Goal: Information Seeking & Learning: Learn about a topic

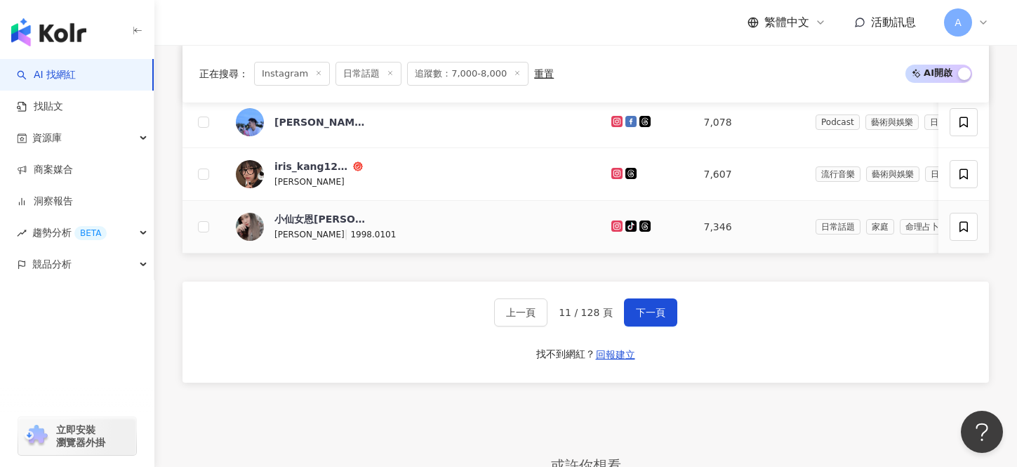
scroll to position [980, 0]
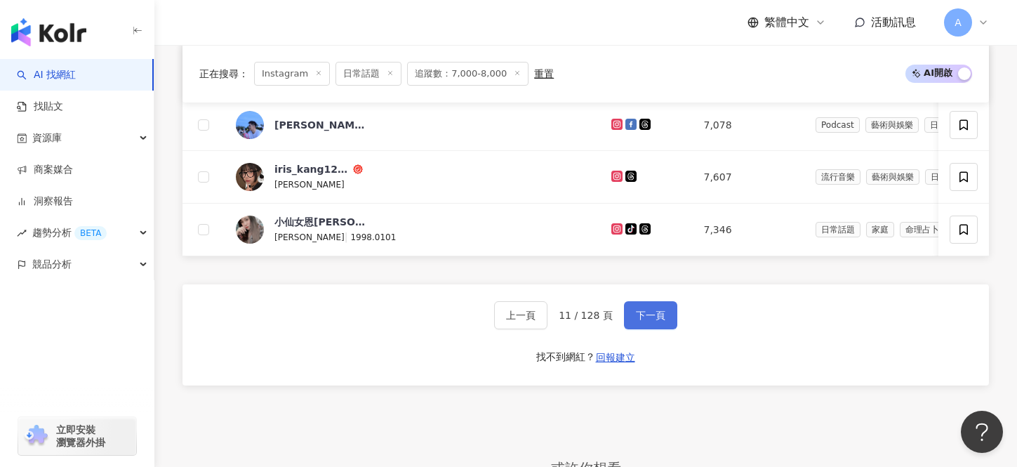
click at [664, 323] on button "下一頁" at bounding box center [650, 315] width 53 height 28
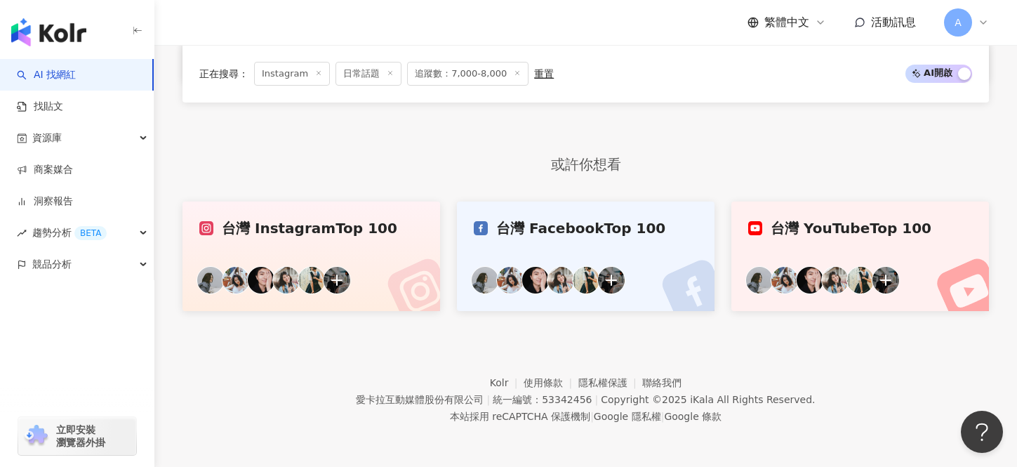
scroll to position [787, 0]
click at [664, 323] on footer "Kolr 使用條款 隱私權保護 聯絡我們 愛卡拉互動媒體股份有限公司 | 統一編號：53342456 | Copyright © 2025 iKala All…" at bounding box center [585, 389] width 862 height 156
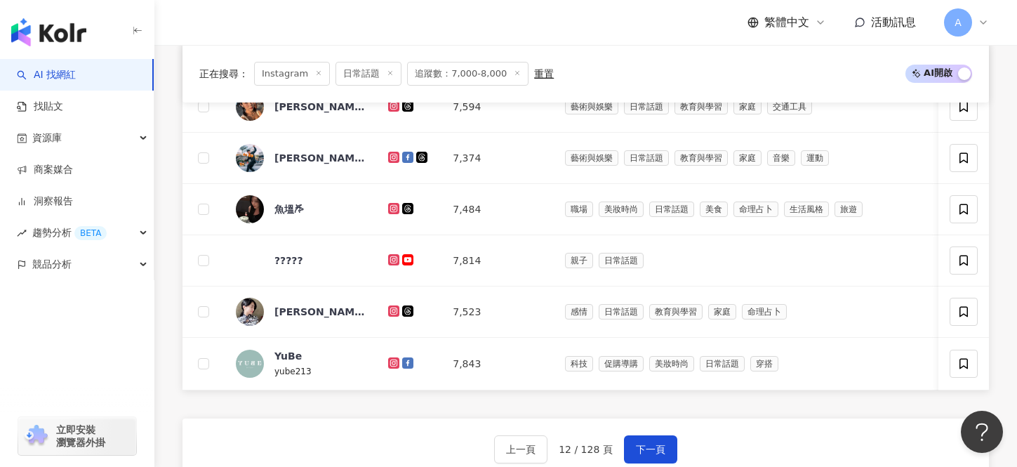
scroll to position [1070, 0]
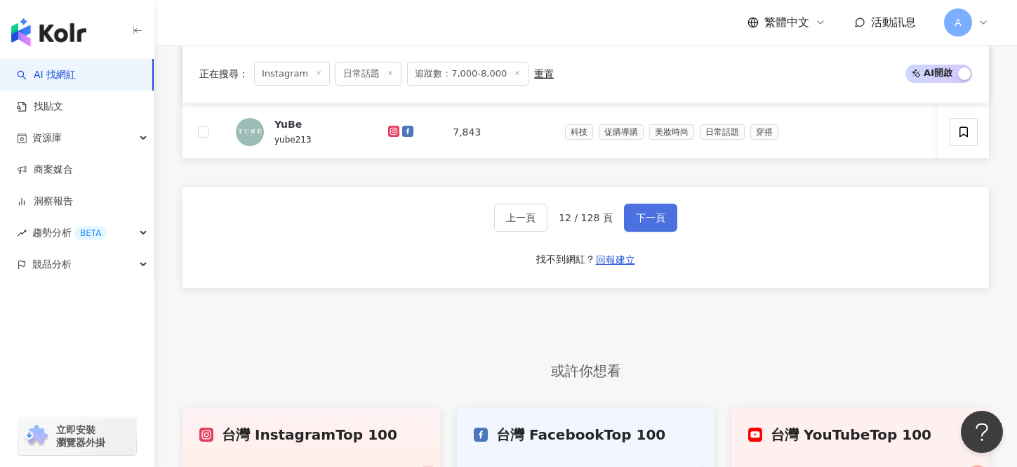
click at [639, 222] on button "下一頁" at bounding box center [650, 218] width 53 height 28
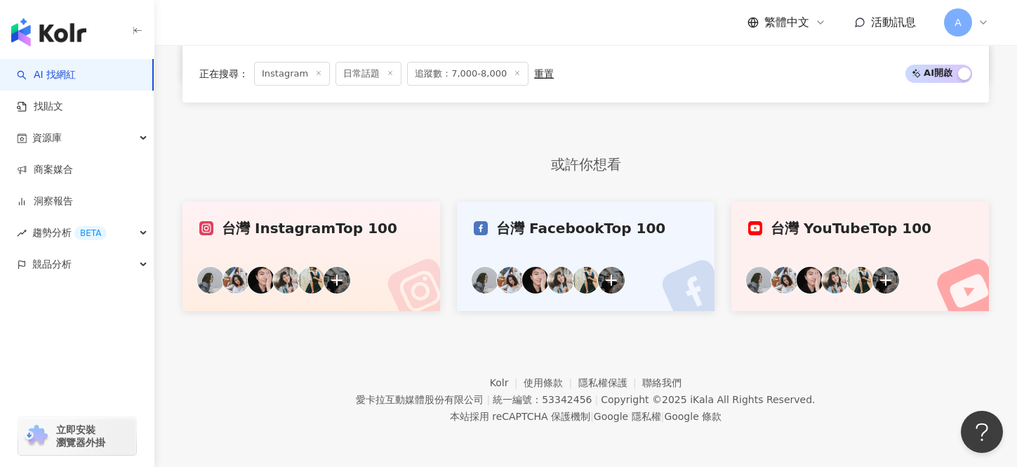
scroll to position [787, 0]
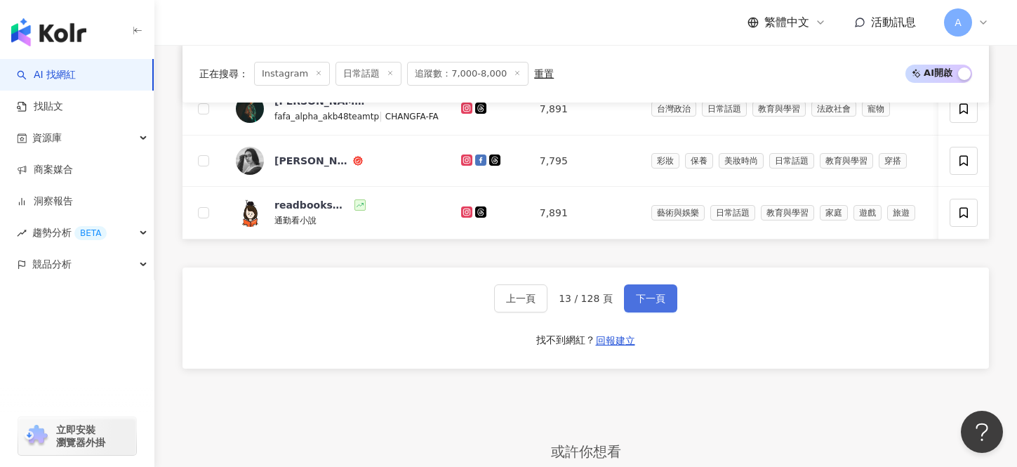
click at [636, 293] on span "下一頁" at bounding box center [650, 298] width 29 height 11
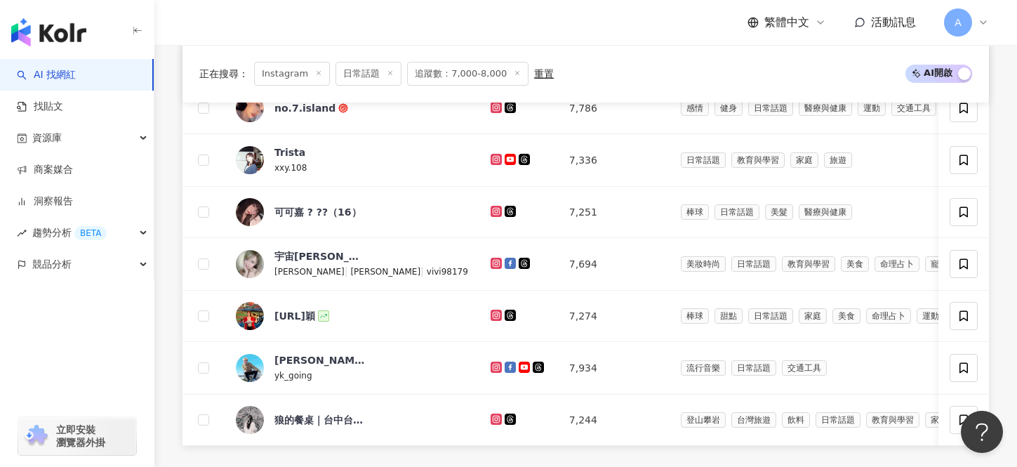
scroll to position [989, 0]
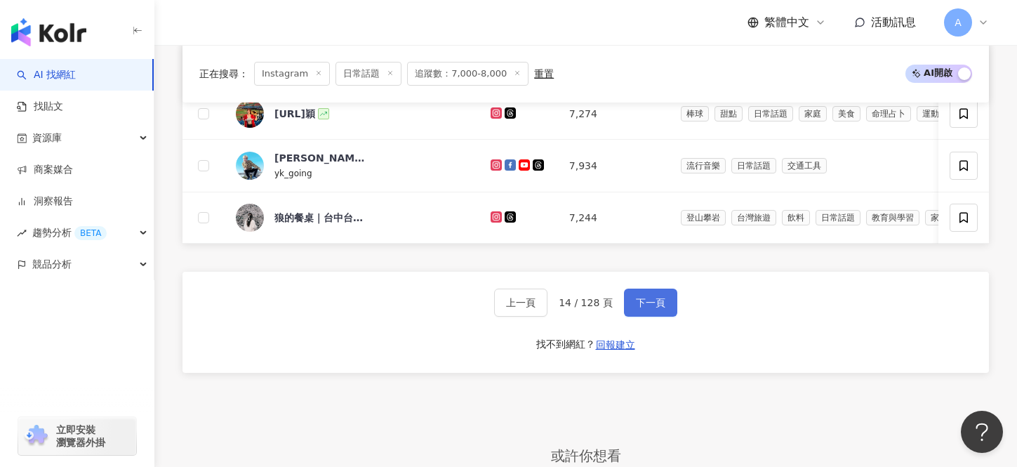
click at [655, 312] on button "下一頁" at bounding box center [650, 302] width 53 height 28
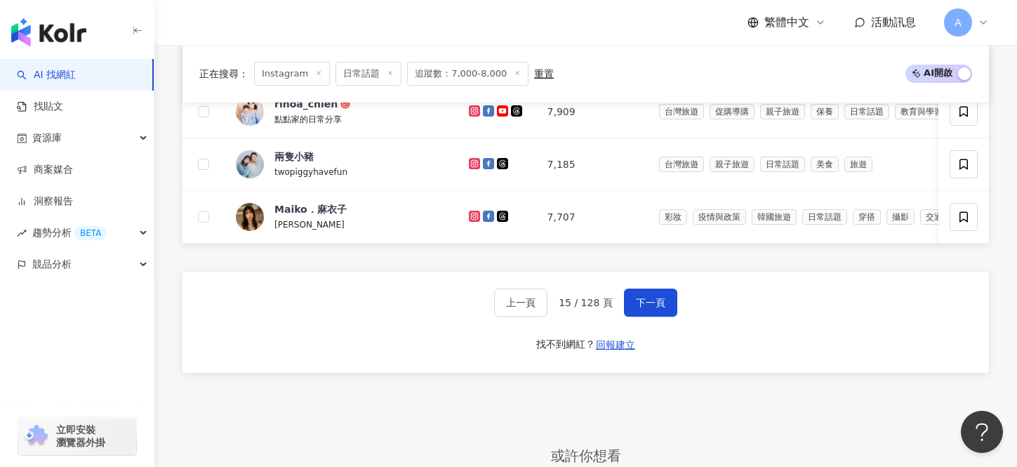
click at [651, 286] on div "上一頁 15 / 128 頁 下一頁 找不到網紅？ 回報建立" at bounding box center [585, 322] width 806 height 101
click at [655, 293] on button "下一頁" at bounding box center [650, 302] width 53 height 28
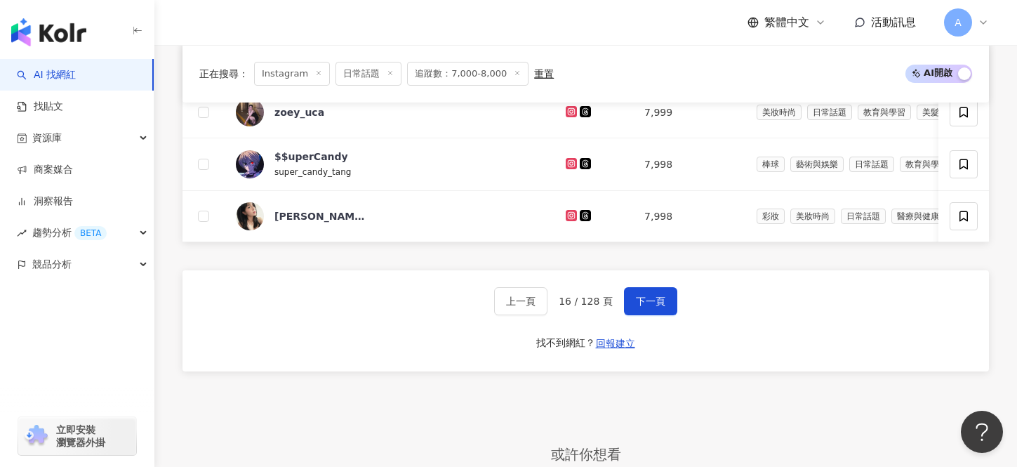
click at [655, 293] on button "下一頁" at bounding box center [650, 301] width 53 height 28
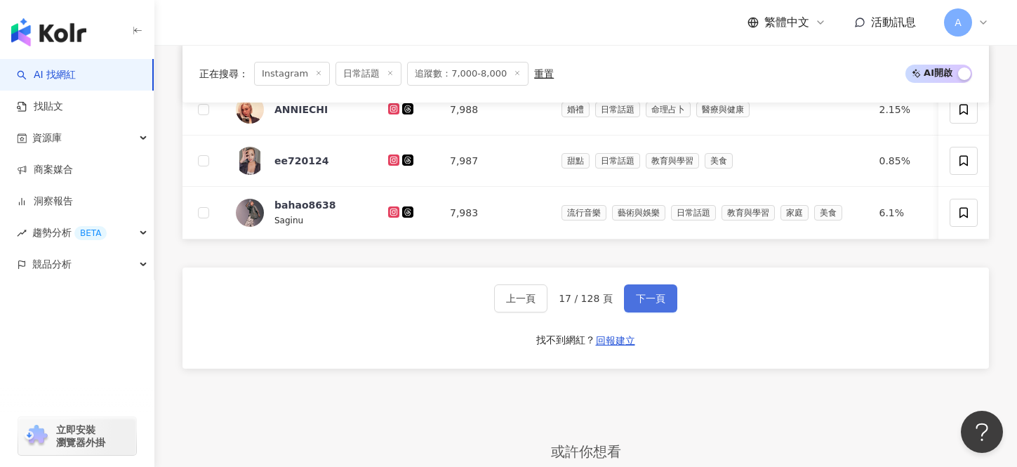
click at [657, 295] on span "下一頁" at bounding box center [650, 298] width 29 height 11
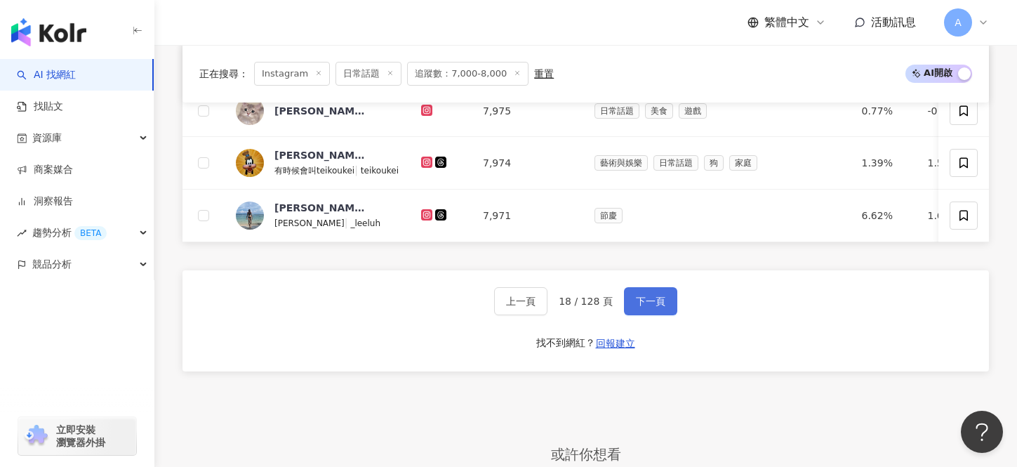
click at [657, 295] on span "下一頁" at bounding box center [650, 300] width 29 height 11
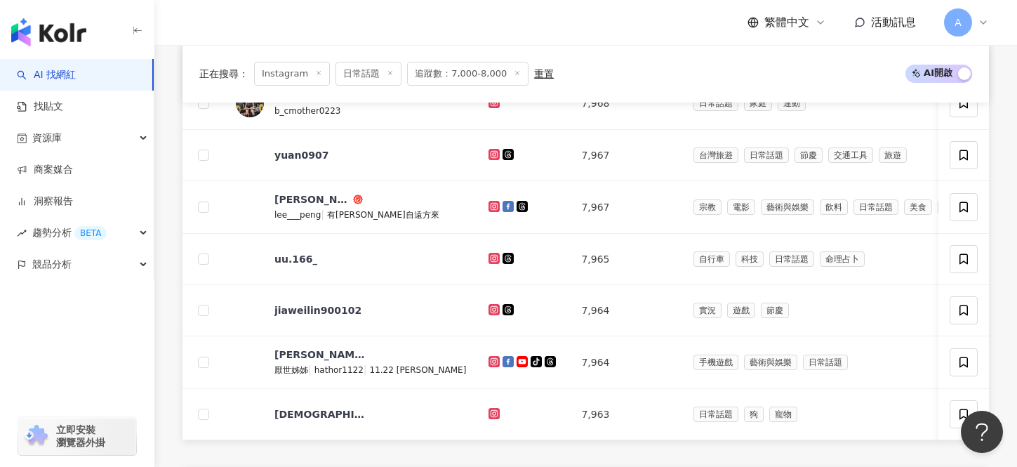
scroll to position [989, 0]
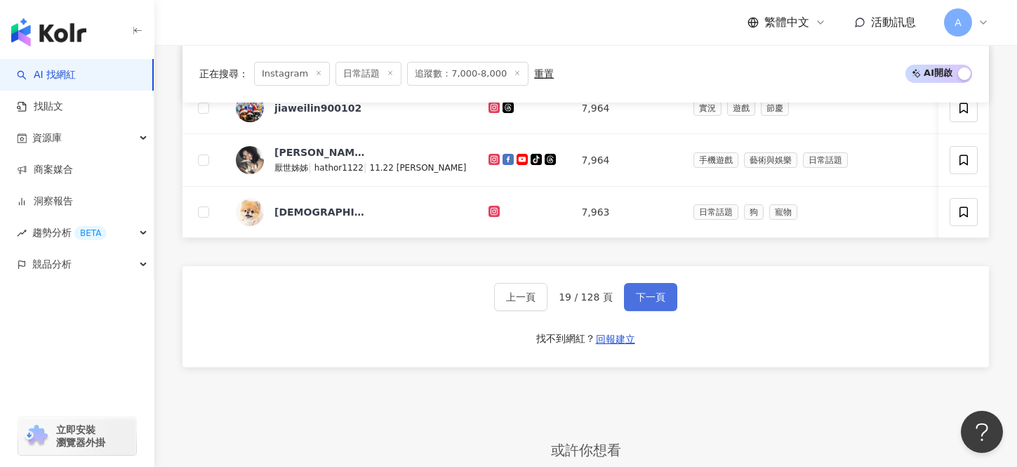
click at [657, 297] on span "下一頁" at bounding box center [650, 296] width 29 height 11
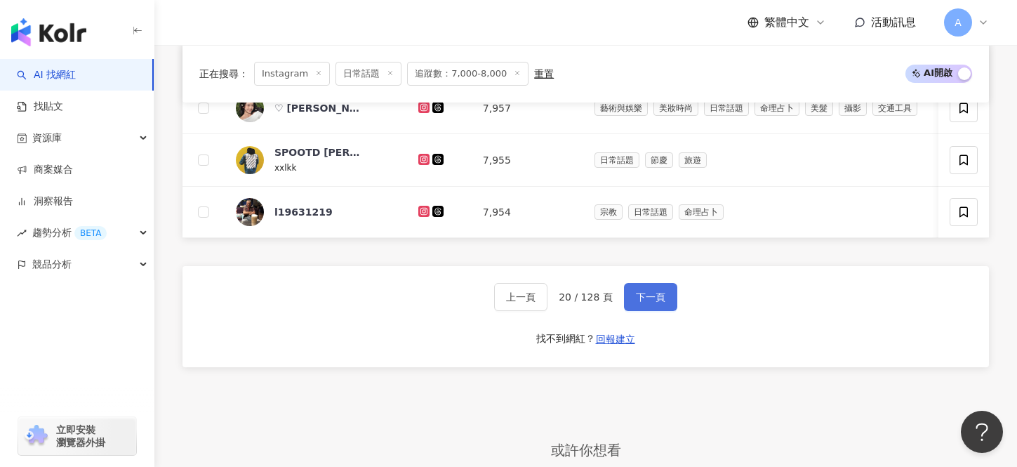
click at [637, 294] on span "下一頁" at bounding box center [650, 296] width 29 height 11
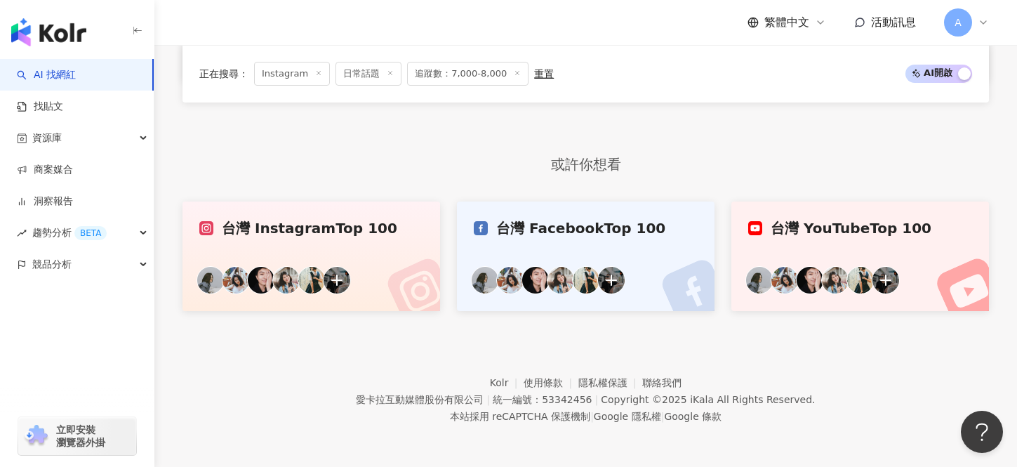
scroll to position [787, 0]
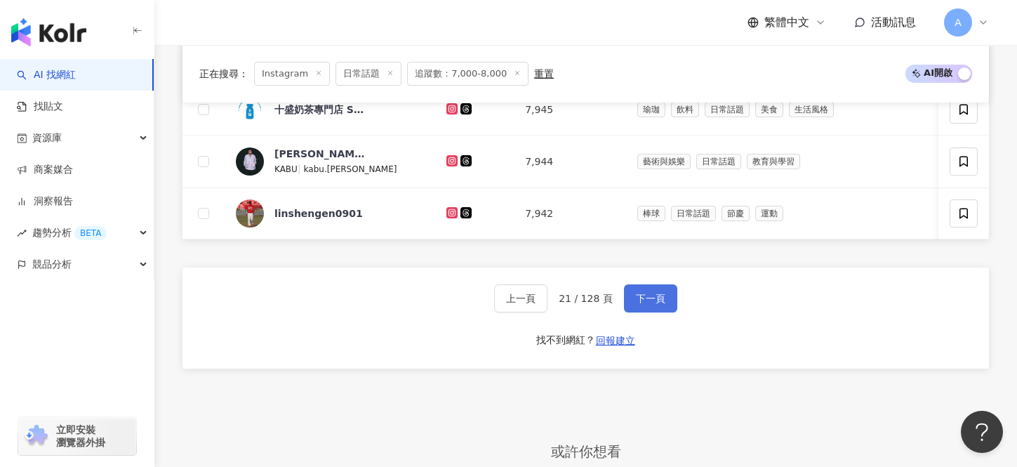
click at [637, 294] on span "下一頁" at bounding box center [650, 298] width 29 height 11
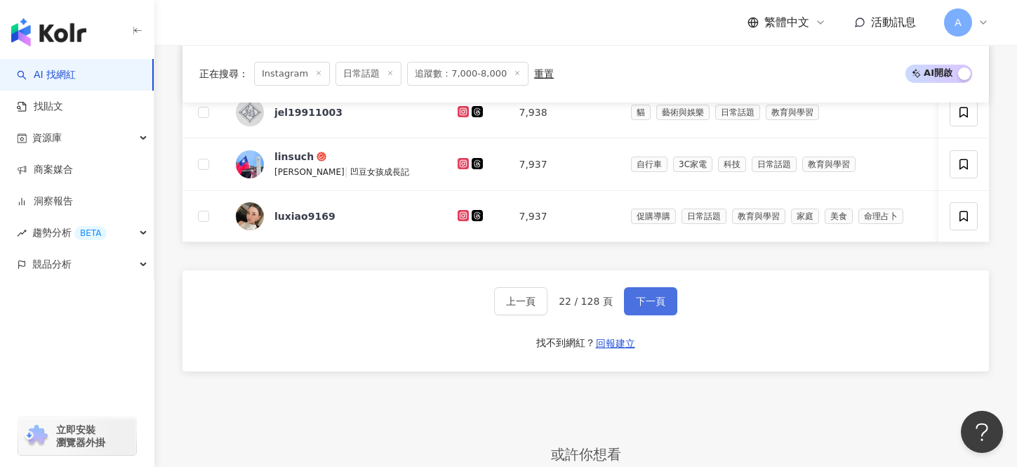
click at [637, 294] on button "下一頁" at bounding box center [650, 301] width 53 height 28
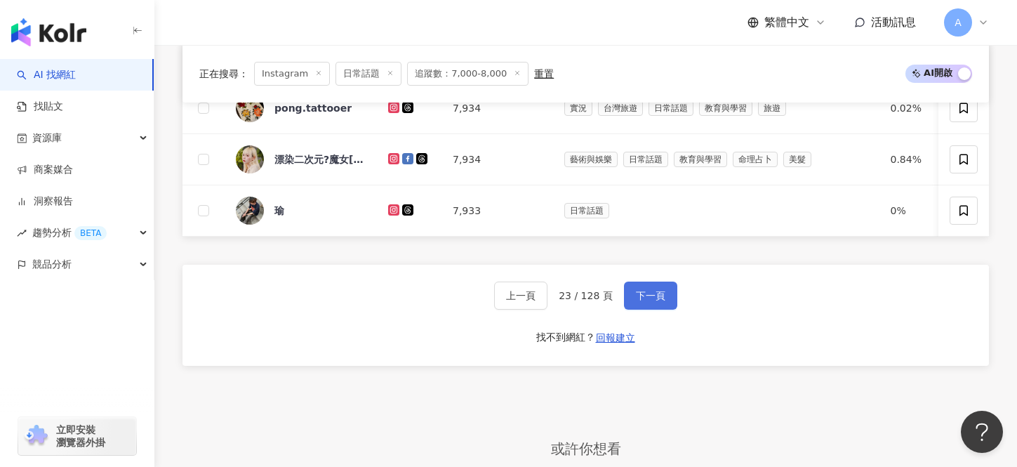
click at [637, 294] on span "下一頁" at bounding box center [650, 295] width 29 height 11
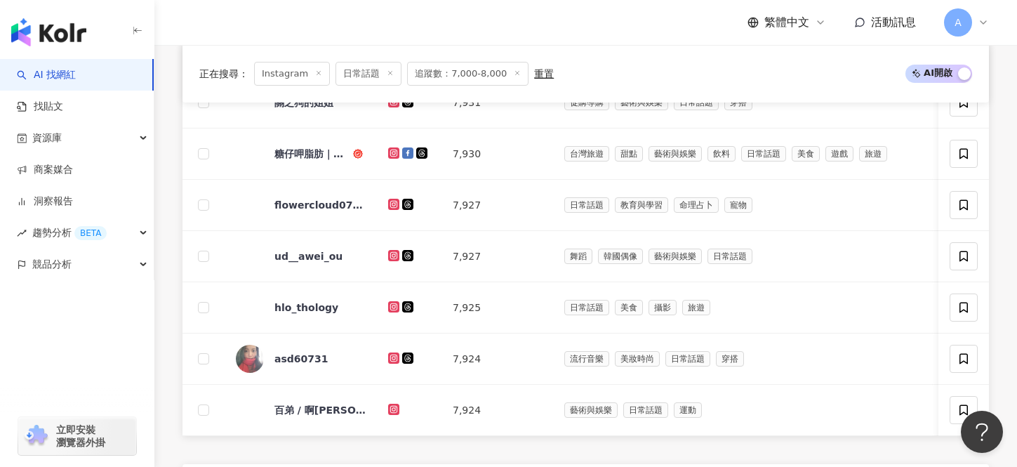
scroll to position [989, 0]
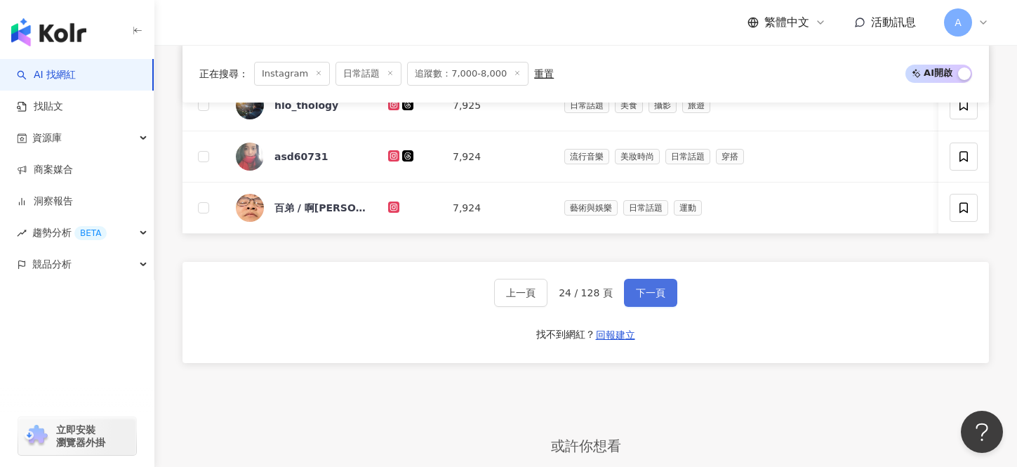
click at [655, 300] on button "下一頁" at bounding box center [650, 293] width 53 height 28
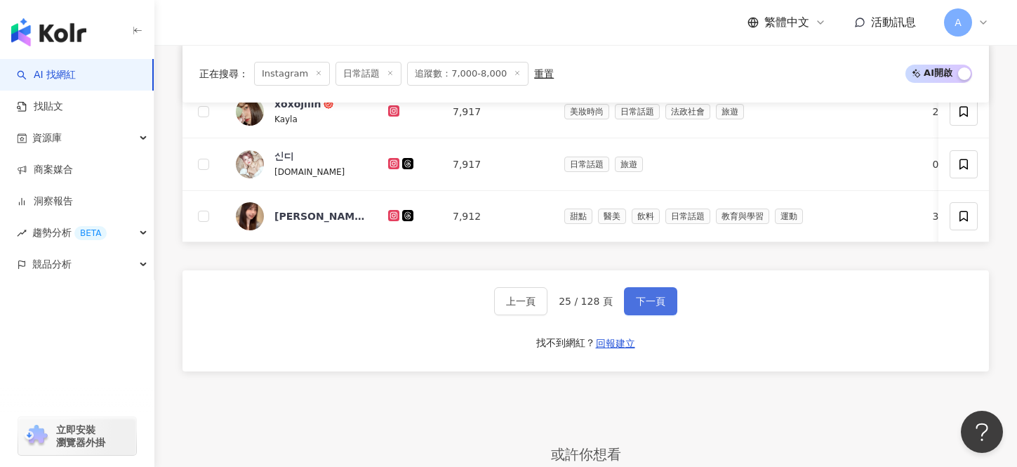
click at [654, 308] on button "下一頁" at bounding box center [650, 301] width 53 height 28
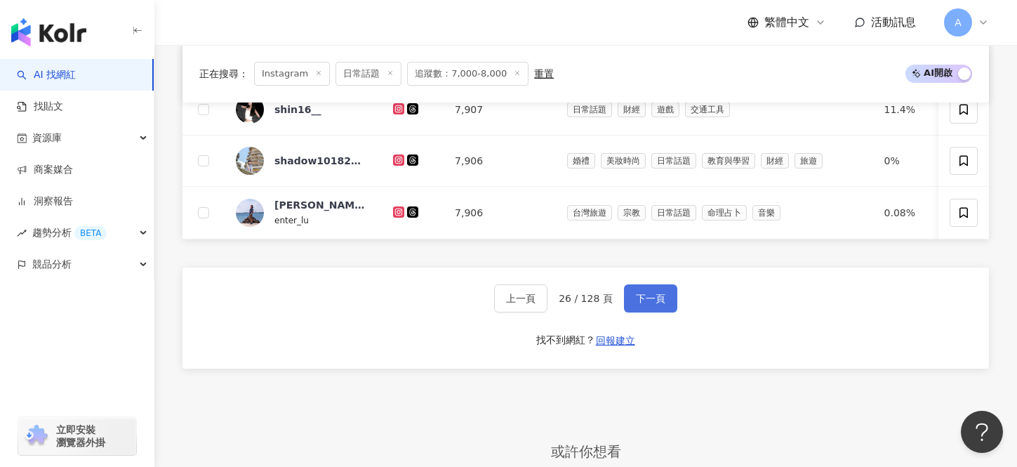
click at [654, 308] on button "下一頁" at bounding box center [650, 298] width 53 height 28
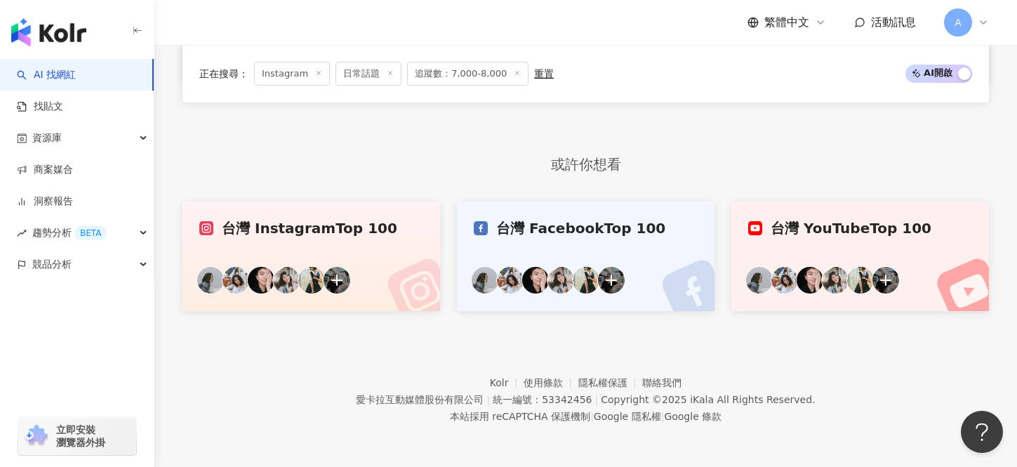
scroll to position [787, 0]
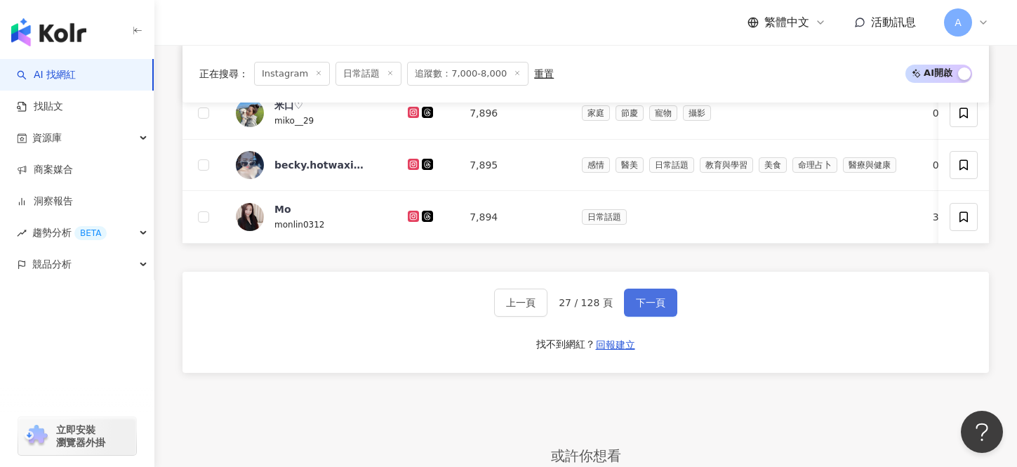
click at [654, 308] on button "下一頁" at bounding box center [650, 302] width 53 height 28
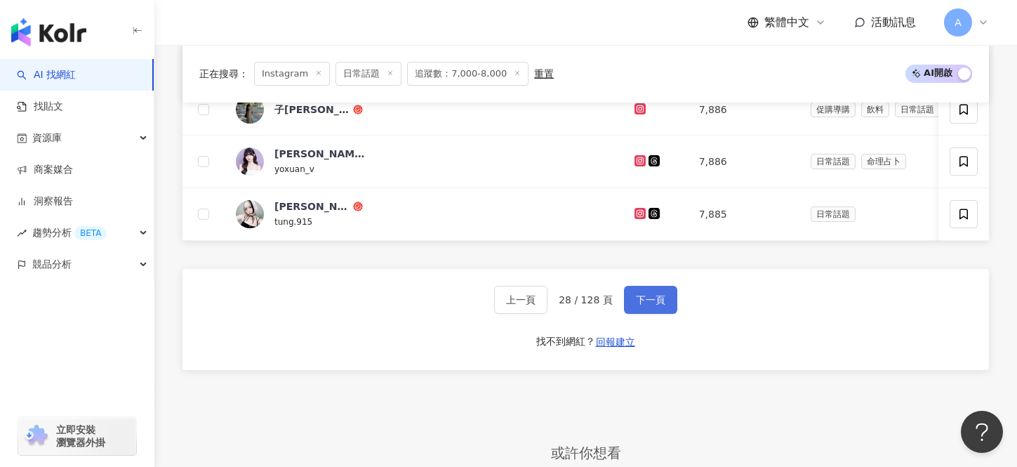
click at [654, 308] on button "下一頁" at bounding box center [650, 300] width 53 height 28
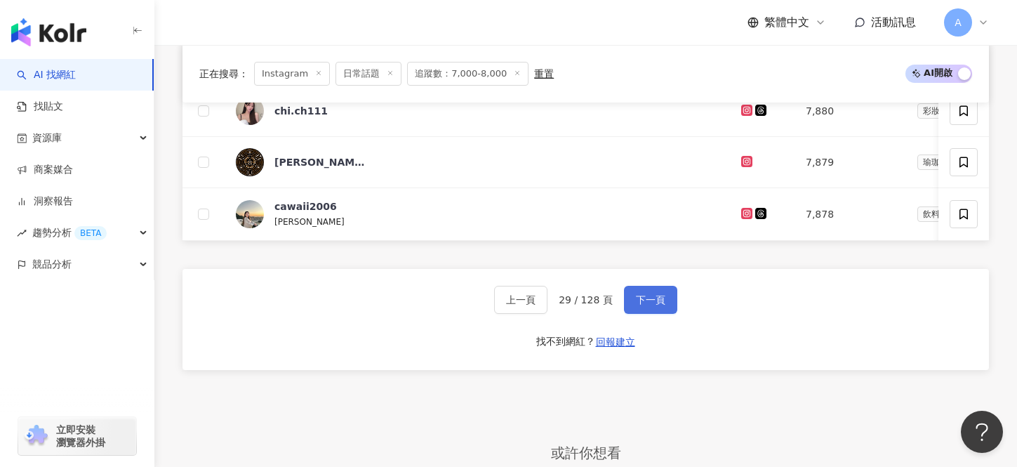
click at [654, 308] on button "下一頁" at bounding box center [650, 300] width 53 height 28
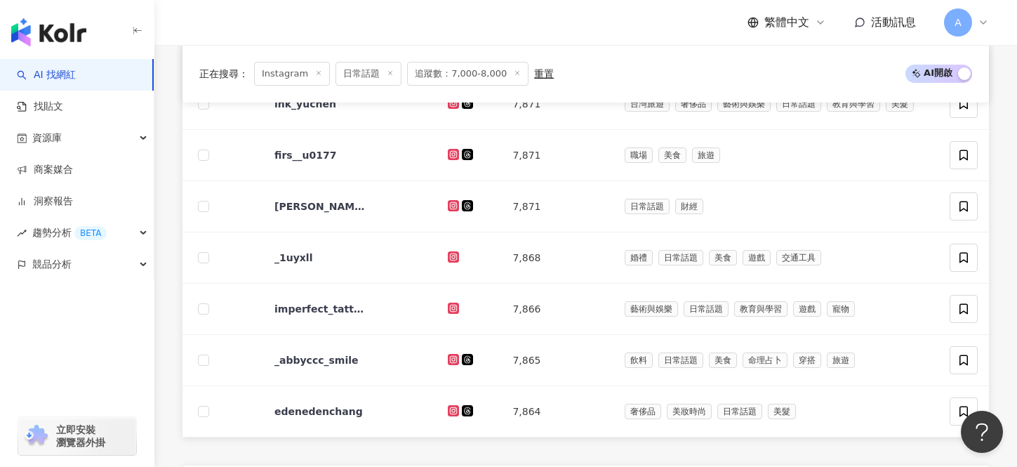
scroll to position [989, 0]
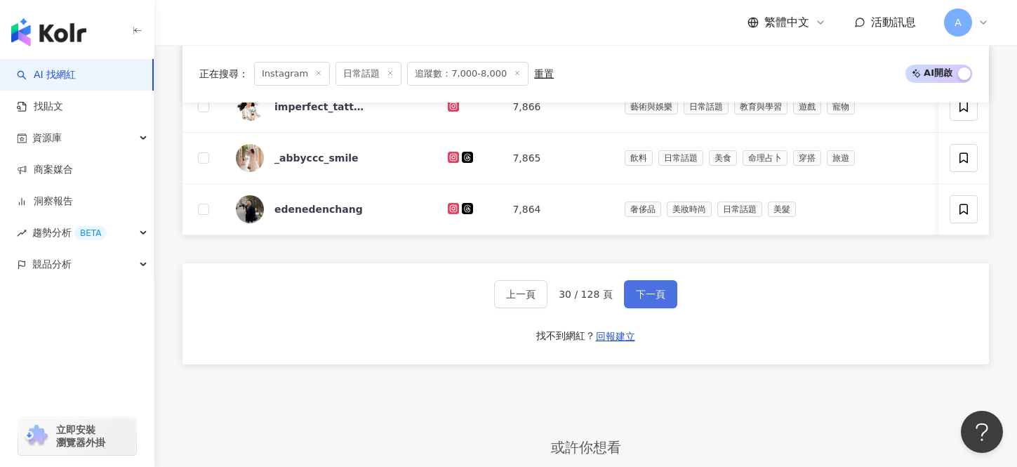
click at [654, 308] on div "上一頁 30 / 128 頁 下一頁 找不到網紅？ 回報建立" at bounding box center [585, 313] width 806 height 101
click at [654, 292] on span "下一頁" at bounding box center [650, 293] width 29 height 11
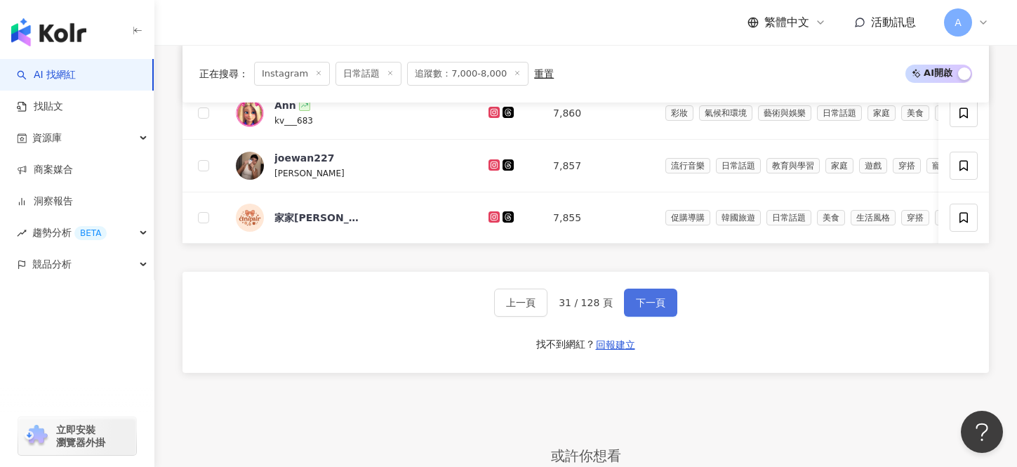
click at [657, 297] on span "下一頁" at bounding box center [650, 302] width 29 height 11
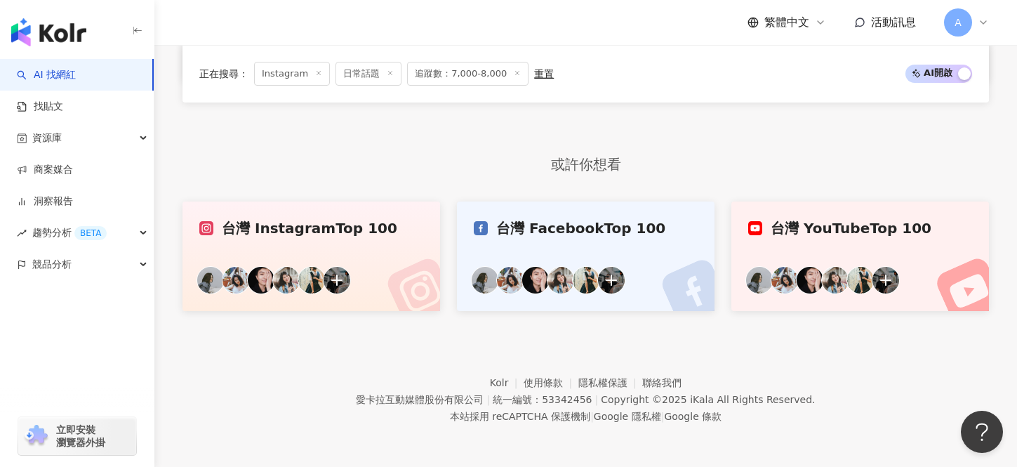
scroll to position [787, 0]
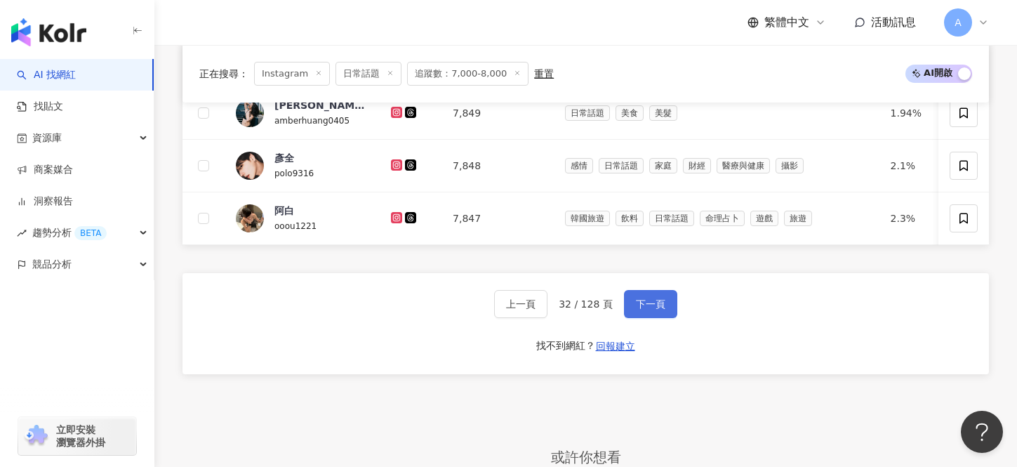
click at [655, 309] on button "下一頁" at bounding box center [650, 304] width 53 height 28
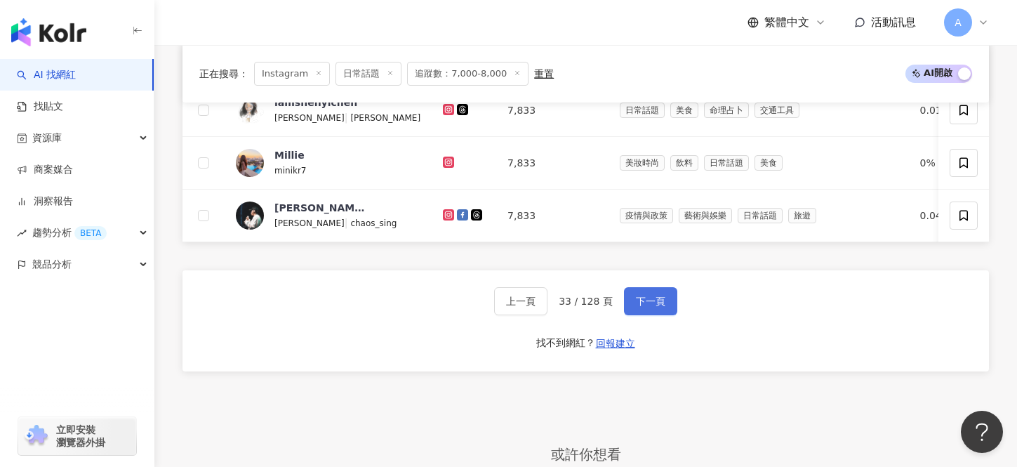
click at [655, 309] on button "下一頁" at bounding box center [650, 301] width 53 height 28
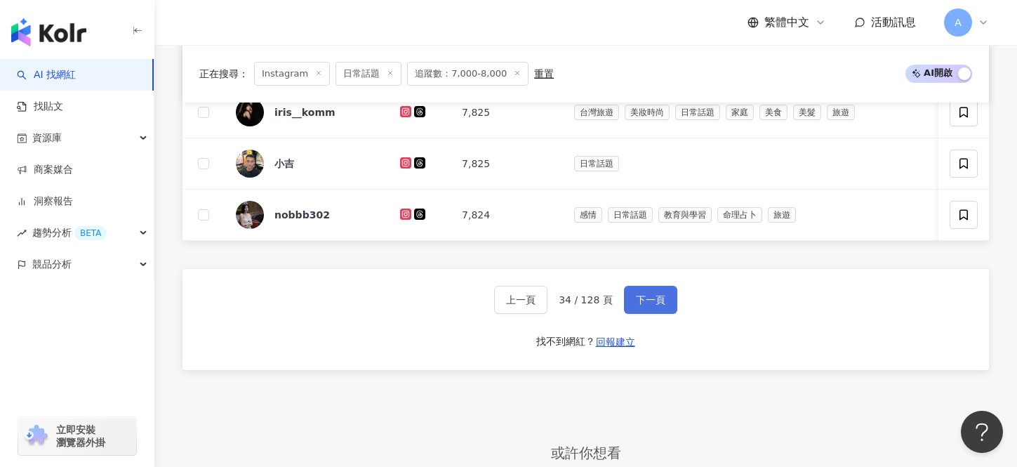
click at [655, 309] on button "下一頁" at bounding box center [650, 300] width 53 height 28
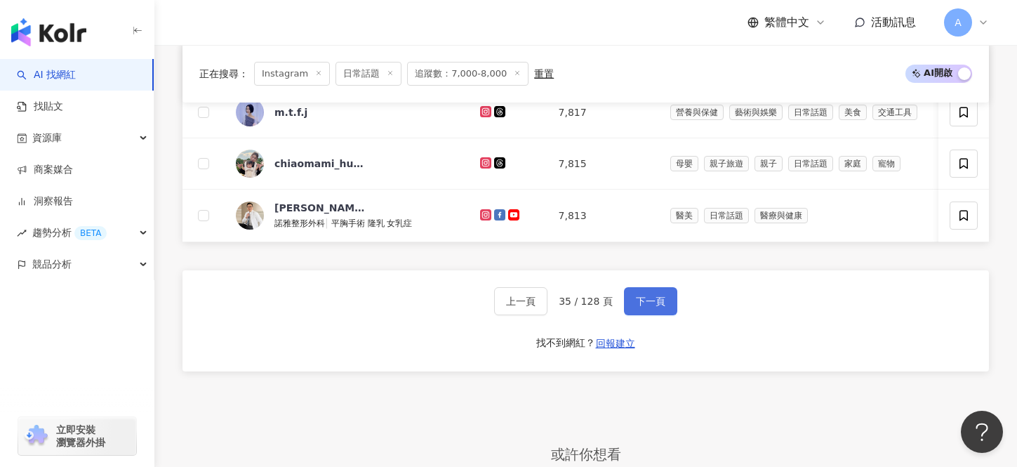
click at [655, 309] on button "下一頁" at bounding box center [650, 301] width 53 height 28
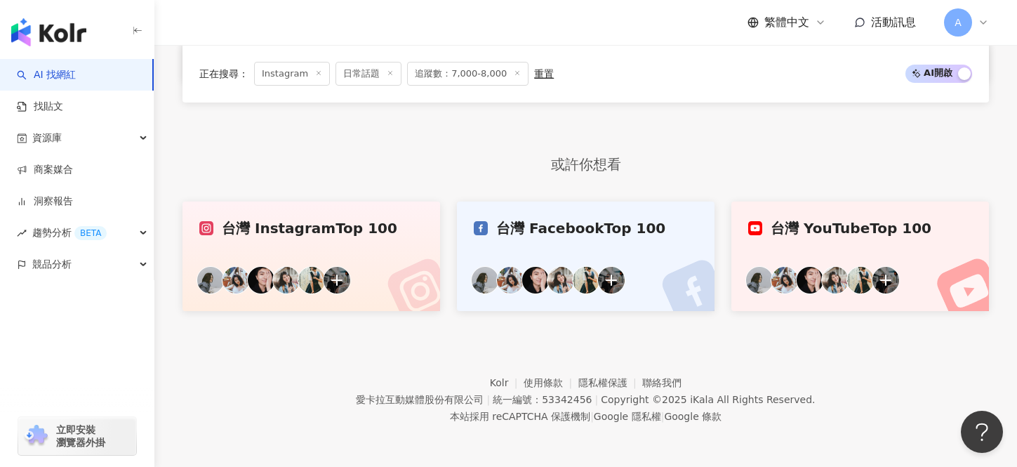
scroll to position [989, 0]
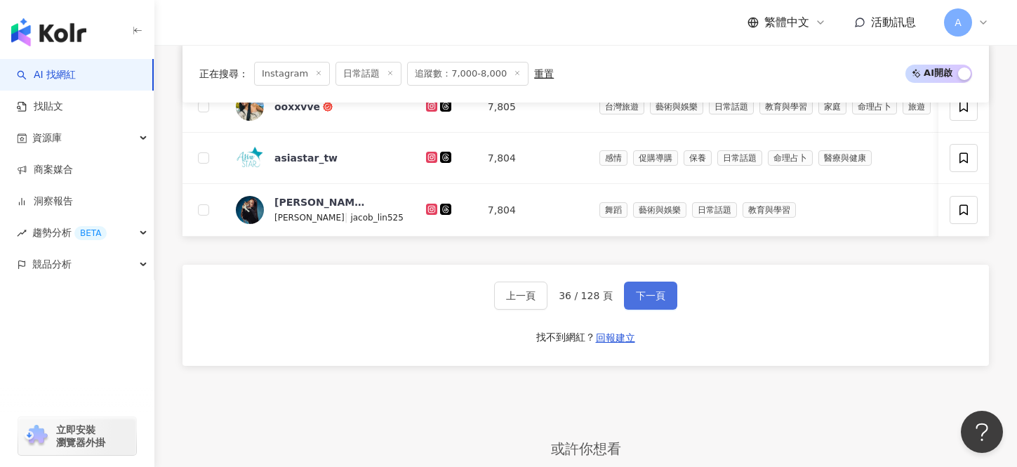
click at [655, 309] on div "上一頁 36 / 128 頁 下一頁 找不到網紅？ 回報建立" at bounding box center [585, 315] width 806 height 101
click at [653, 300] on span "下一頁" at bounding box center [650, 295] width 29 height 11
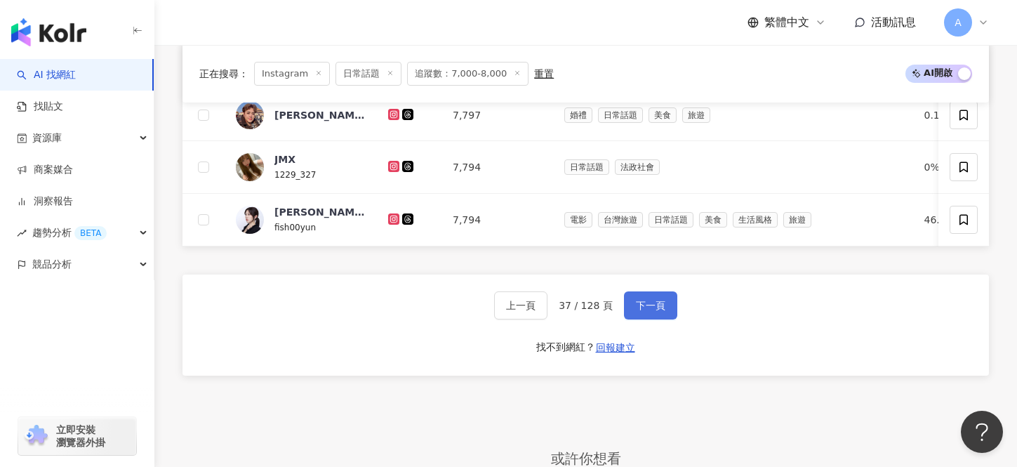
click at [653, 300] on span "下一頁" at bounding box center [650, 305] width 29 height 11
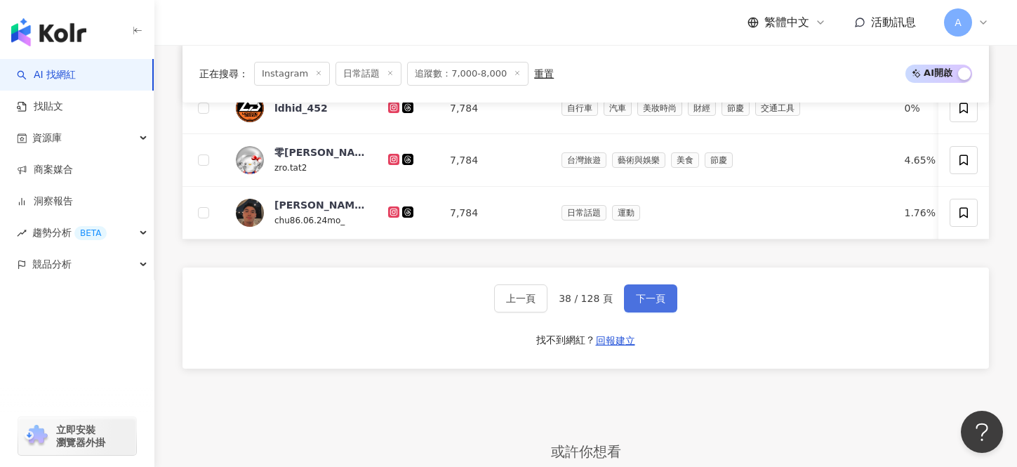
click at [653, 300] on span "下一頁" at bounding box center [650, 298] width 29 height 11
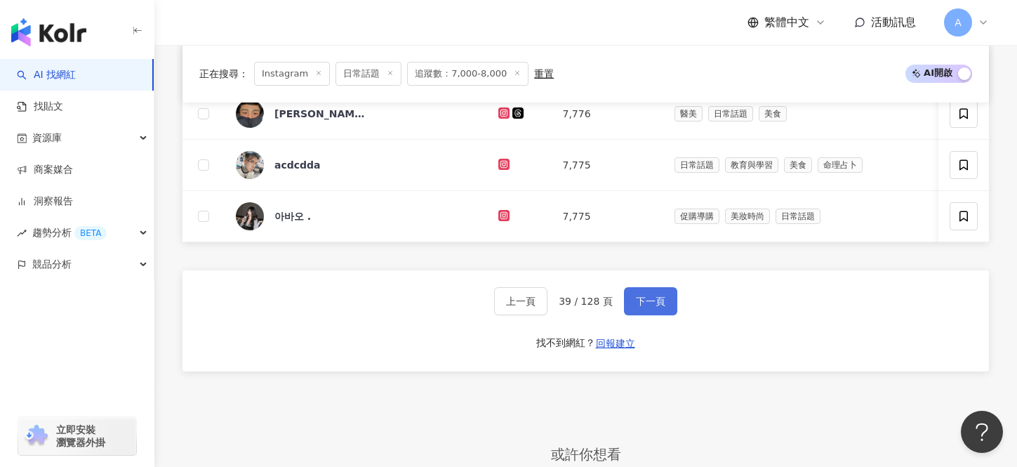
click at [653, 300] on span "下一頁" at bounding box center [650, 300] width 29 height 11
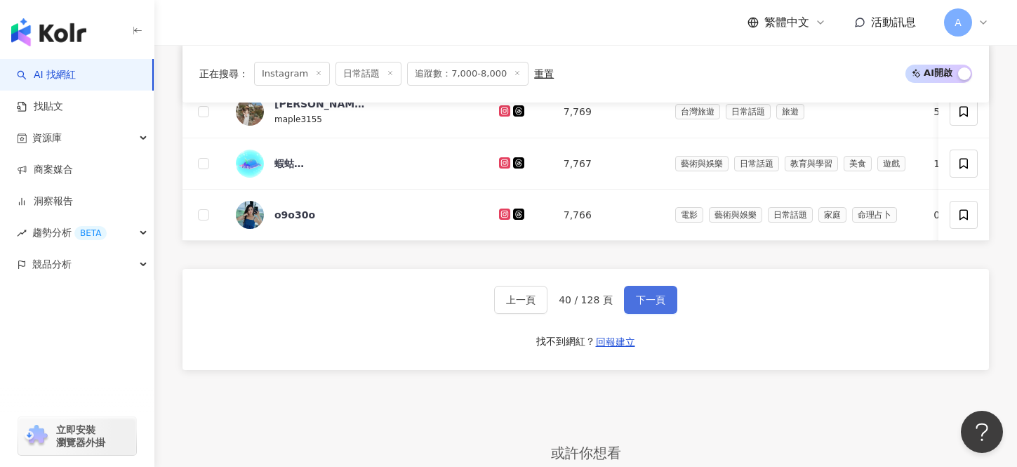
click at [653, 300] on span "下一頁" at bounding box center [650, 299] width 29 height 11
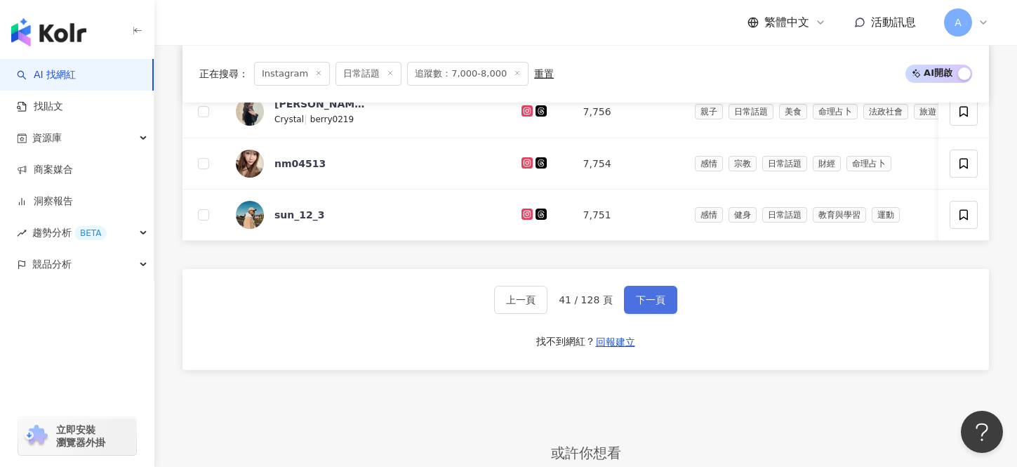
click at [653, 300] on span "下一頁" at bounding box center [650, 299] width 29 height 11
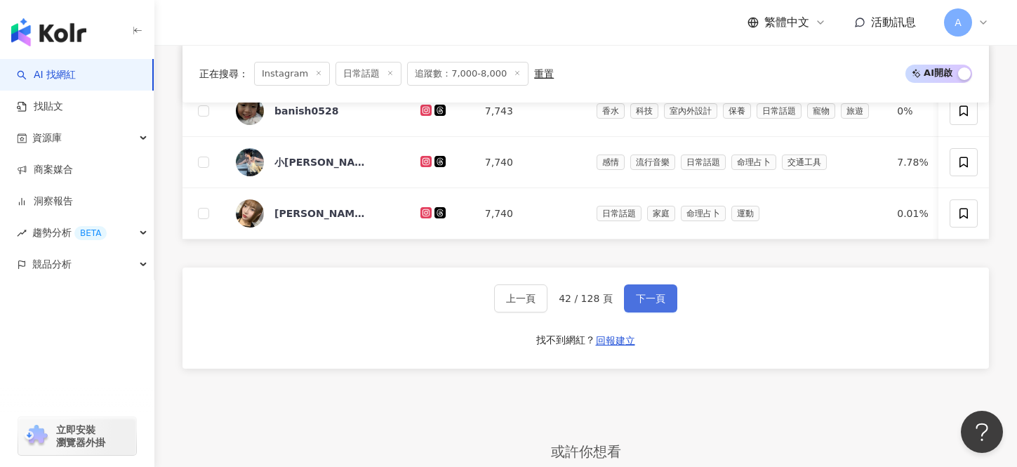
click at [653, 300] on span "下一頁" at bounding box center [650, 298] width 29 height 11
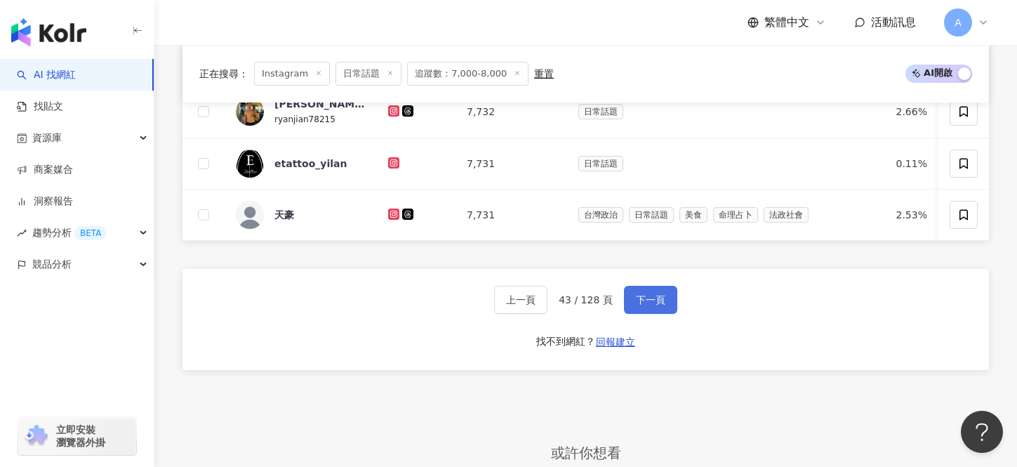
click at [653, 300] on span "下一頁" at bounding box center [650, 299] width 29 height 11
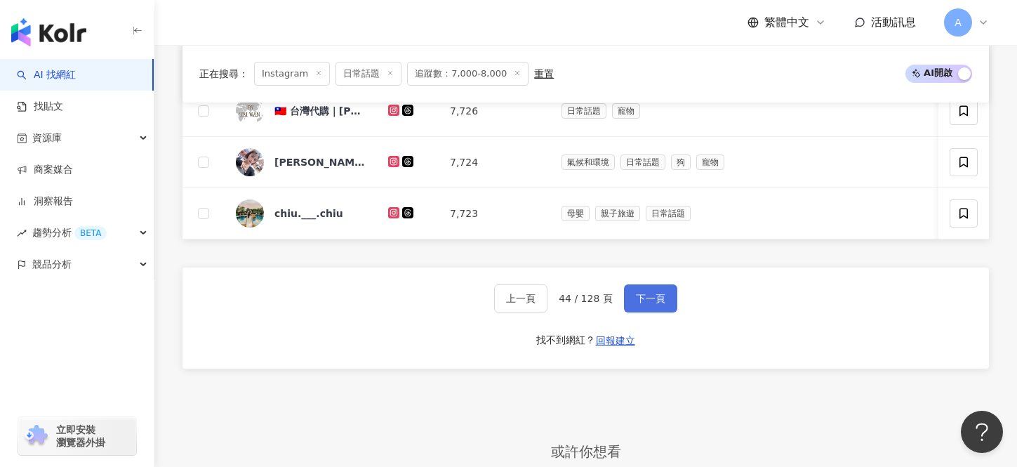
click at [653, 300] on span "下一頁" at bounding box center [650, 298] width 29 height 11
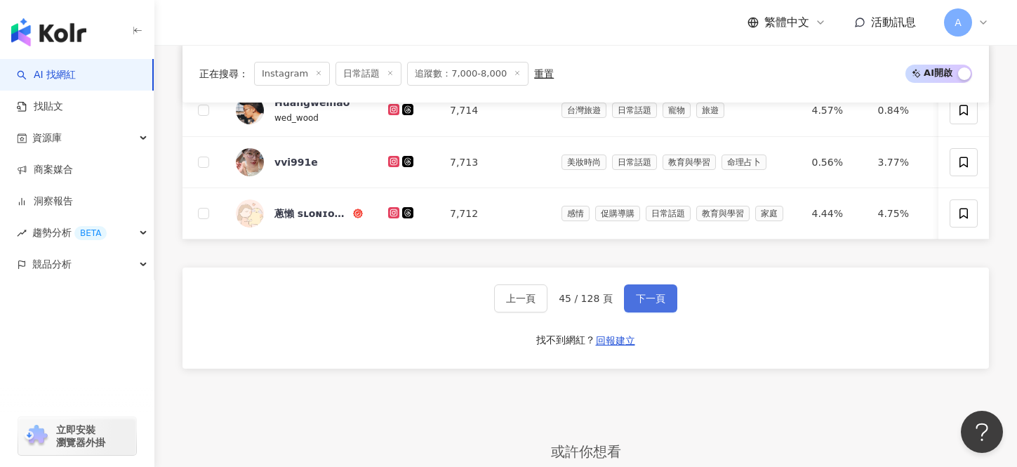
click at [653, 300] on span "下一頁" at bounding box center [650, 298] width 29 height 11
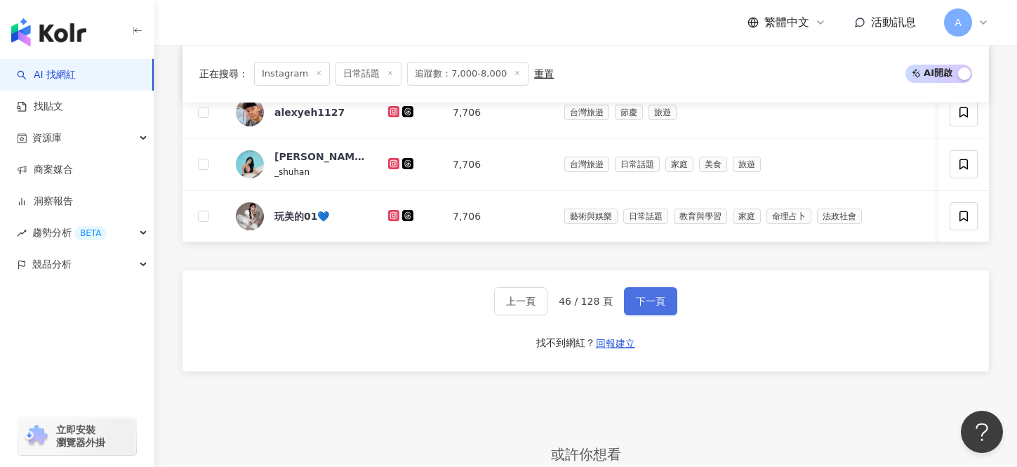
click at [653, 302] on span "下一頁" at bounding box center [650, 300] width 29 height 11
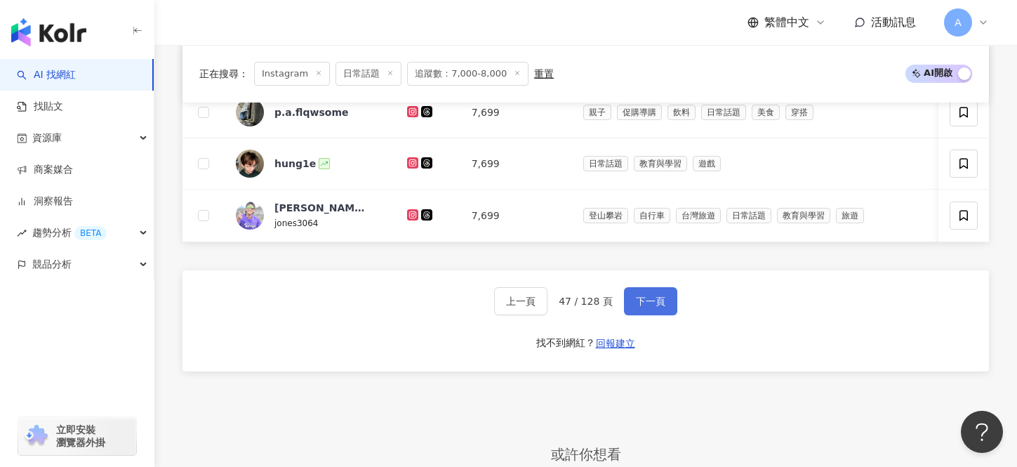
click at [653, 302] on span "下一頁" at bounding box center [650, 300] width 29 height 11
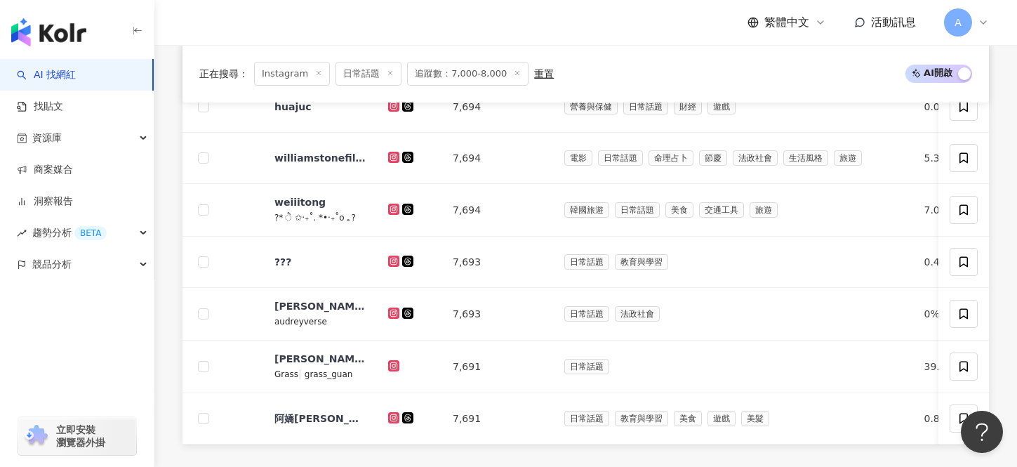
scroll to position [989, 0]
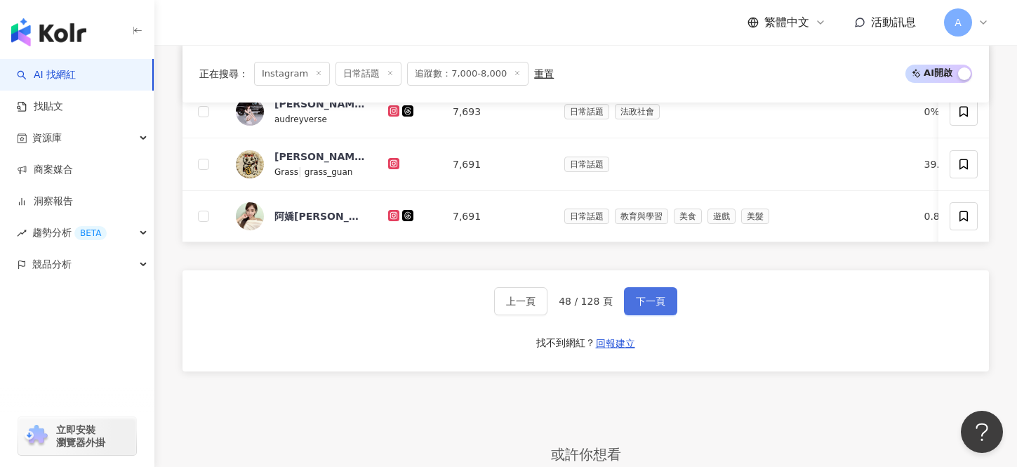
click at [653, 302] on span "下一頁" at bounding box center [650, 300] width 29 height 11
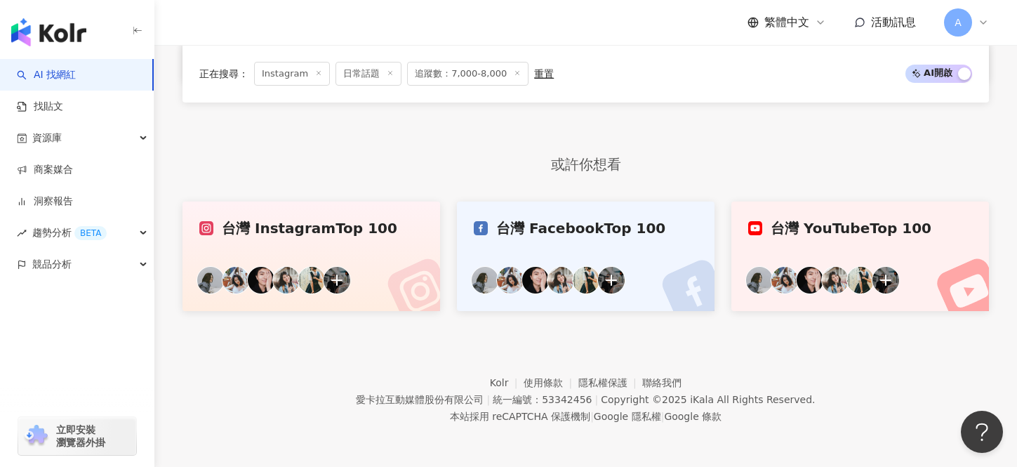
click at [653, 302] on link "台灣 Facebook Top 100" at bounding box center [586, 255] width 258 height 109
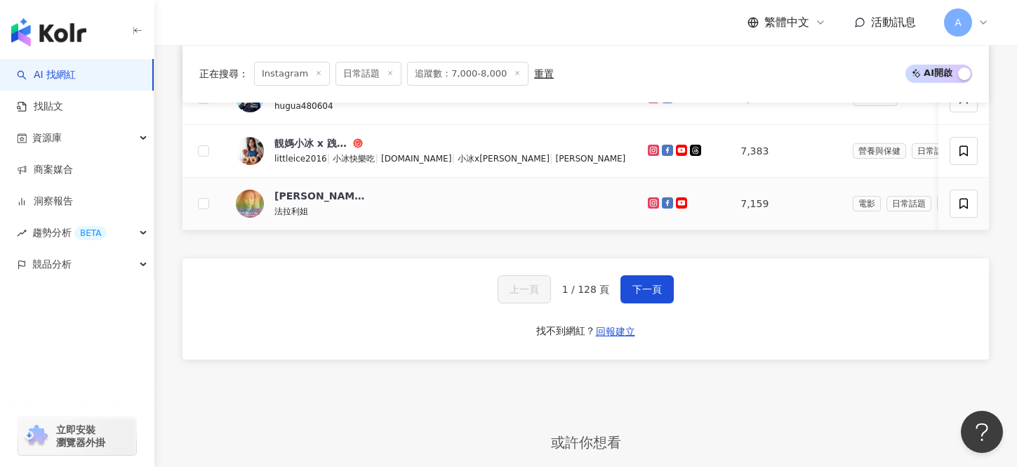
scroll to position [1008, 0]
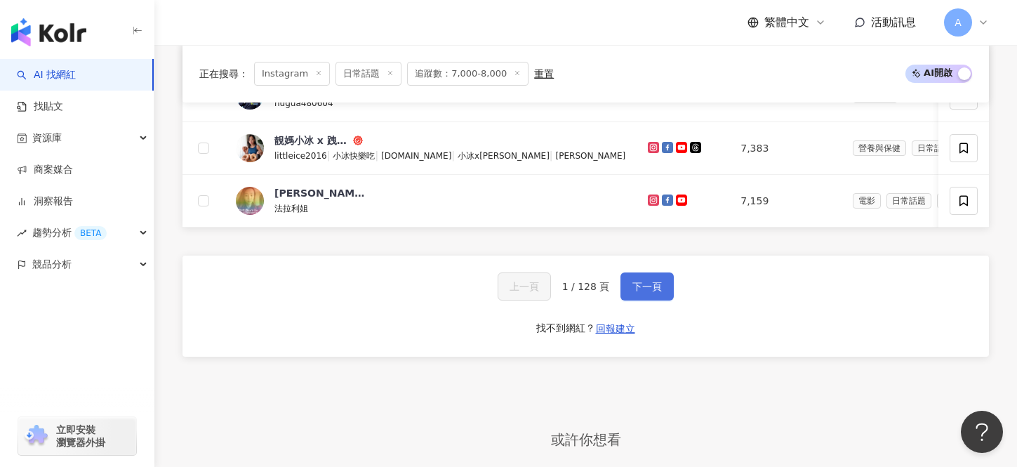
click at [641, 286] on span "下一頁" at bounding box center [646, 286] width 29 height 11
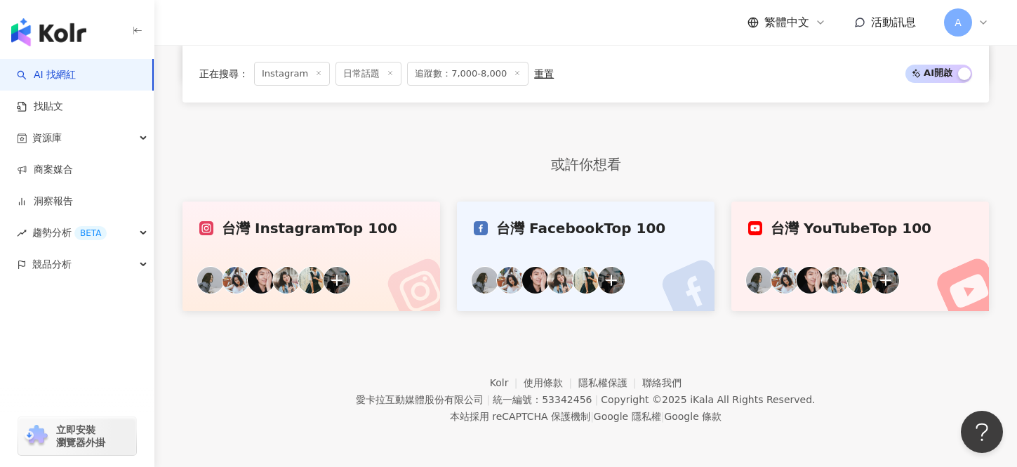
scroll to position [787, 0]
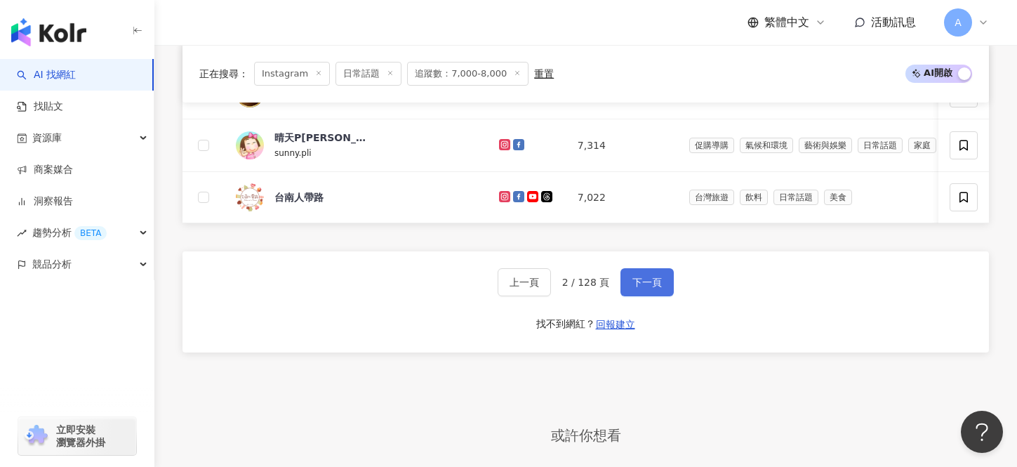
click at [641, 286] on span "下一頁" at bounding box center [646, 281] width 29 height 11
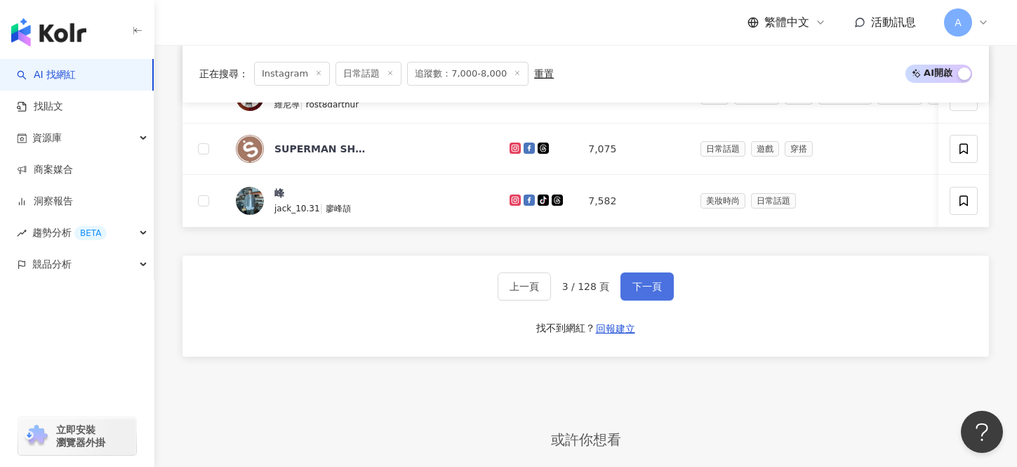
click at [641, 286] on span "下一頁" at bounding box center [646, 286] width 29 height 11
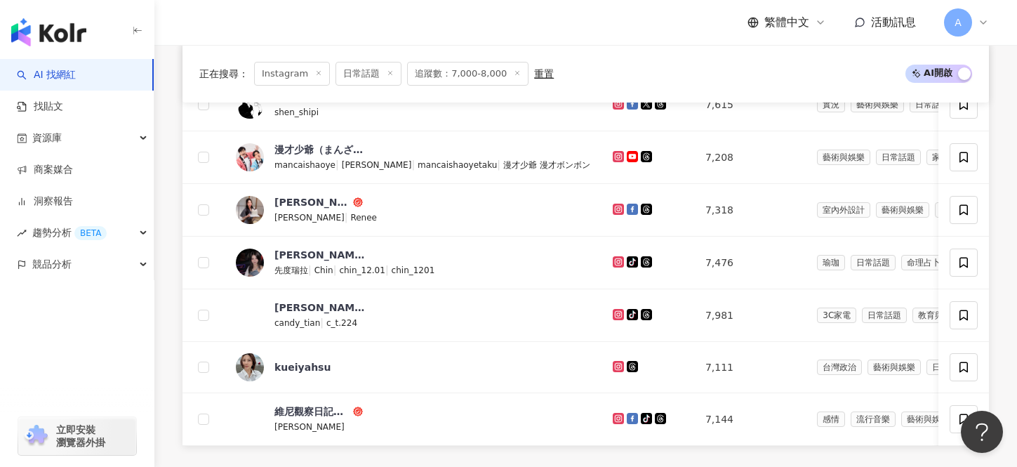
scroll to position [1008, 0]
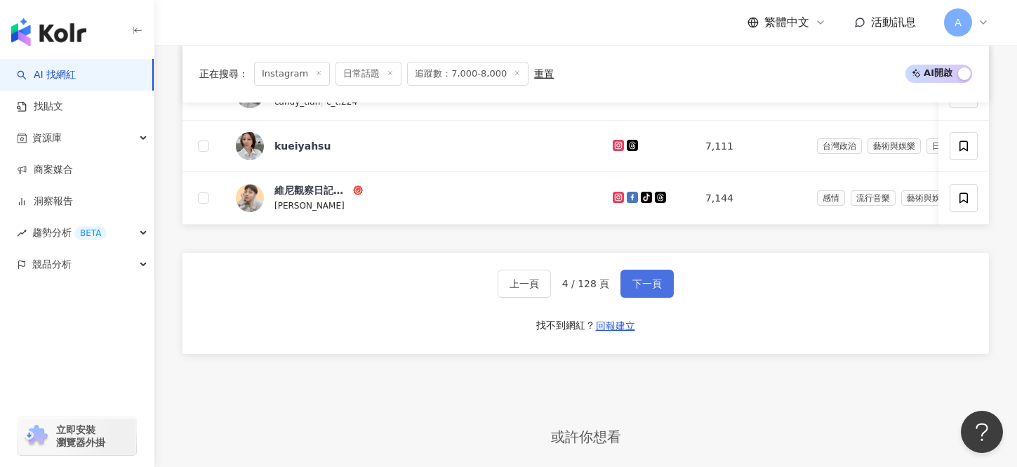
click at [641, 286] on span "下一頁" at bounding box center [646, 283] width 29 height 11
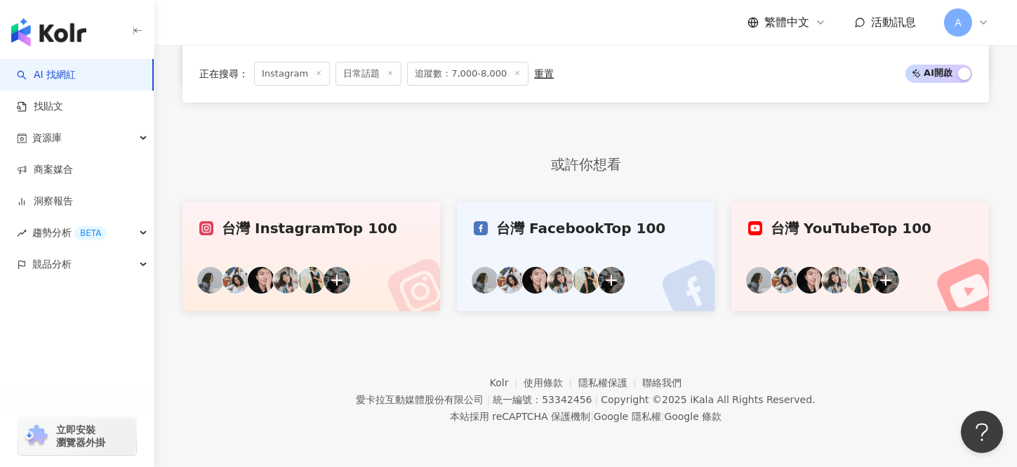
click at [939, 74] on span "AI 開啟 AI 關閉" at bounding box center [938, 74] width 67 height 18
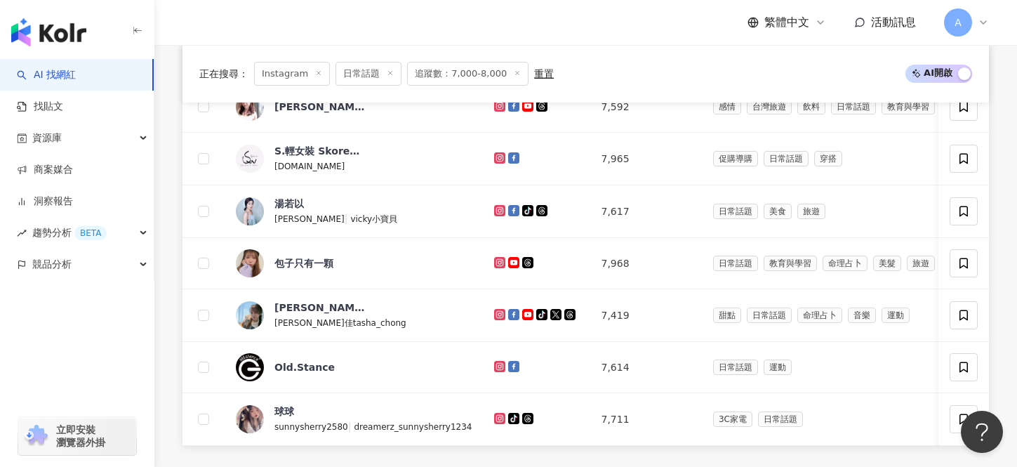
scroll to position [0, 0]
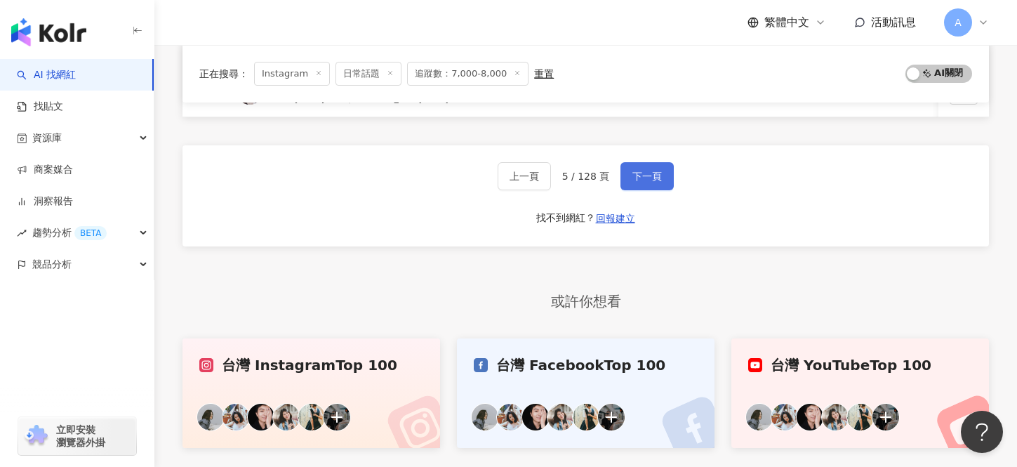
click at [632, 183] on button "下一頁" at bounding box center [646, 176] width 53 height 28
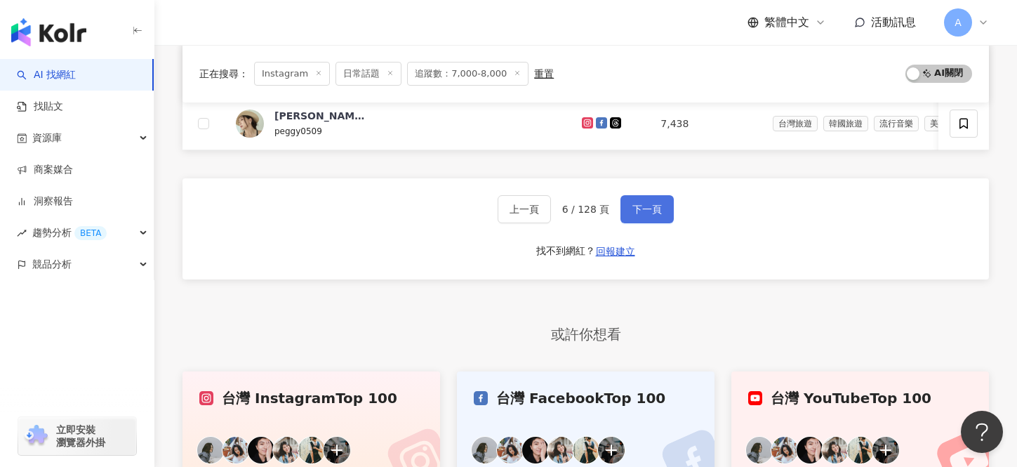
click at [639, 201] on button "下一頁" at bounding box center [646, 209] width 53 height 28
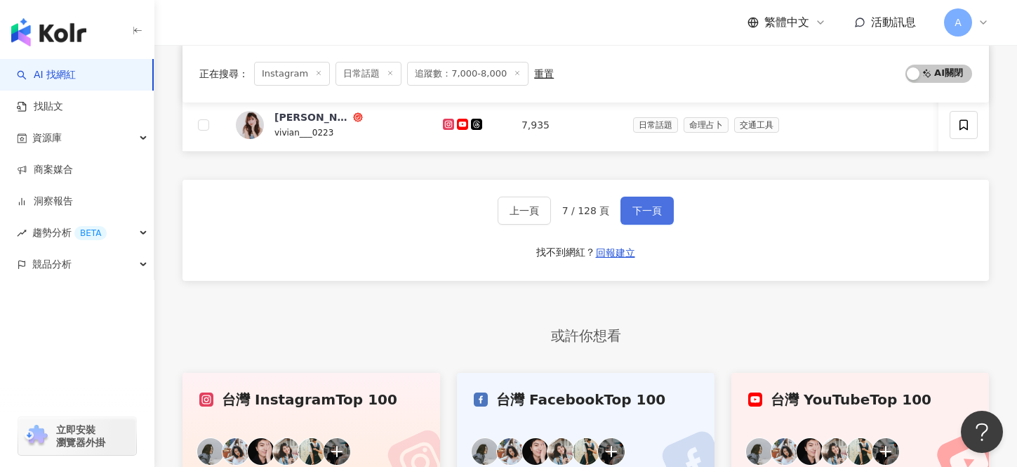
click at [640, 196] on button "下一頁" at bounding box center [646, 210] width 53 height 28
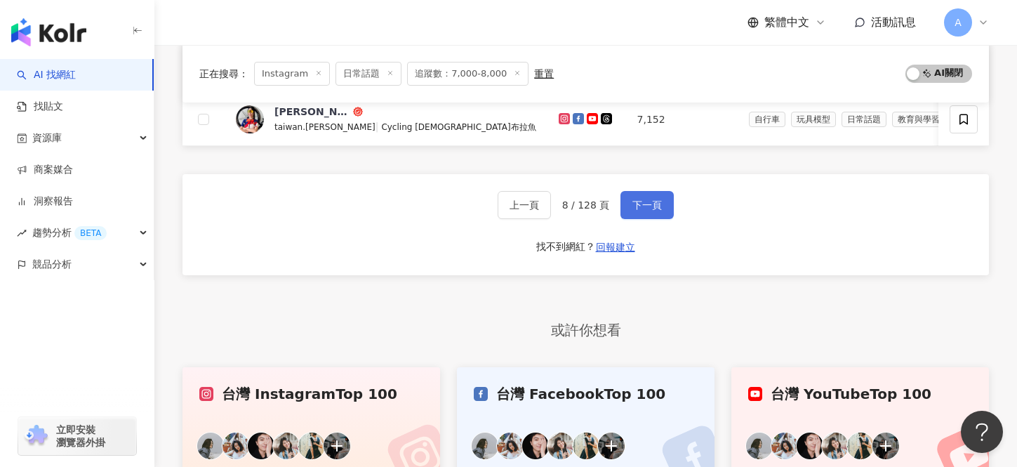
click at [640, 194] on button "下一頁" at bounding box center [646, 205] width 53 height 28
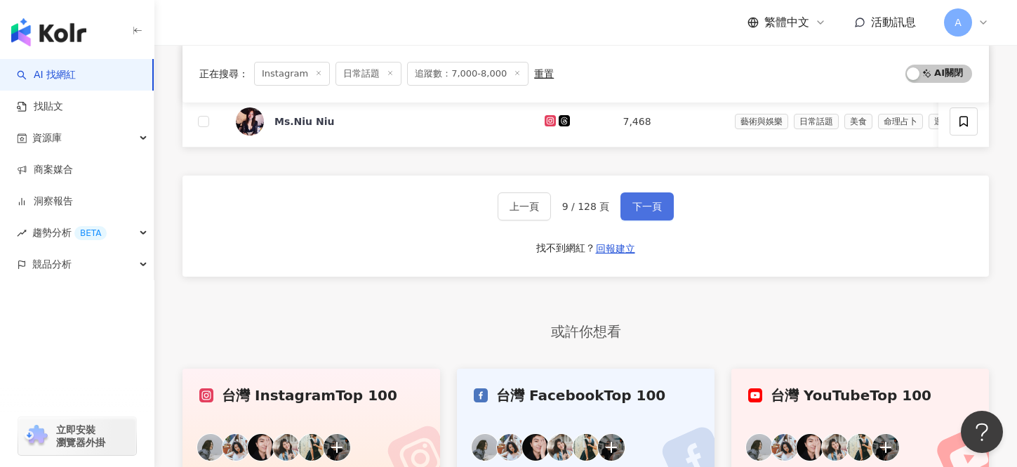
click at [640, 194] on button "下一頁" at bounding box center [646, 206] width 53 height 28
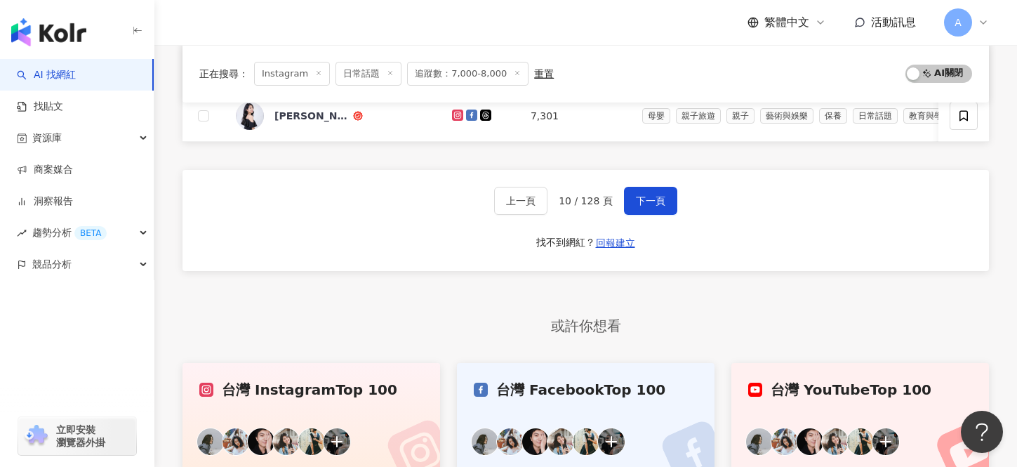
click at [639, 195] on span "下一頁" at bounding box center [650, 200] width 29 height 11
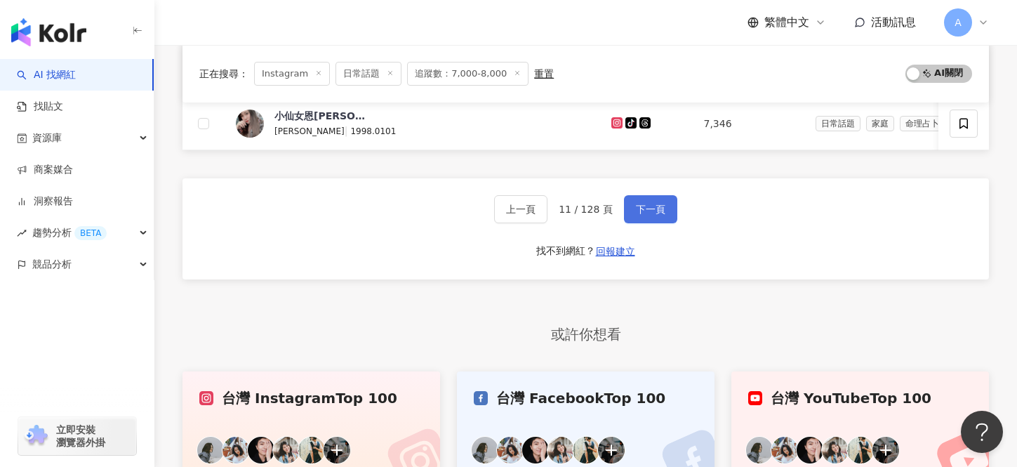
click at [639, 195] on button "下一頁" at bounding box center [650, 209] width 53 height 28
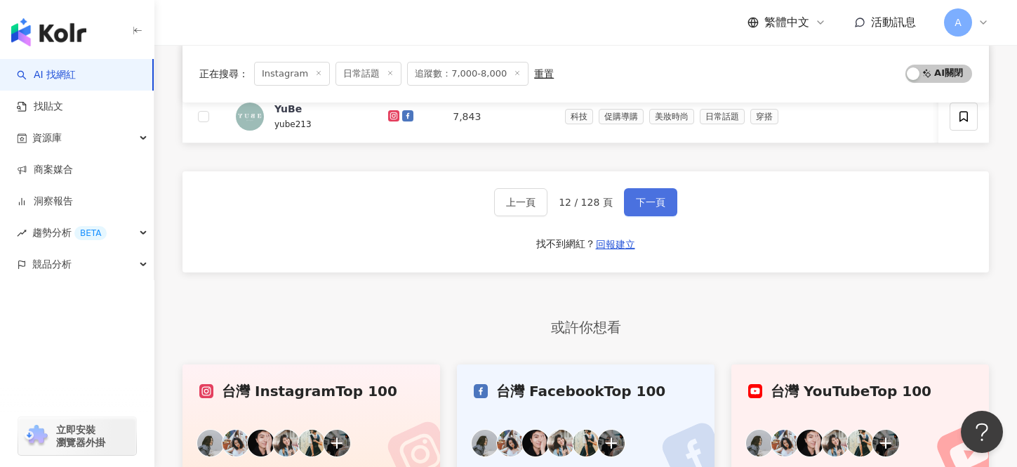
click at [639, 194] on button "下一頁" at bounding box center [650, 202] width 53 height 28
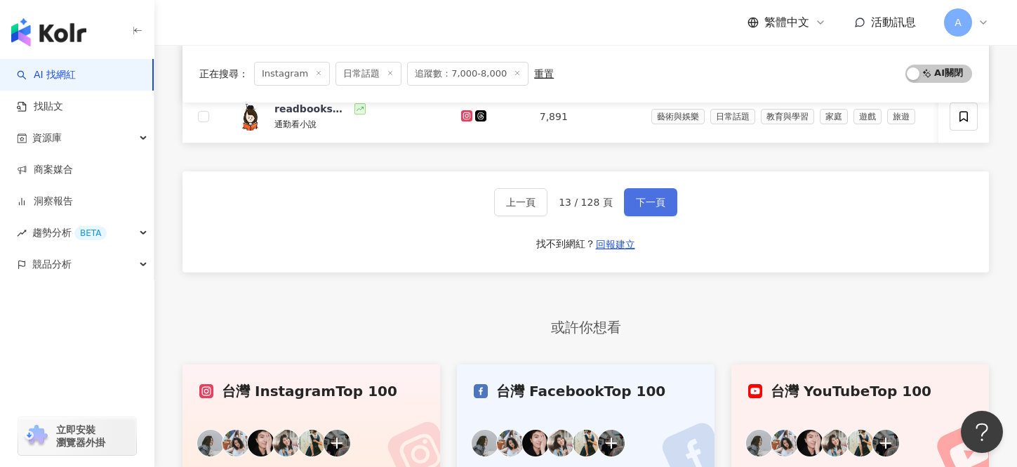
click at [639, 194] on button "下一頁" at bounding box center [650, 202] width 53 height 28
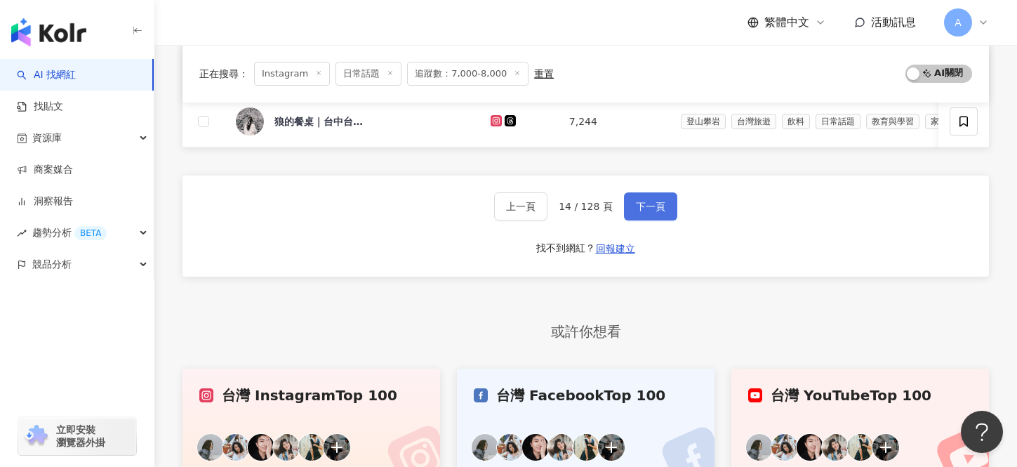
click at [639, 194] on button "下一頁" at bounding box center [650, 206] width 53 height 28
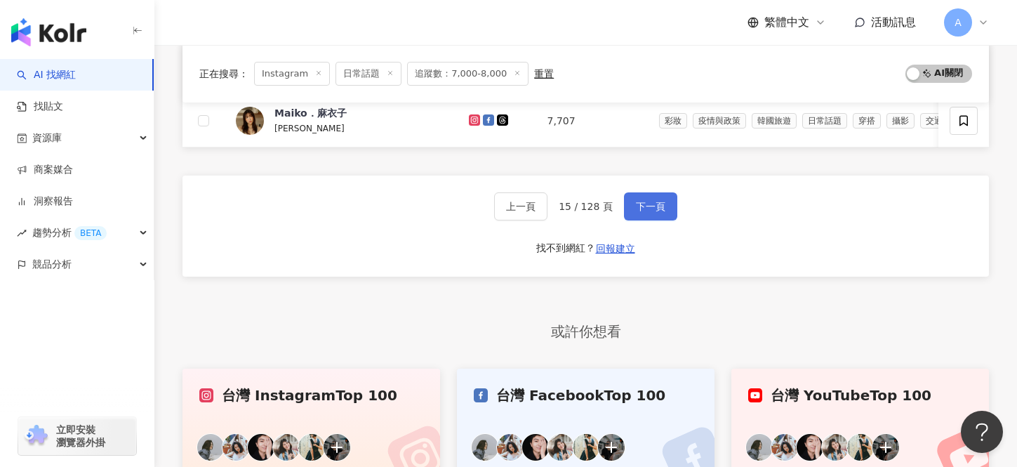
click at [640, 195] on button "下一頁" at bounding box center [650, 206] width 53 height 28
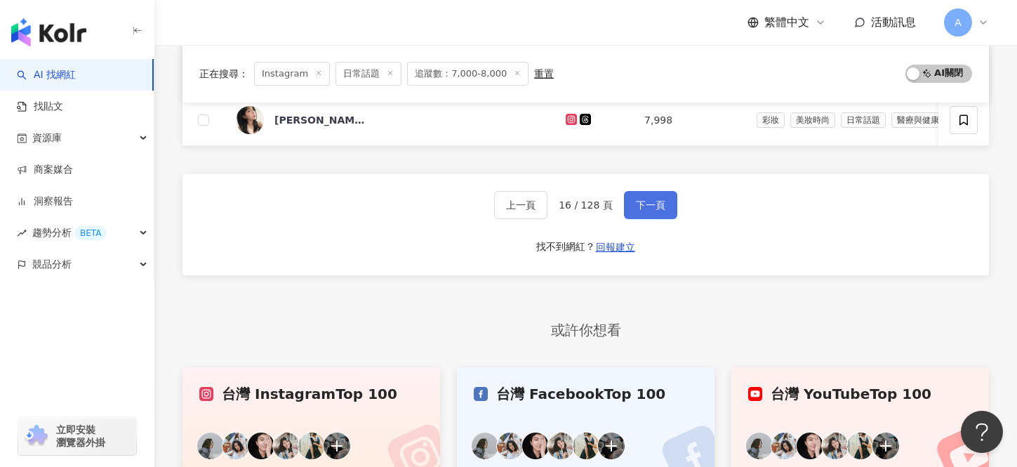
click at [640, 195] on button "下一頁" at bounding box center [650, 205] width 53 height 28
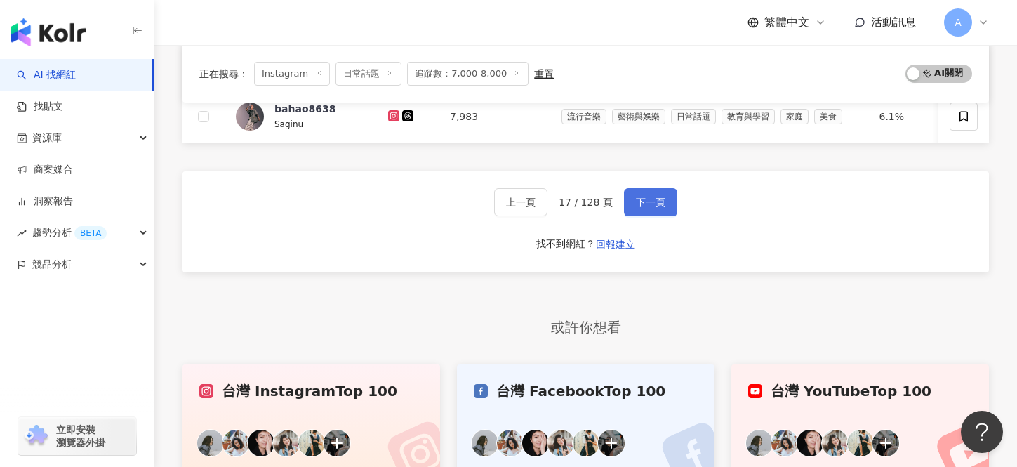
click at [640, 195] on button "下一頁" at bounding box center [650, 202] width 53 height 28
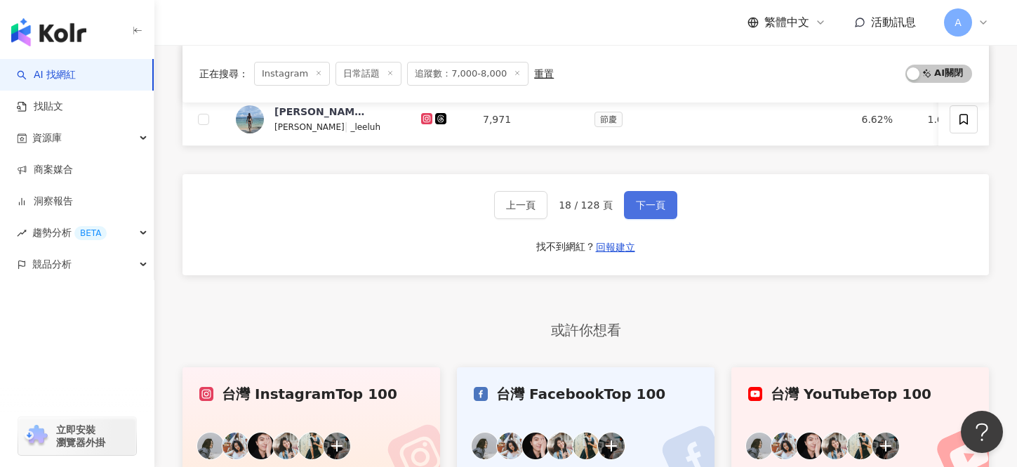
click at [640, 195] on button "下一頁" at bounding box center [650, 205] width 53 height 28
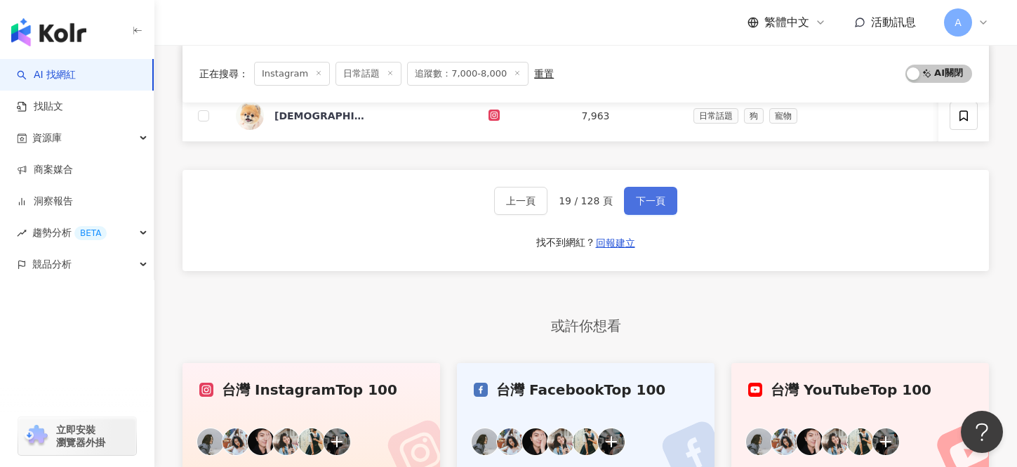
click at [640, 196] on span "下一頁" at bounding box center [650, 200] width 29 height 11
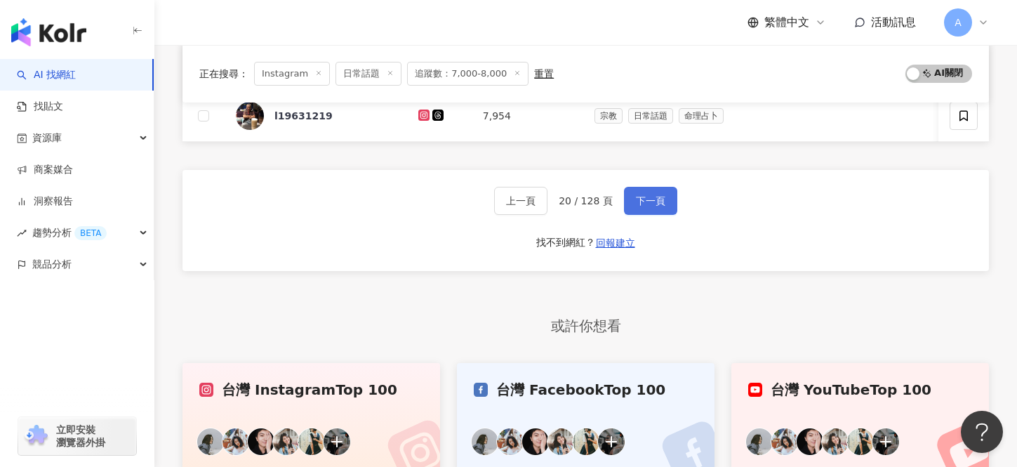
click at [640, 196] on span "下一頁" at bounding box center [650, 200] width 29 height 11
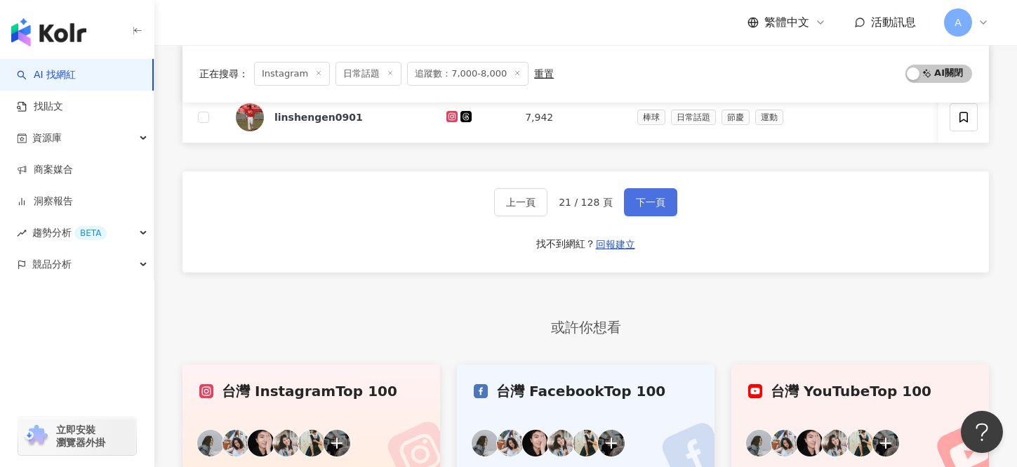
click at [640, 196] on span "下一頁" at bounding box center [650, 201] width 29 height 11
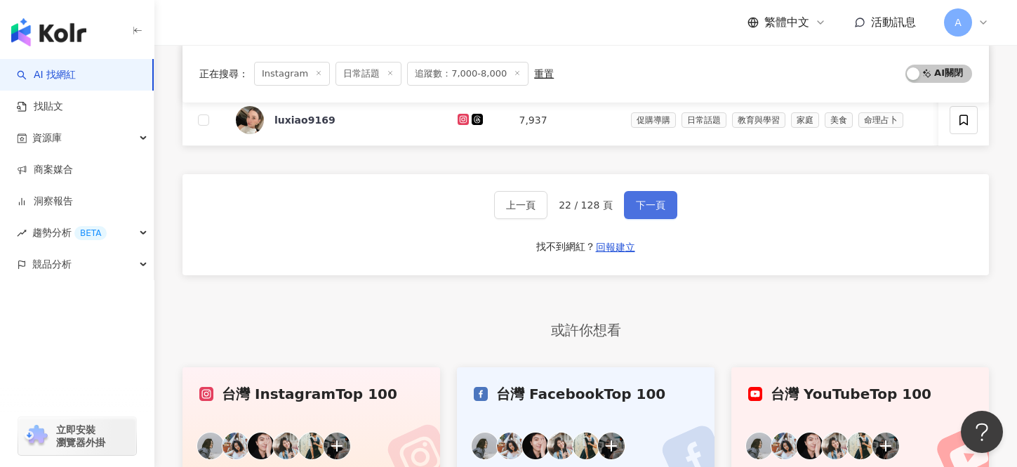
click at [640, 196] on button "下一頁" at bounding box center [650, 205] width 53 height 28
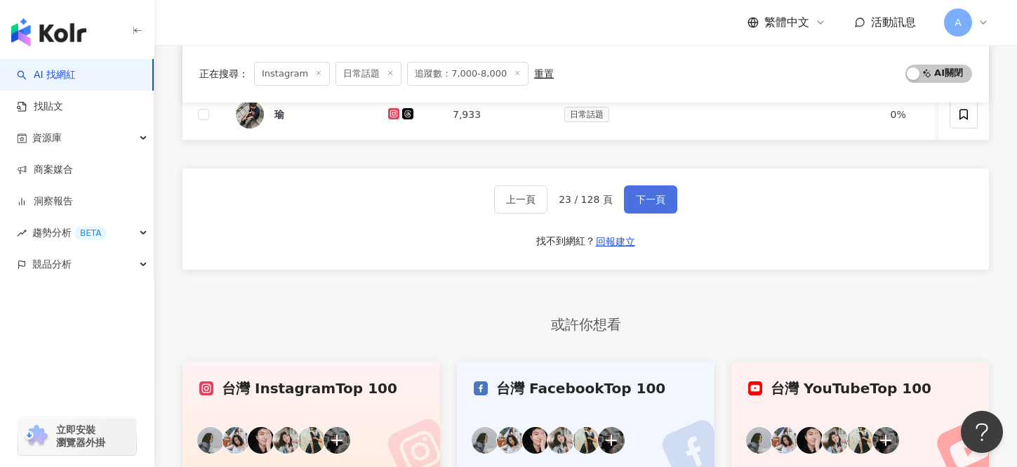
click at [640, 196] on span "下一頁" at bounding box center [650, 199] width 29 height 11
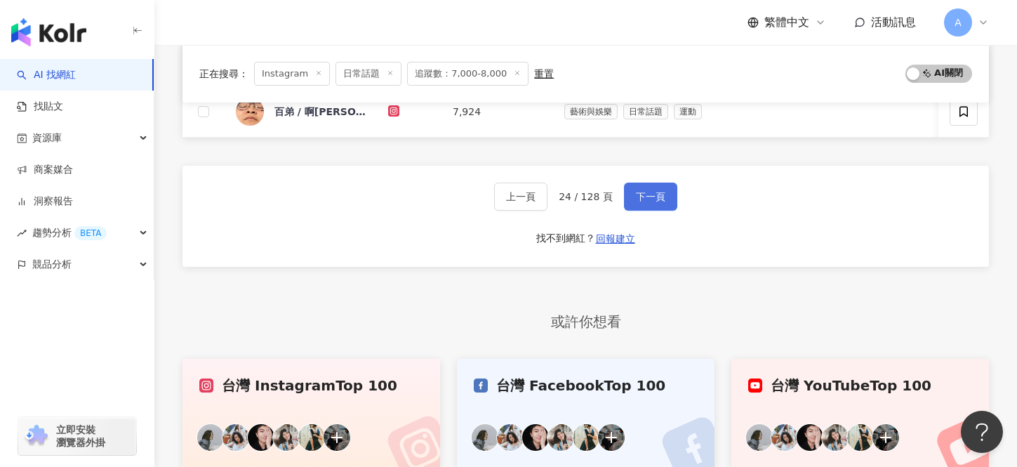
click at [640, 196] on span "下一頁" at bounding box center [650, 196] width 29 height 11
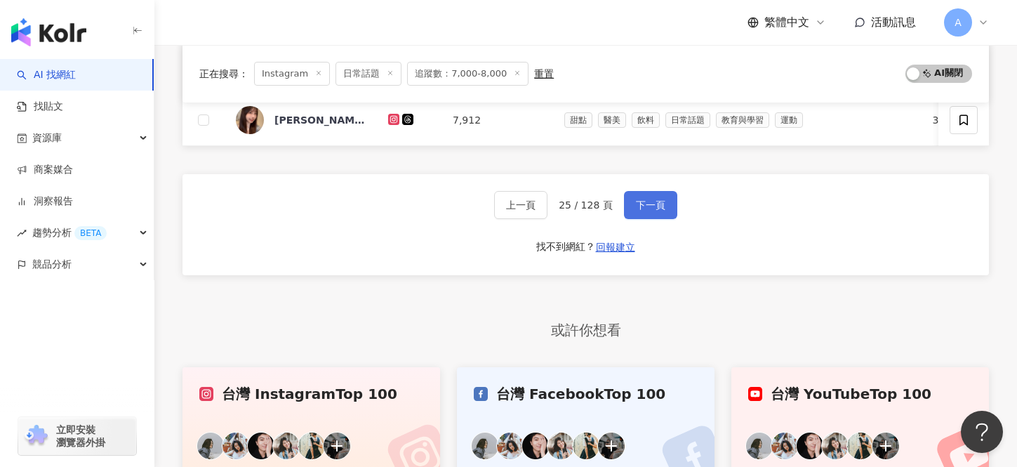
click at [640, 196] on button "下一頁" at bounding box center [650, 205] width 53 height 28
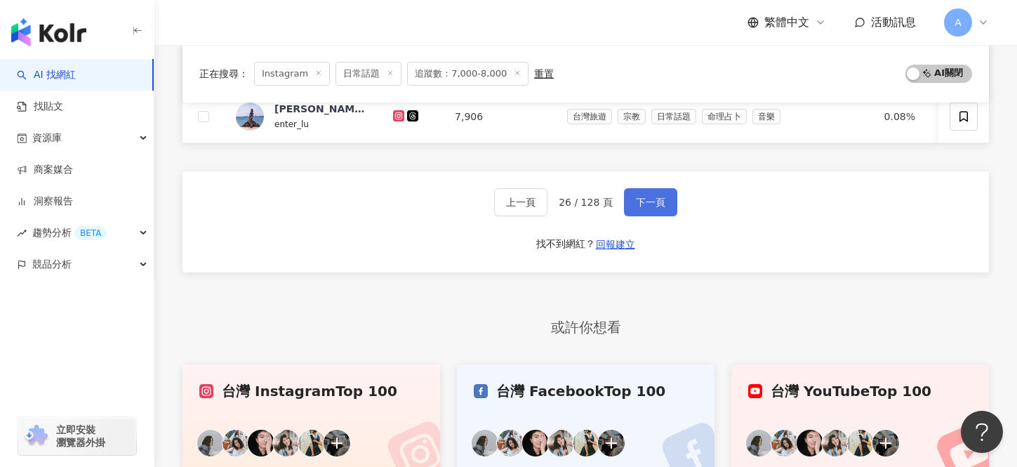
click at [640, 196] on span "下一頁" at bounding box center [650, 201] width 29 height 11
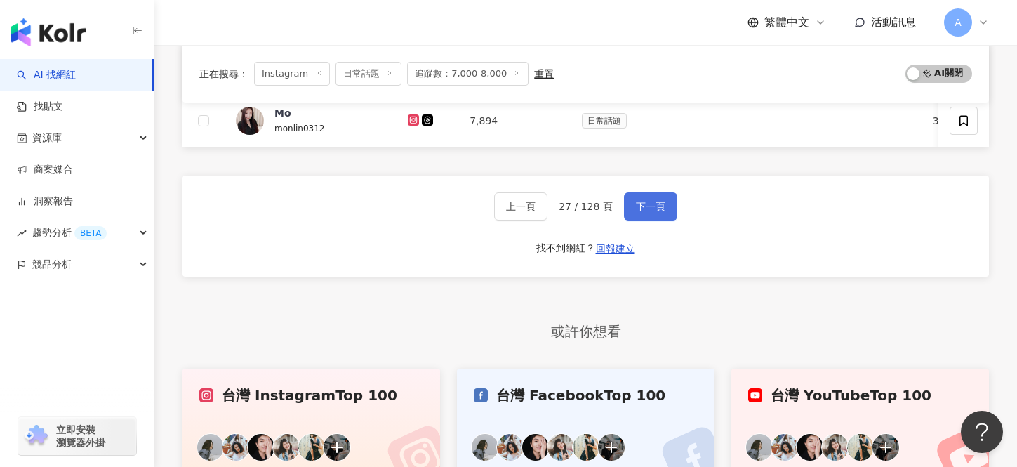
click at [640, 196] on button "下一頁" at bounding box center [650, 206] width 53 height 28
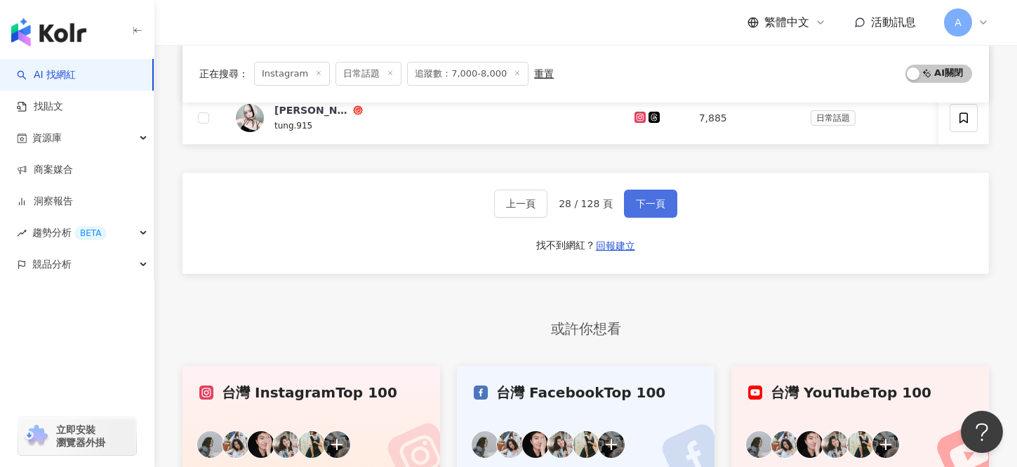
click at [640, 196] on button "下一頁" at bounding box center [650, 203] width 53 height 28
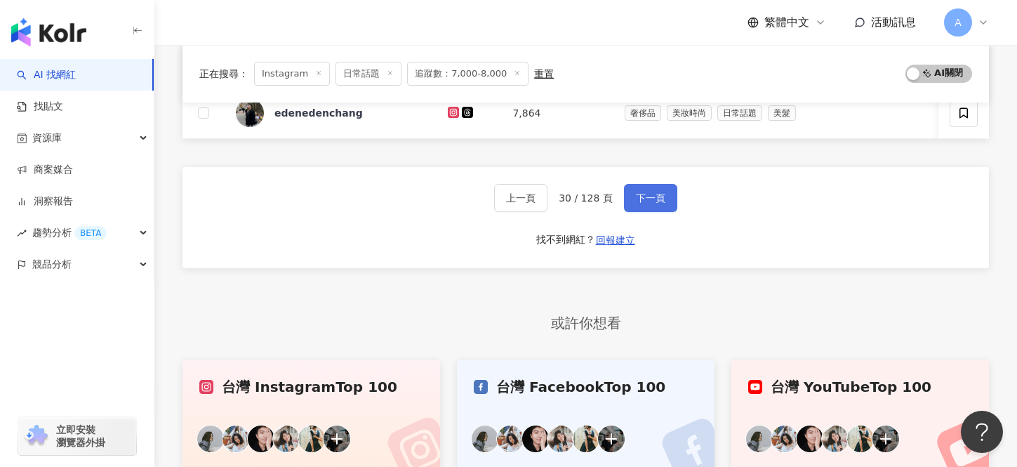
click at [640, 196] on span "下一頁" at bounding box center [650, 197] width 29 height 11
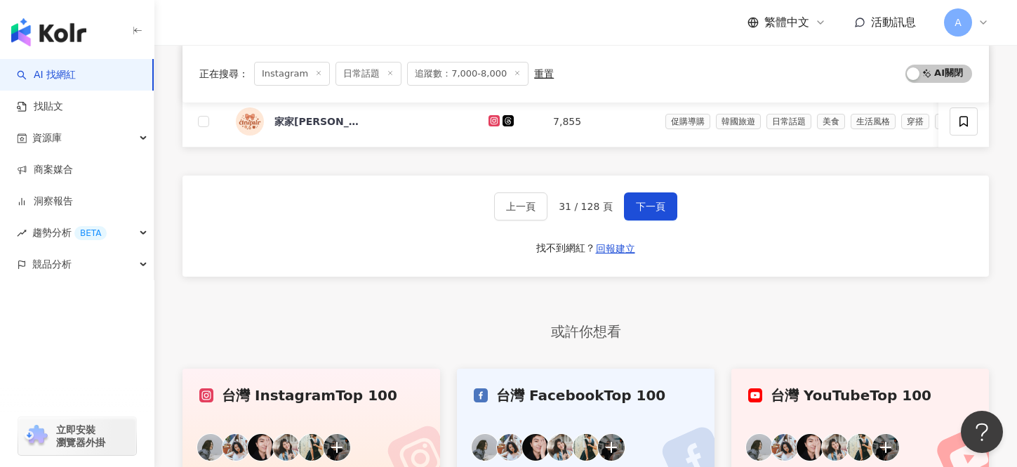
click at [640, 196] on button "下一頁" at bounding box center [650, 206] width 53 height 28
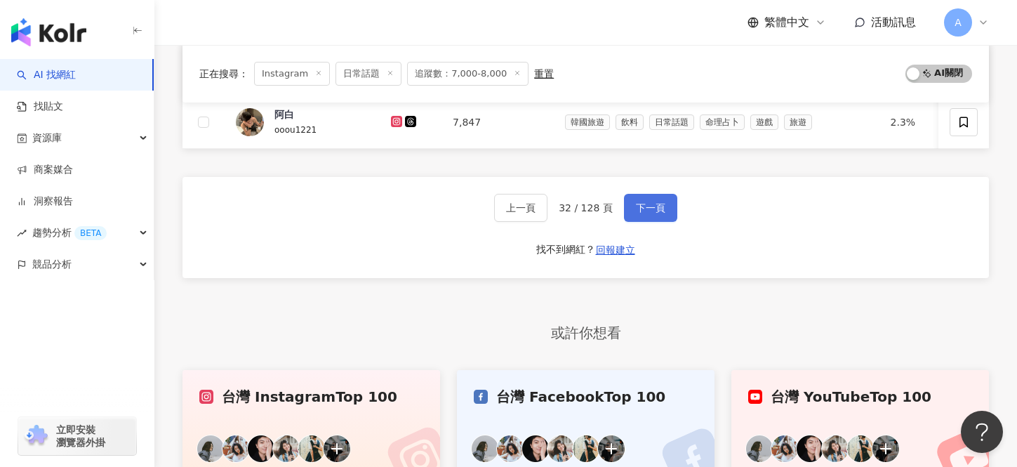
click at [640, 197] on button "下一頁" at bounding box center [650, 208] width 53 height 28
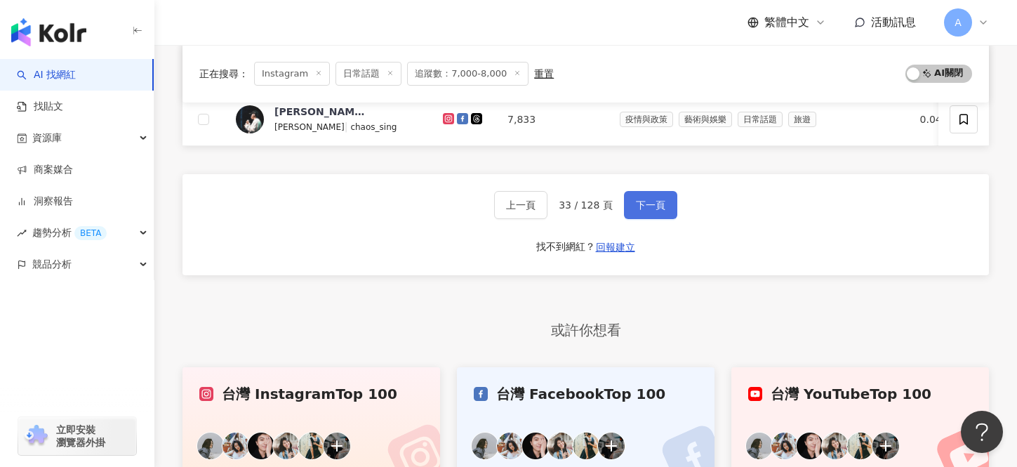
click at [640, 197] on button "下一頁" at bounding box center [650, 205] width 53 height 28
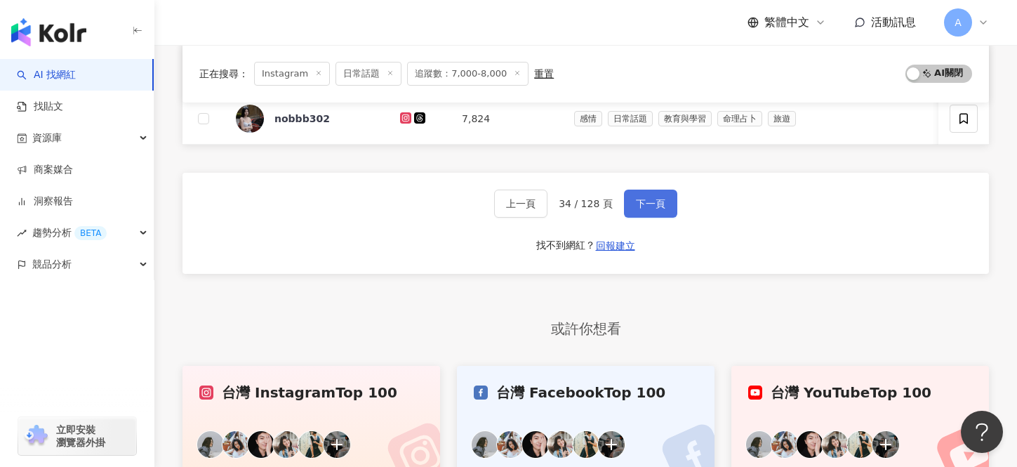
click at [640, 198] on span "下一頁" at bounding box center [650, 203] width 29 height 11
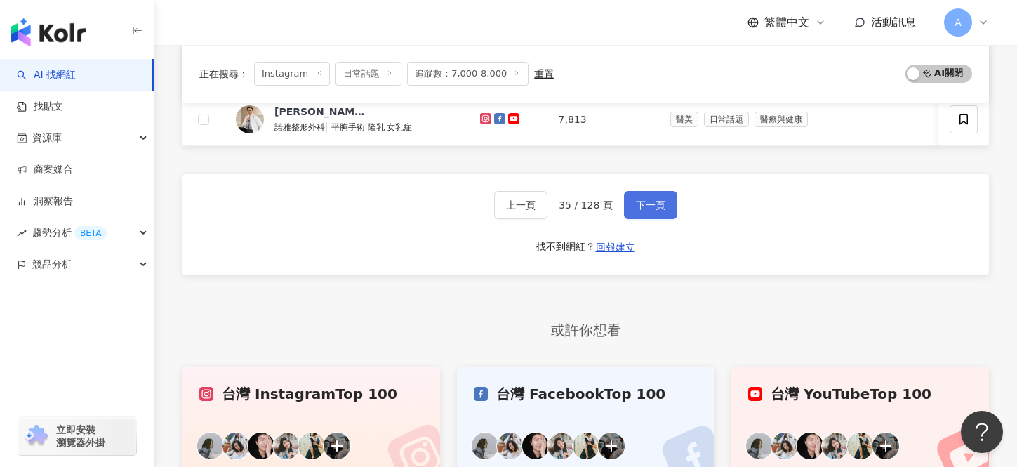
click at [640, 197] on button "下一頁" at bounding box center [650, 205] width 53 height 28
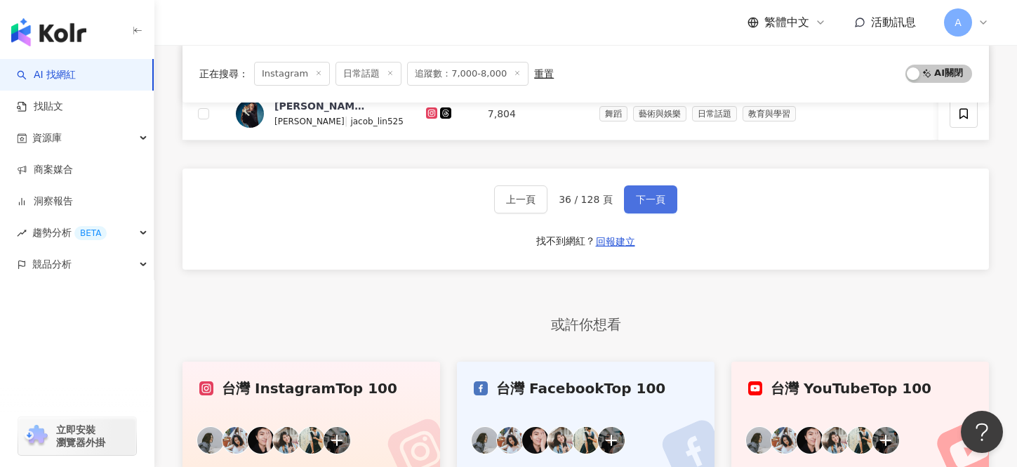
click at [640, 197] on span "下一頁" at bounding box center [650, 199] width 29 height 11
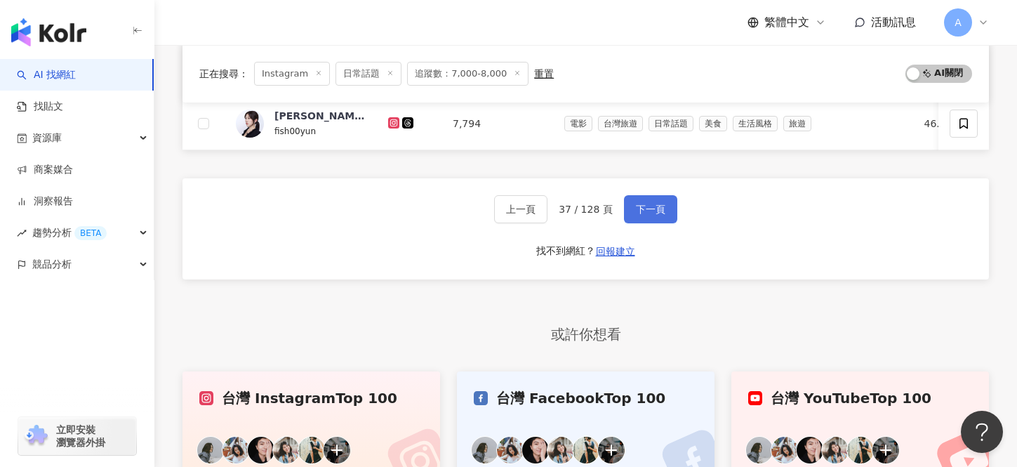
click at [640, 197] on button "下一頁" at bounding box center [650, 209] width 53 height 28
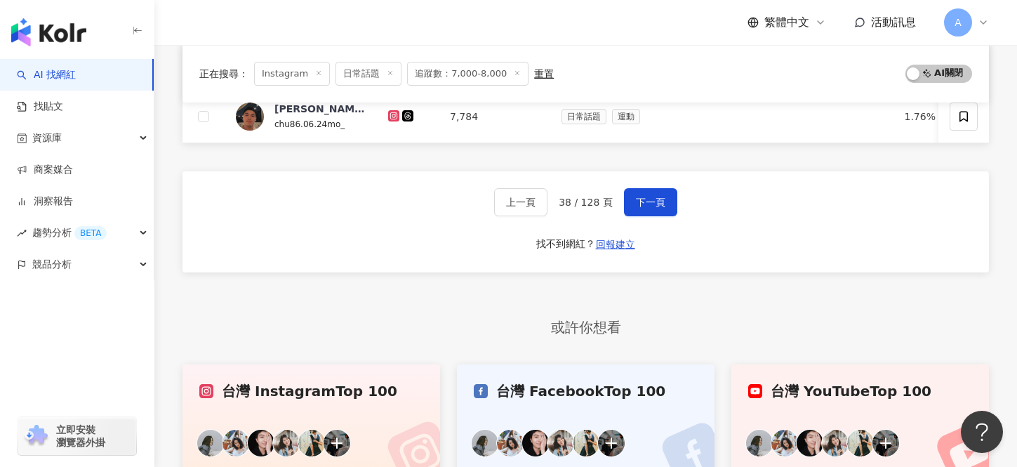
click at [639, 197] on span "下一頁" at bounding box center [650, 201] width 29 height 11
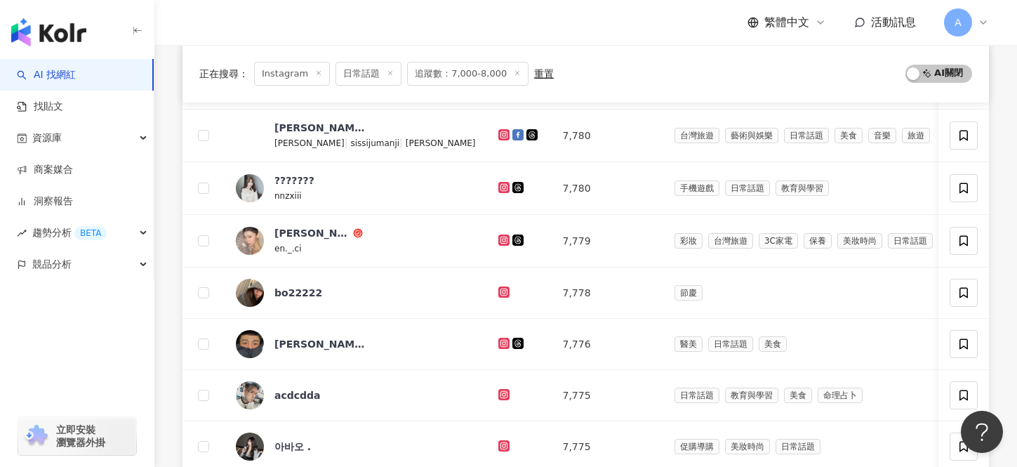
scroll to position [760, 0]
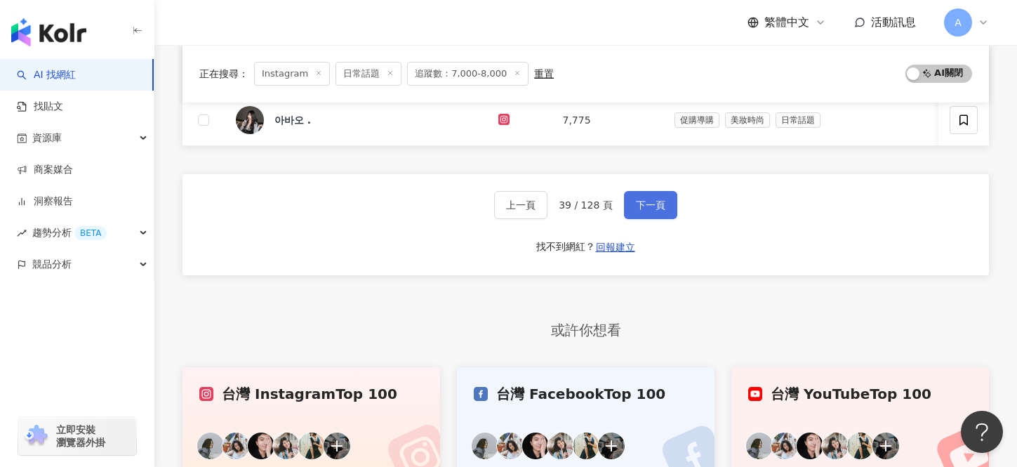
click at [639, 197] on button "下一頁" at bounding box center [650, 205] width 53 height 28
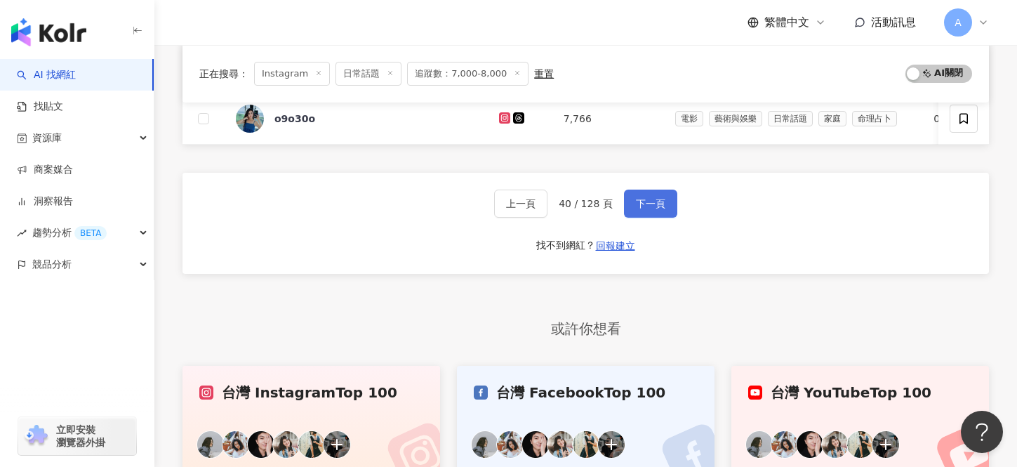
click at [639, 196] on button "下一頁" at bounding box center [650, 203] width 53 height 28
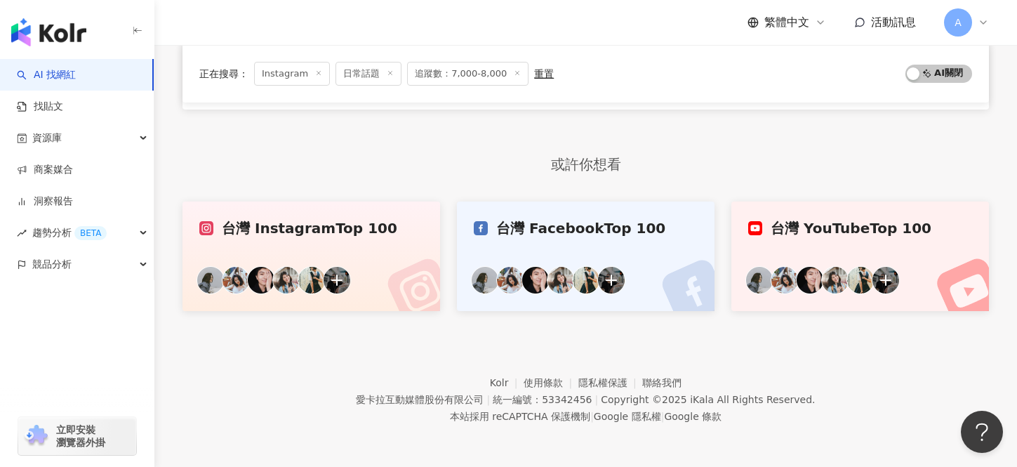
click at [639, 196] on div "台灣 Instagram Top 100 台灣 Facebook Top 100 台灣 YouTube Top 100" at bounding box center [585, 252] width 806 height 118
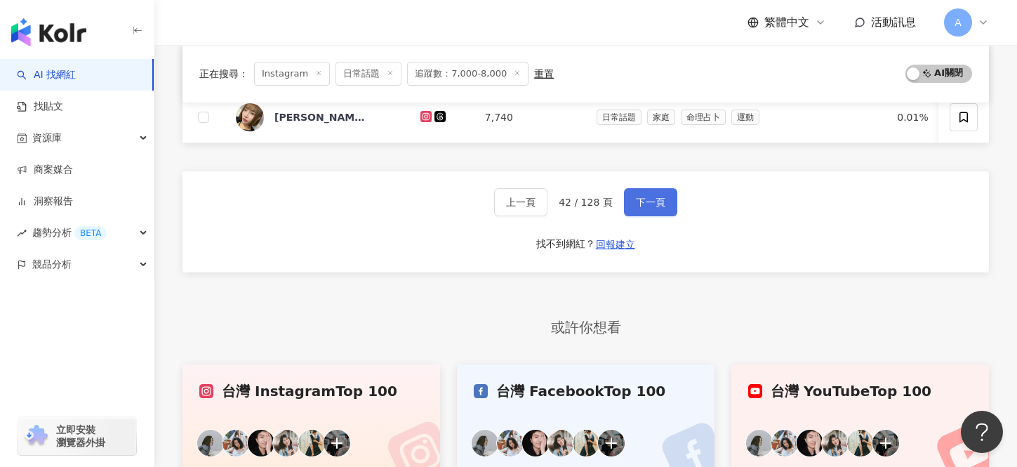
click at [640, 198] on span "下一頁" at bounding box center [650, 201] width 29 height 11
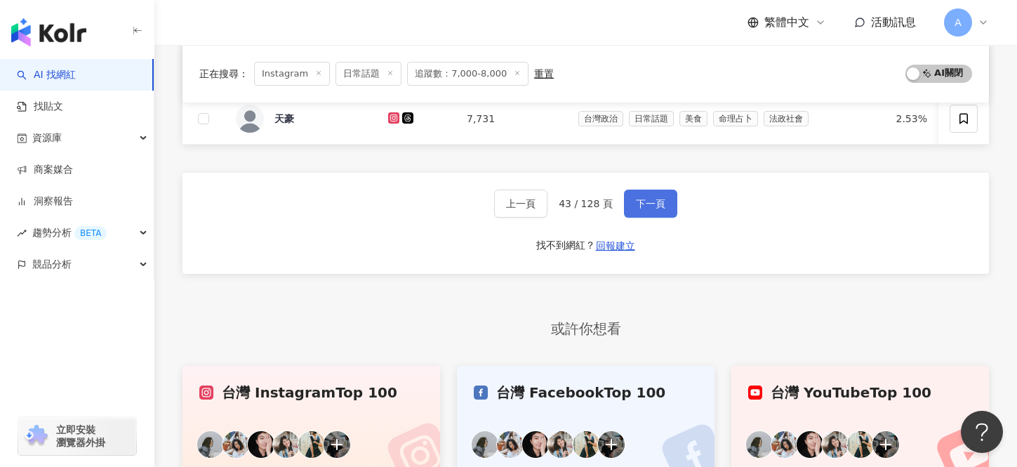
click at [640, 198] on span "下一頁" at bounding box center [650, 203] width 29 height 11
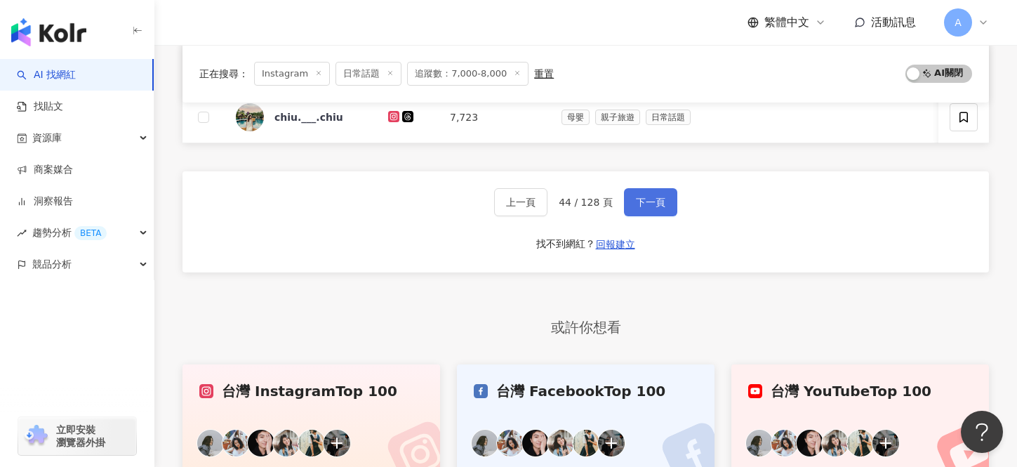
click at [640, 198] on span "下一頁" at bounding box center [650, 201] width 29 height 11
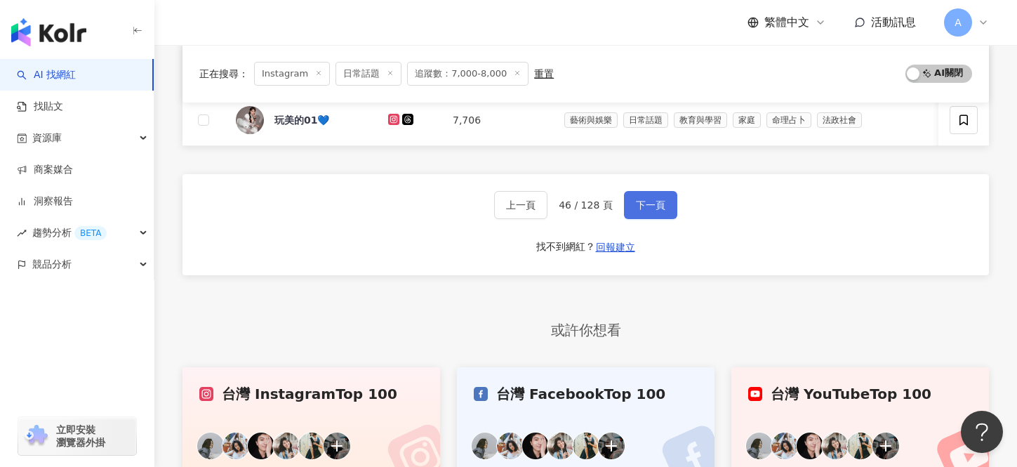
click at [640, 198] on button "下一頁" at bounding box center [650, 205] width 53 height 28
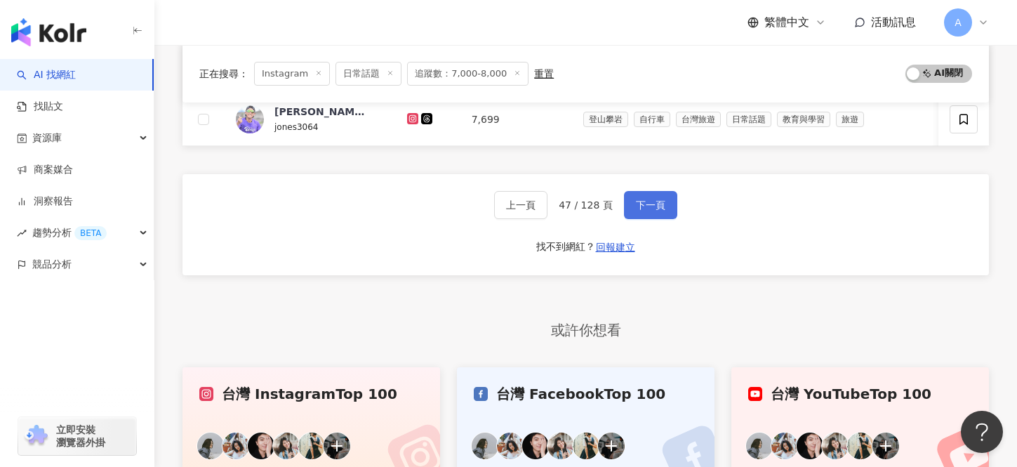
click at [640, 198] on button "下一頁" at bounding box center [650, 205] width 53 height 28
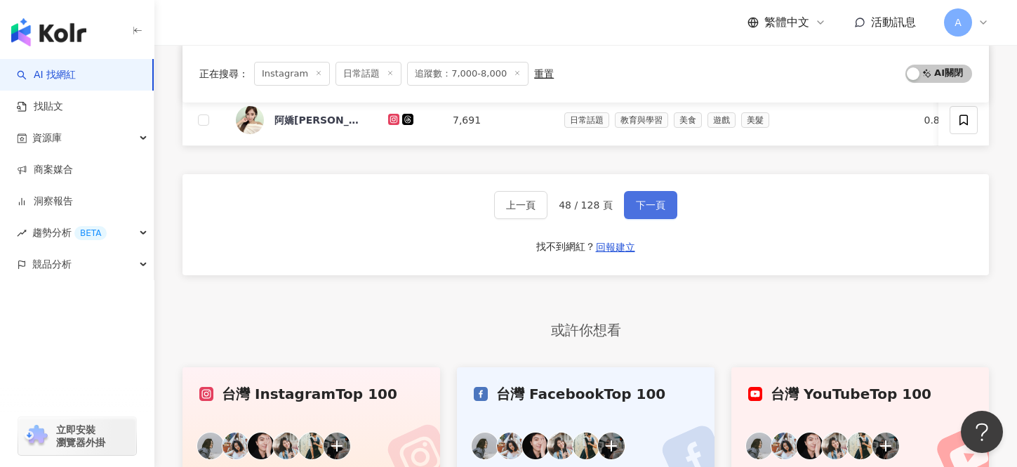
click at [640, 198] on button "下一頁" at bounding box center [650, 205] width 53 height 28
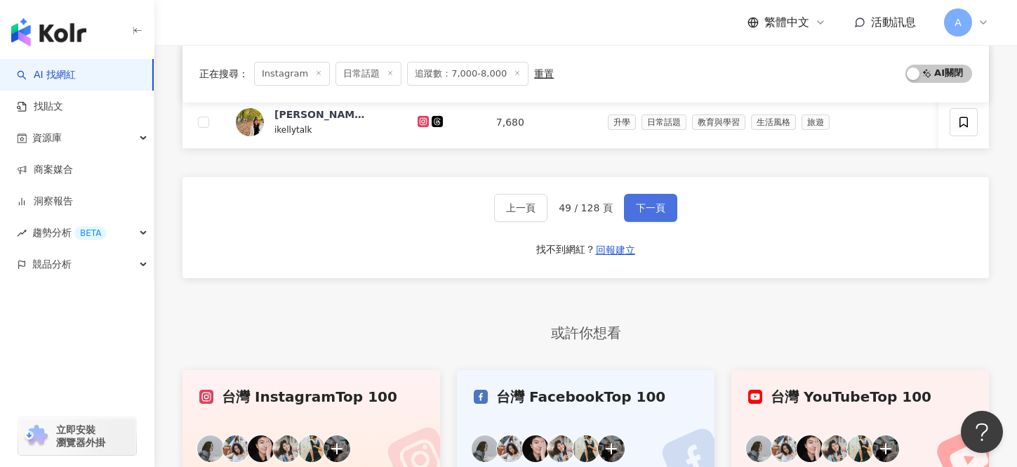
click at [640, 198] on button "下一頁" at bounding box center [650, 208] width 53 height 28
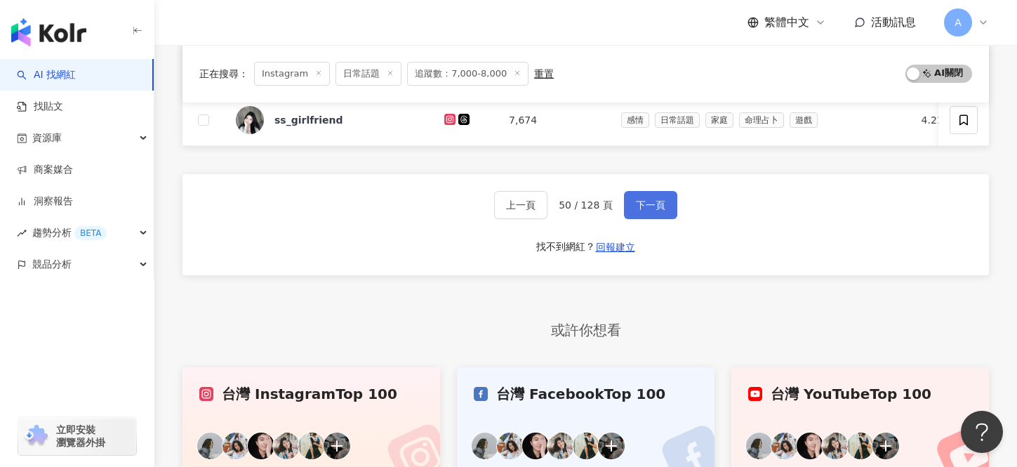
click at [640, 198] on button "下一頁" at bounding box center [650, 205] width 53 height 28
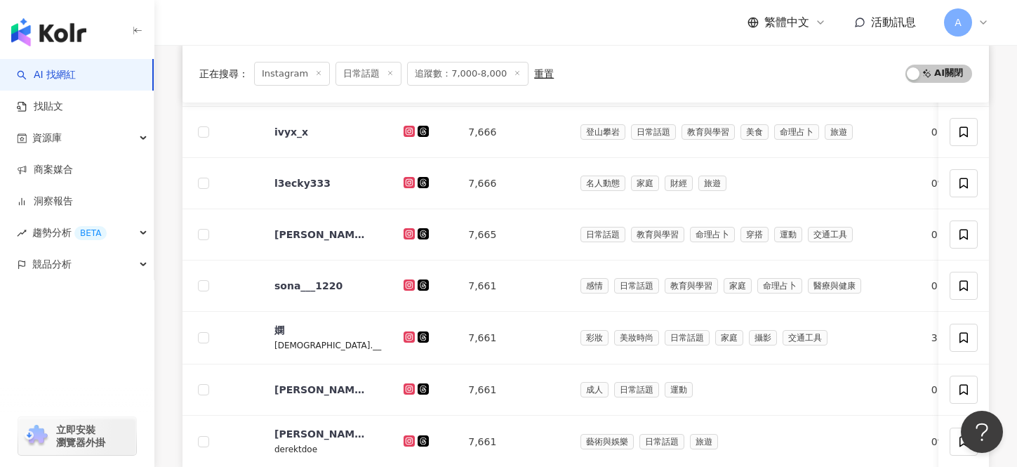
scroll to position [760, 0]
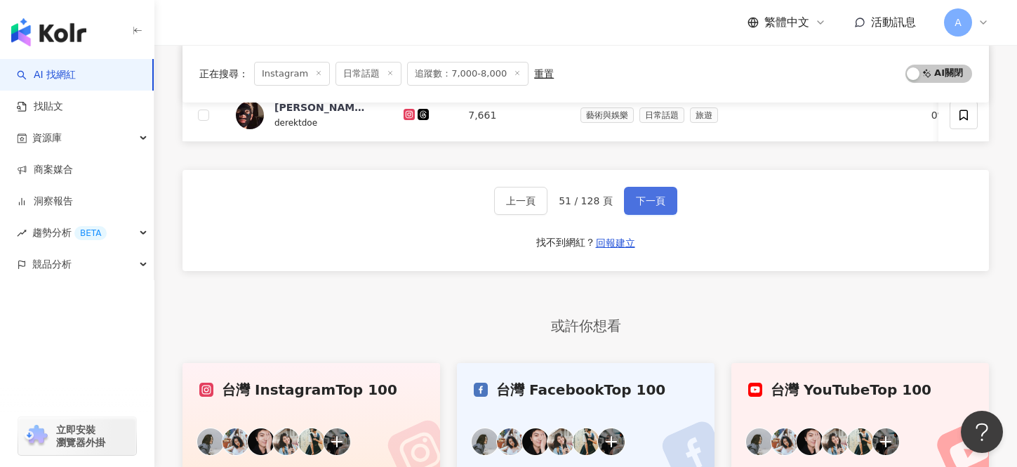
click at [640, 198] on span "下一頁" at bounding box center [650, 200] width 29 height 11
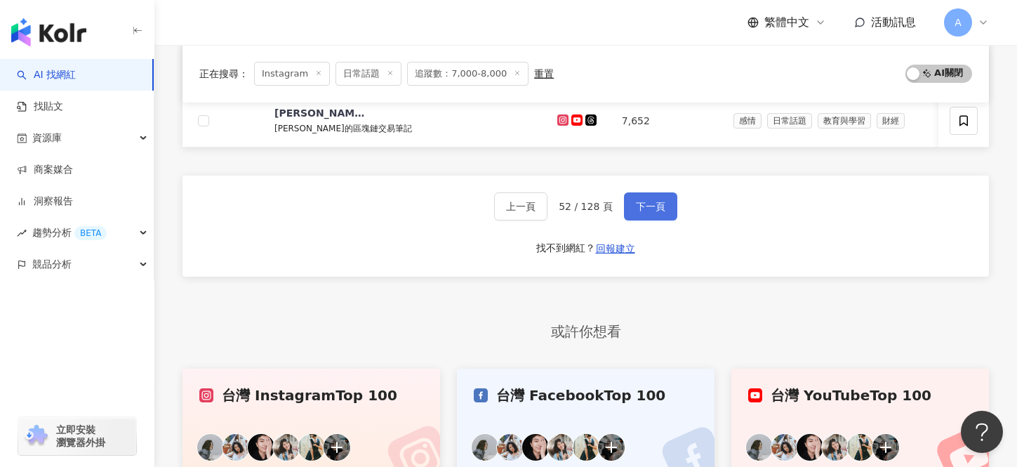
click at [640, 198] on button "下一頁" at bounding box center [650, 206] width 53 height 28
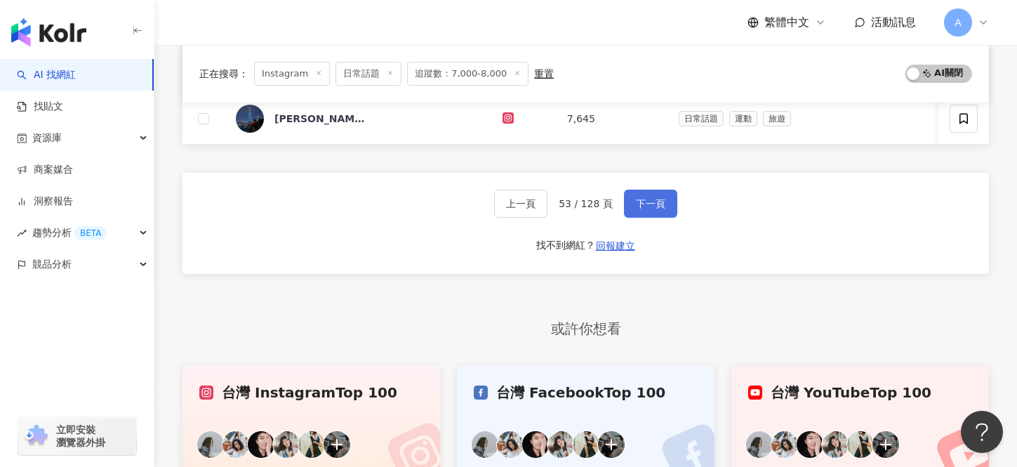
click at [640, 198] on span "下一頁" at bounding box center [650, 203] width 29 height 11
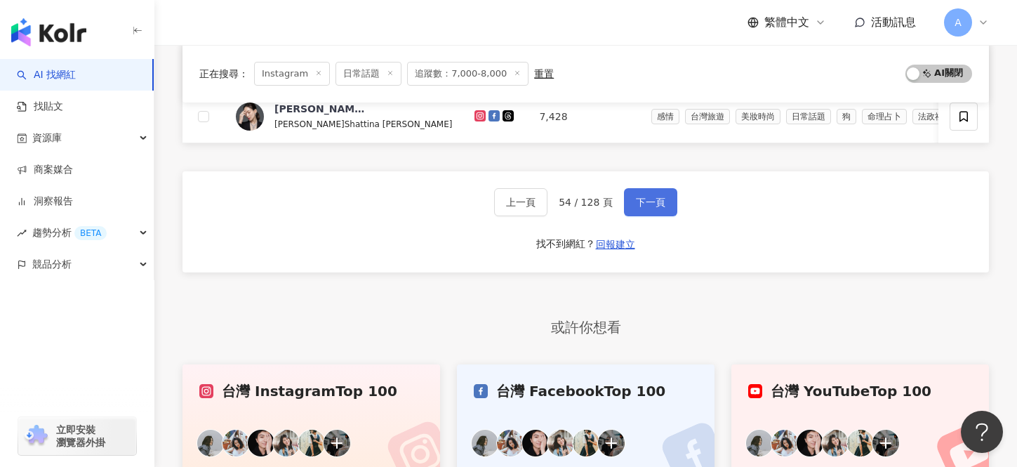
click at [640, 198] on span "下一頁" at bounding box center [650, 201] width 29 height 11
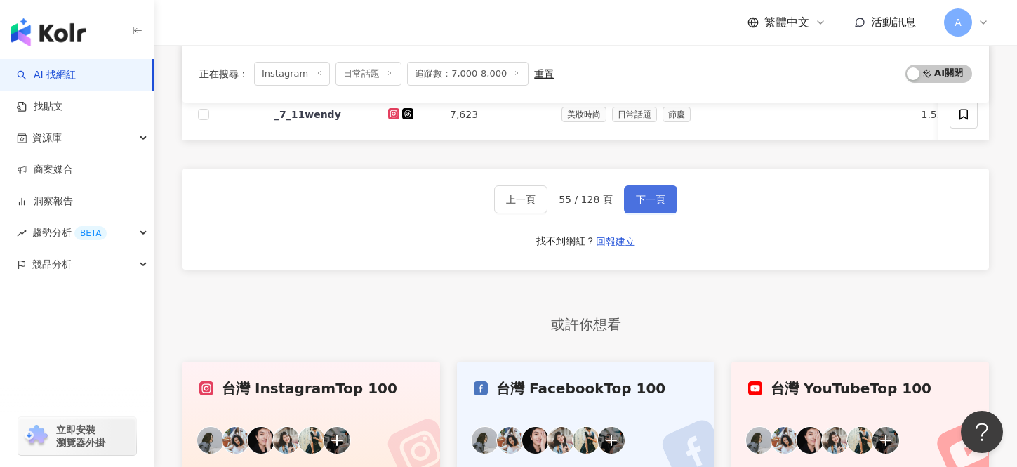
click at [640, 198] on span "下一頁" at bounding box center [650, 199] width 29 height 11
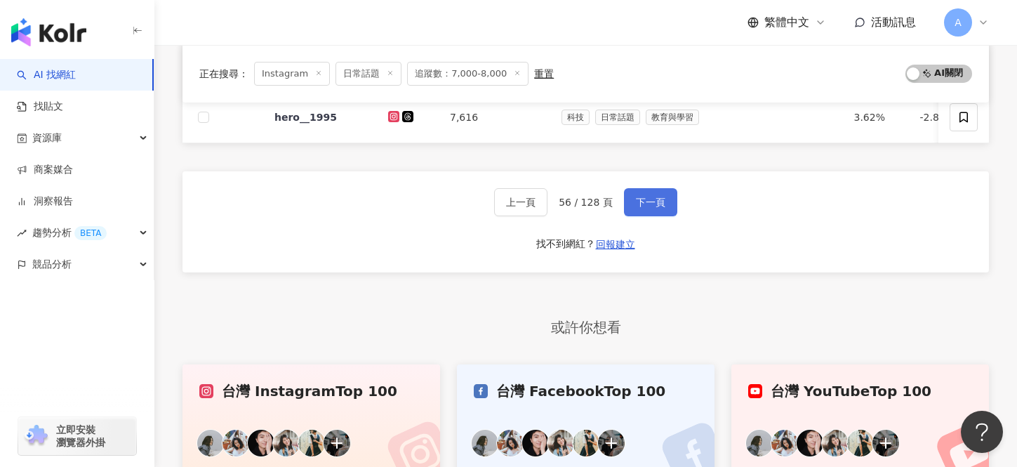
click at [640, 198] on span "下一頁" at bounding box center [650, 201] width 29 height 11
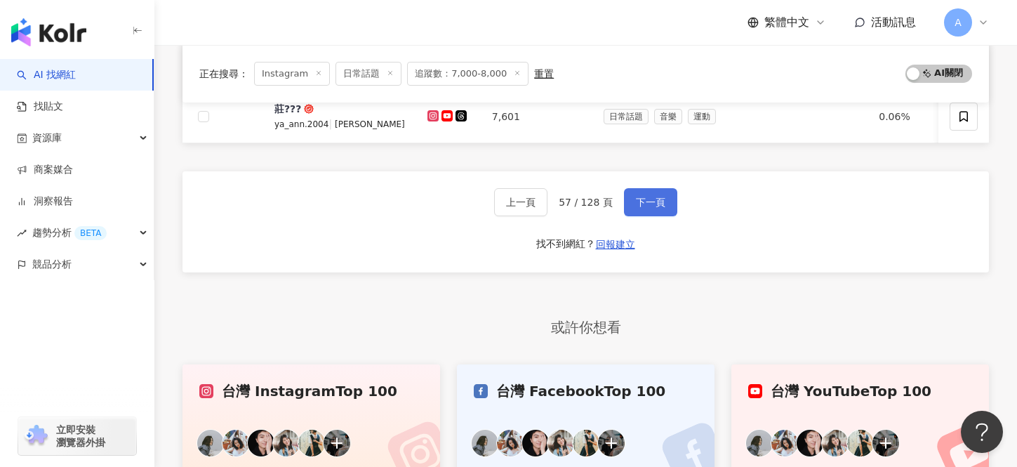
click at [640, 198] on span "下一頁" at bounding box center [650, 201] width 29 height 11
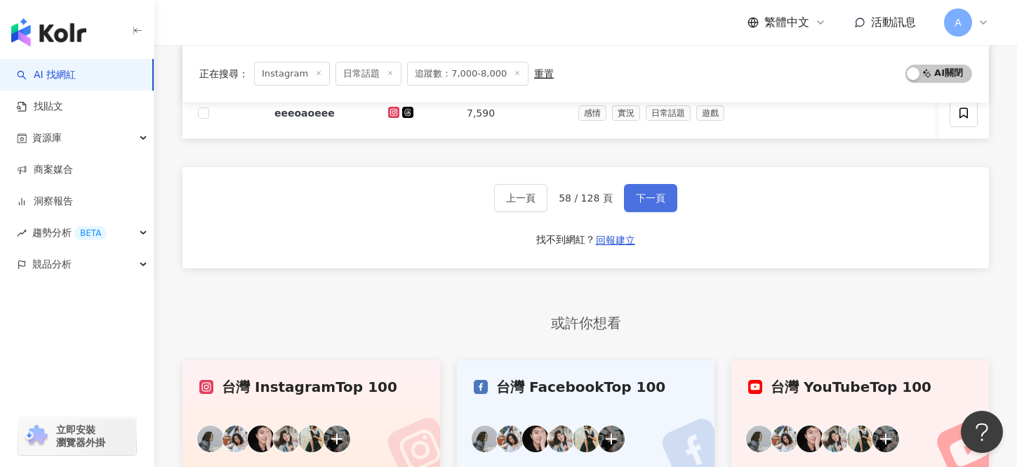
click at [640, 198] on span "下一頁" at bounding box center [650, 197] width 29 height 11
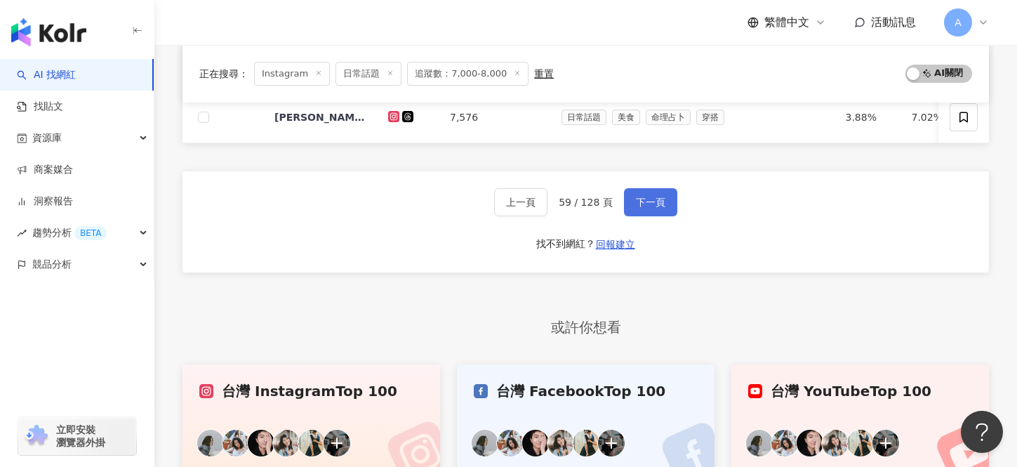
click at [640, 198] on span "下一頁" at bounding box center [650, 201] width 29 height 11
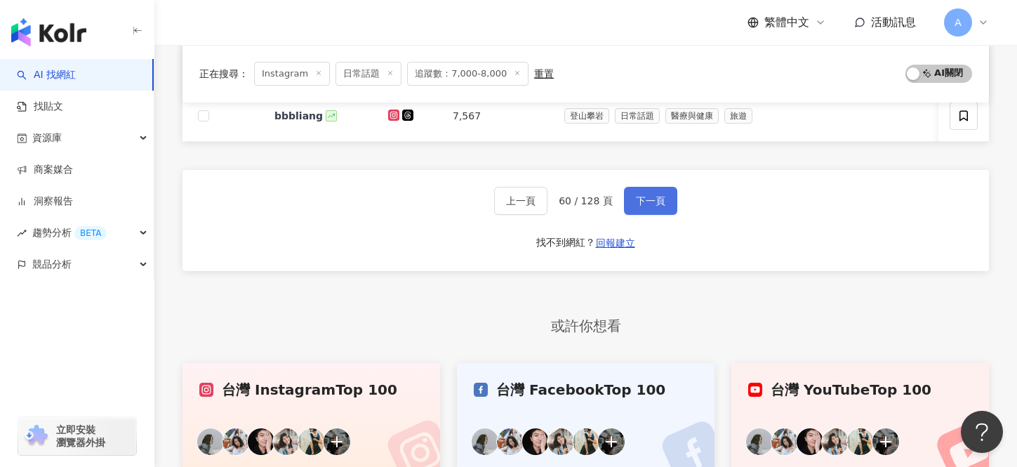
click at [640, 198] on span "下一頁" at bounding box center [650, 200] width 29 height 11
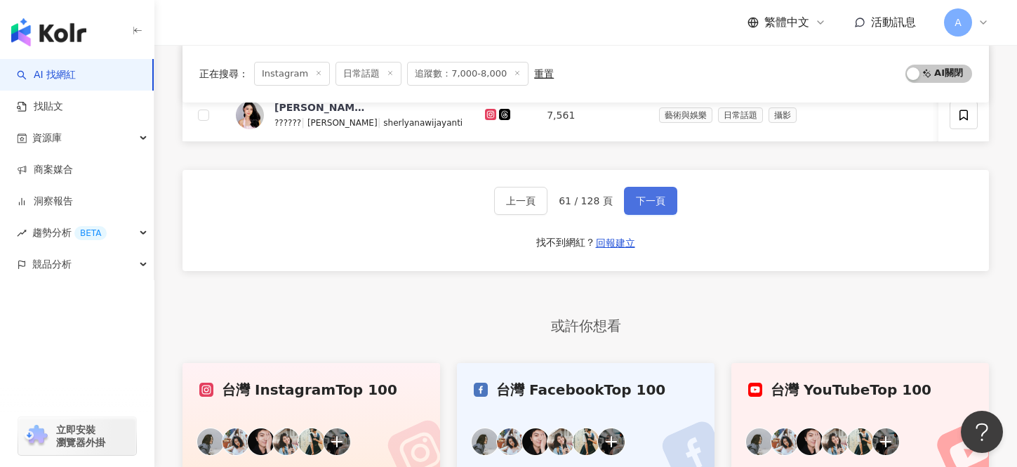
click at [640, 198] on span "下一頁" at bounding box center [650, 200] width 29 height 11
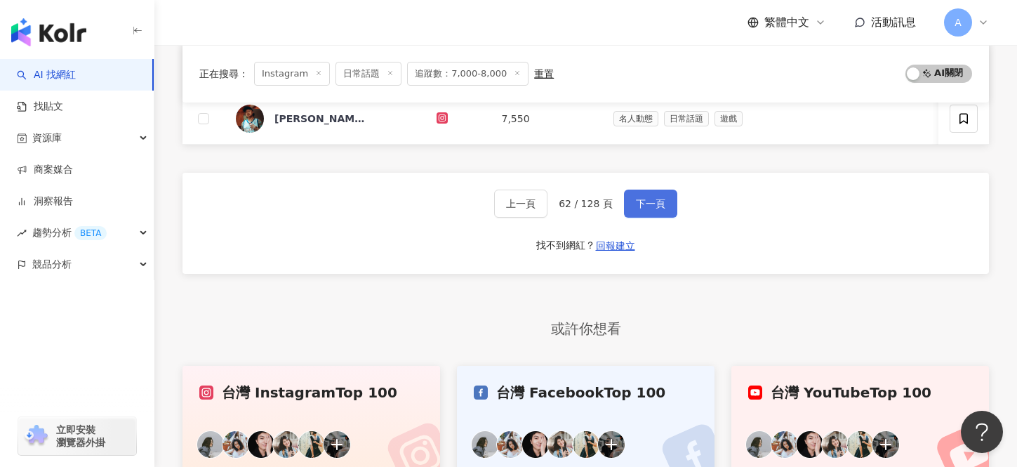
click at [639, 198] on span "下一頁" at bounding box center [650, 203] width 29 height 11
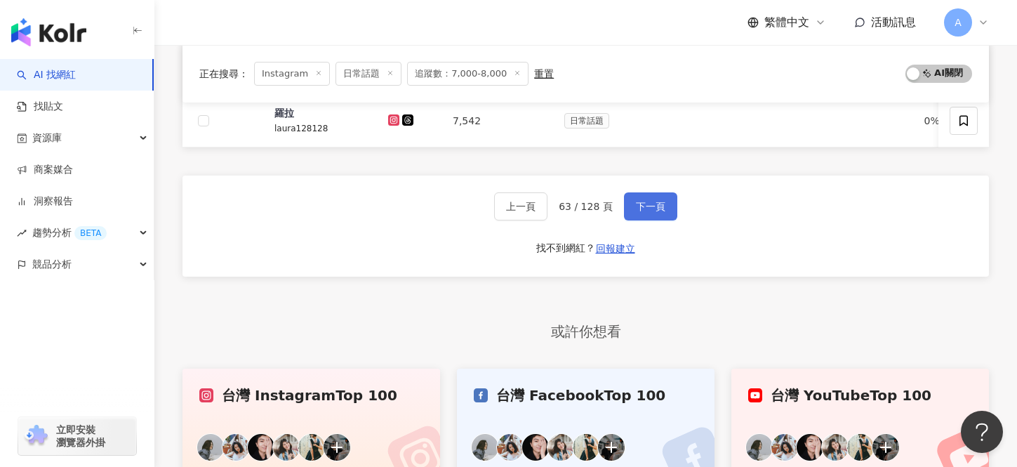
click at [639, 198] on button "下一頁" at bounding box center [650, 206] width 53 height 28
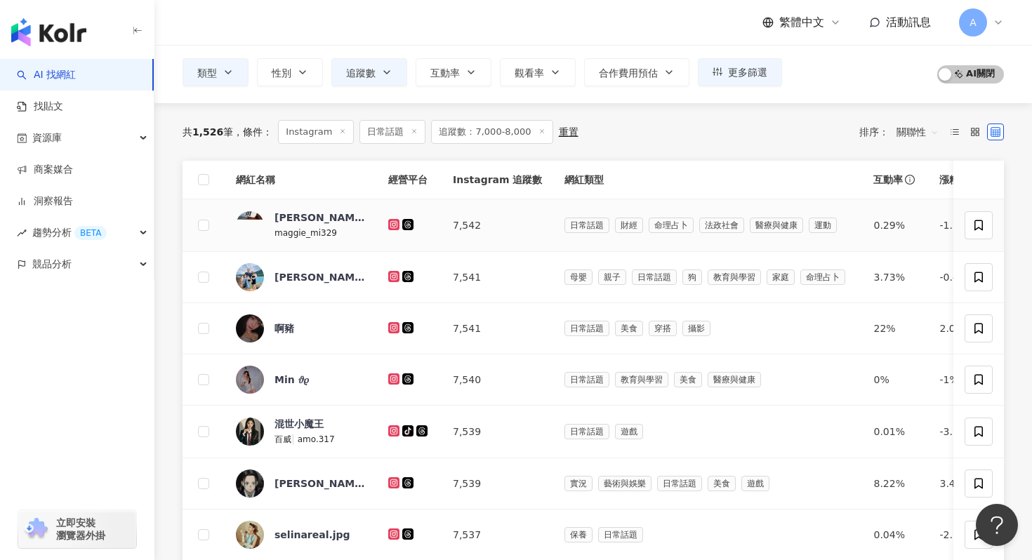
click at [392, 220] on icon at bounding box center [393, 224] width 11 height 11
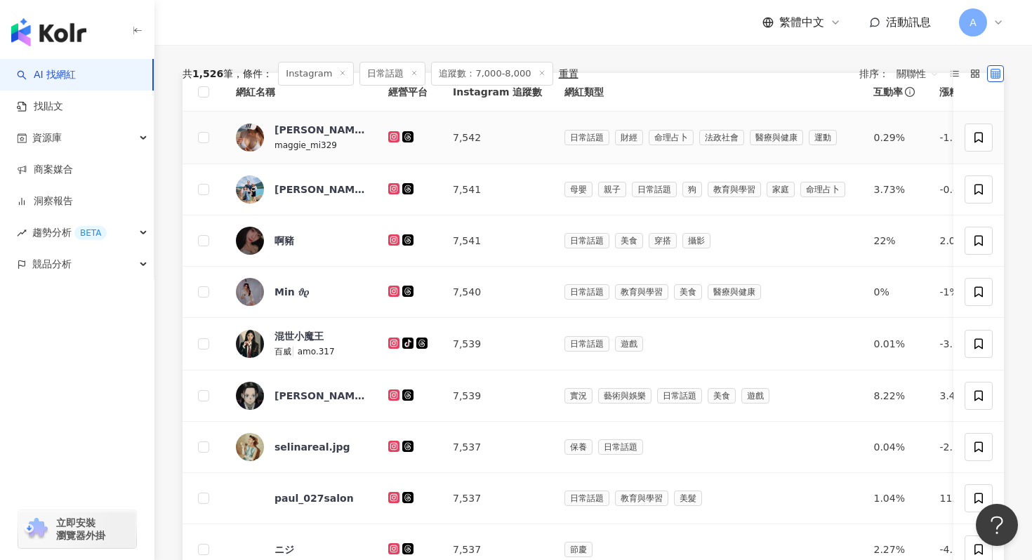
scroll to position [175, 0]
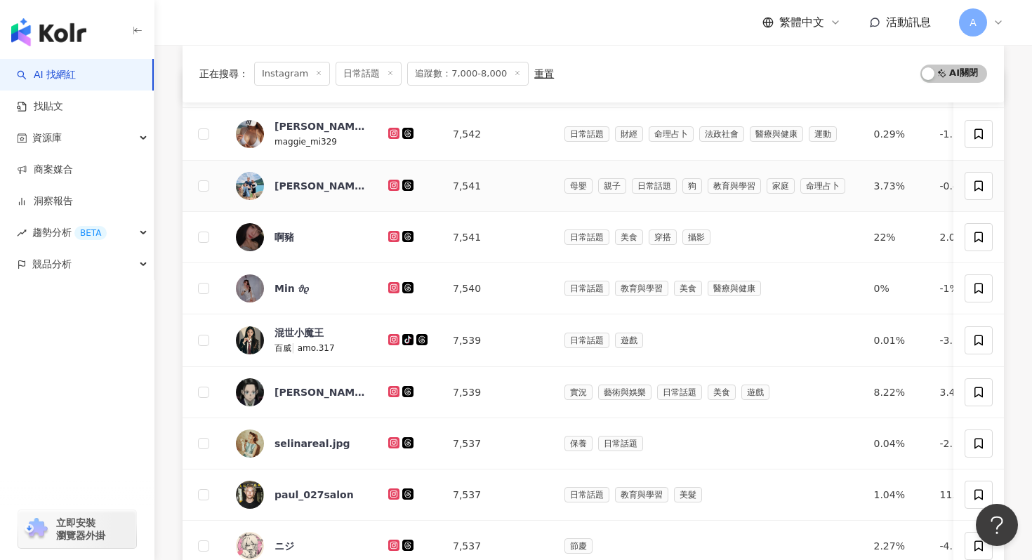
click at [391, 186] on icon at bounding box center [394, 185] width 6 height 6
click at [391, 232] on icon at bounding box center [393, 236] width 11 height 11
click at [392, 288] on icon at bounding box center [393, 288] width 9 height 8
click at [392, 342] on icon at bounding box center [393, 339] width 9 height 8
click at [392, 387] on icon at bounding box center [393, 391] width 11 height 11
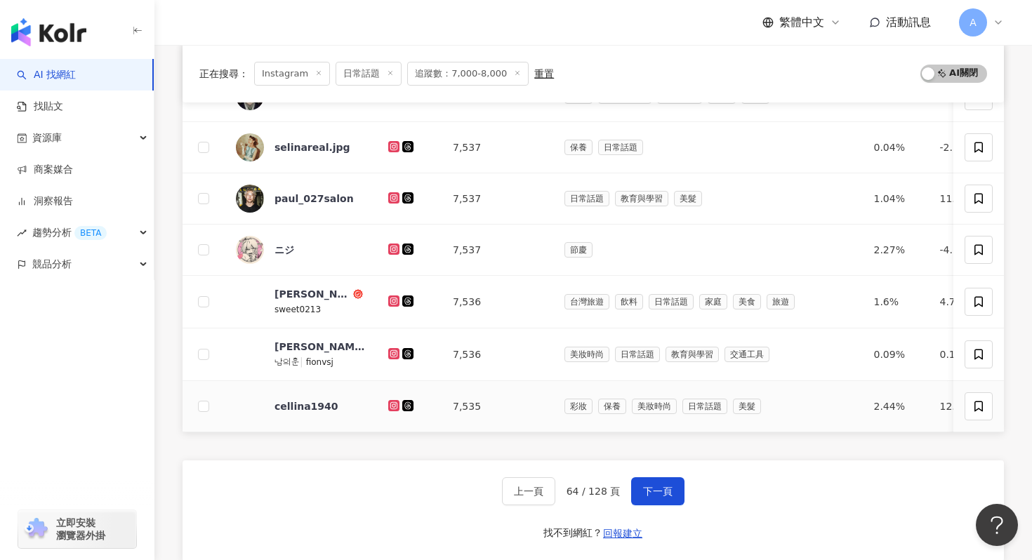
scroll to position [481, 0]
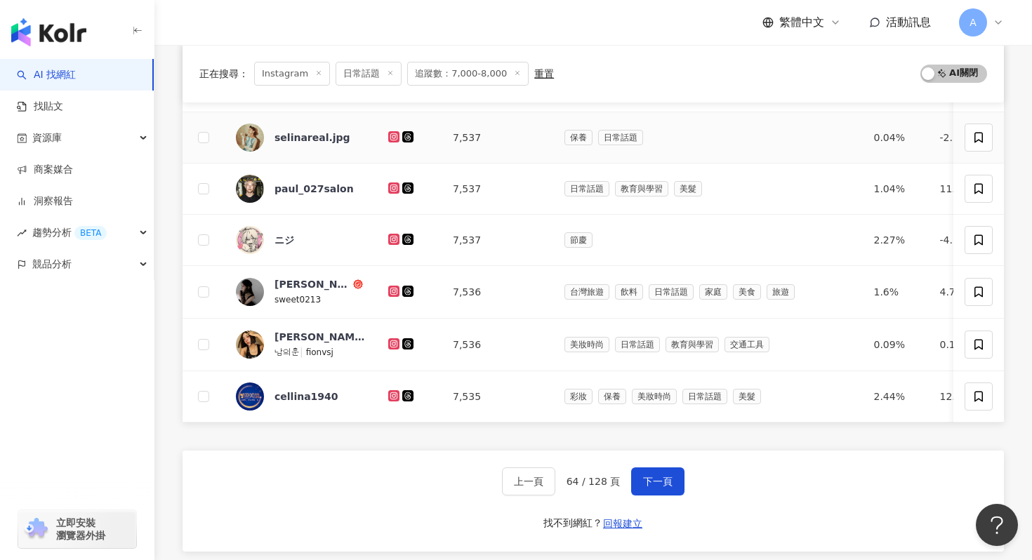
click at [394, 138] on icon at bounding box center [393, 137] width 9 height 8
click at [392, 187] on icon at bounding box center [393, 188] width 9 height 8
click at [392, 236] on icon at bounding box center [393, 239] width 9 height 8
click at [392, 290] on icon at bounding box center [394, 291] width 6 height 6
click at [392, 341] on icon at bounding box center [394, 343] width 6 height 6
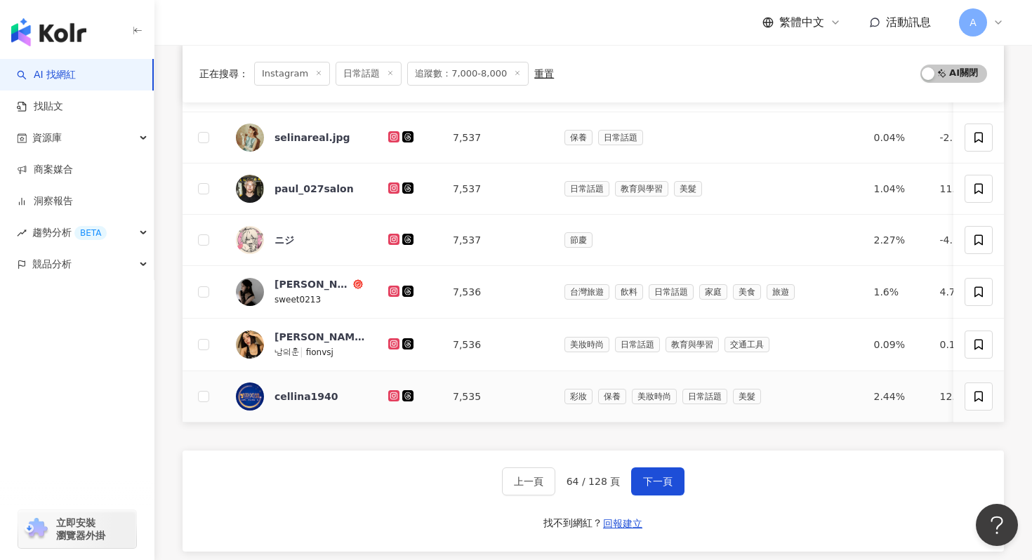
click at [393, 395] on icon at bounding box center [393, 395] width 2 height 2
click at [662, 466] on button "下一頁" at bounding box center [657, 481] width 53 height 28
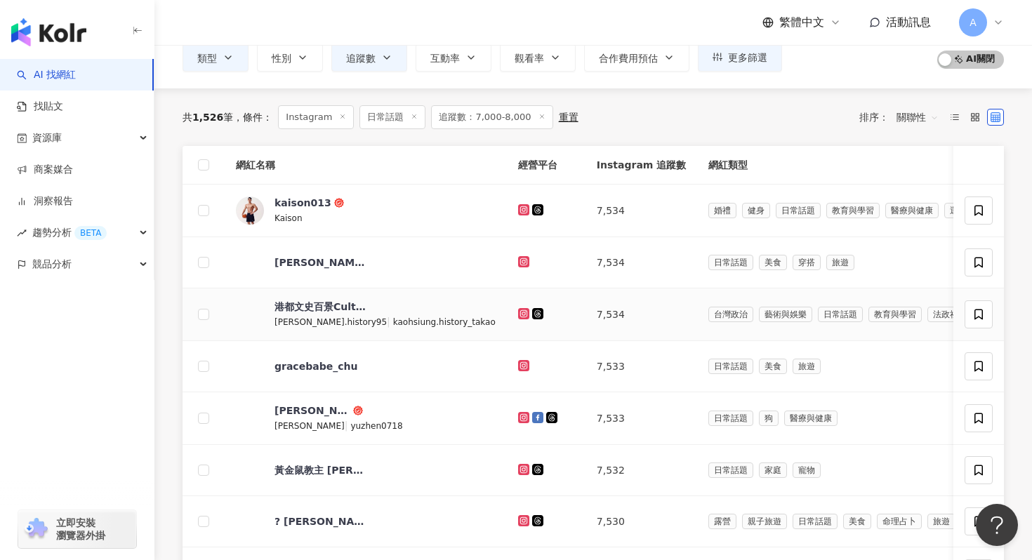
scroll to position [96, 0]
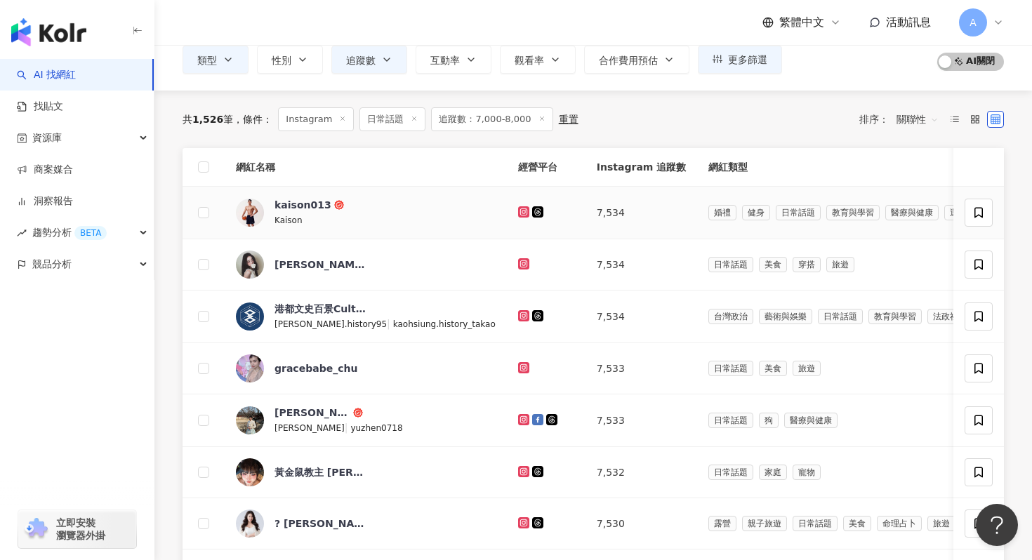
click at [507, 214] on td at bounding box center [546, 213] width 79 height 53
click at [521, 214] on icon at bounding box center [524, 211] width 6 height 6
click at [521, 262] on icon at bounding box center [524, 263] width 6 height 6
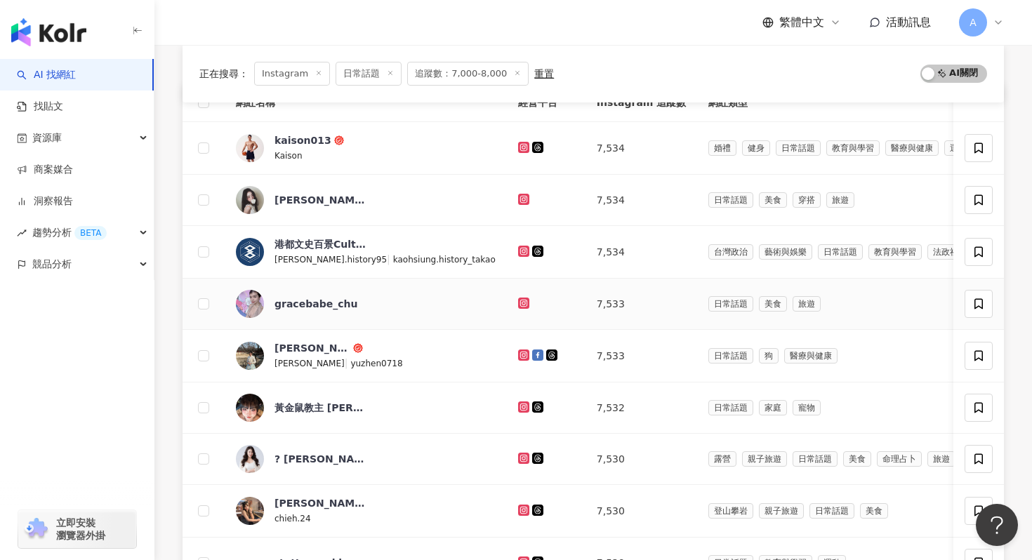
scroll to position [182, 0]
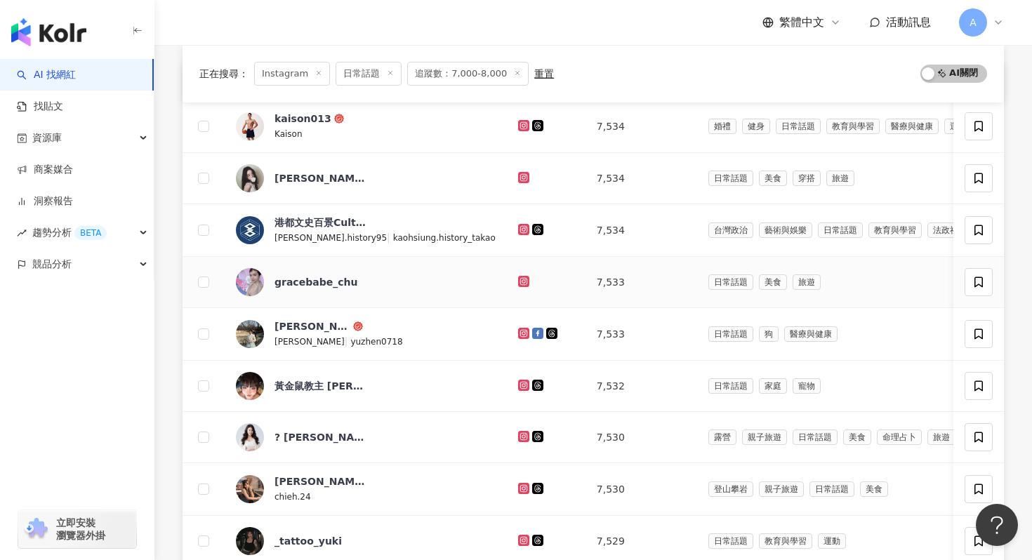
click at [518, 276] on icon at bounding box center [523, 281] width 11 height 11
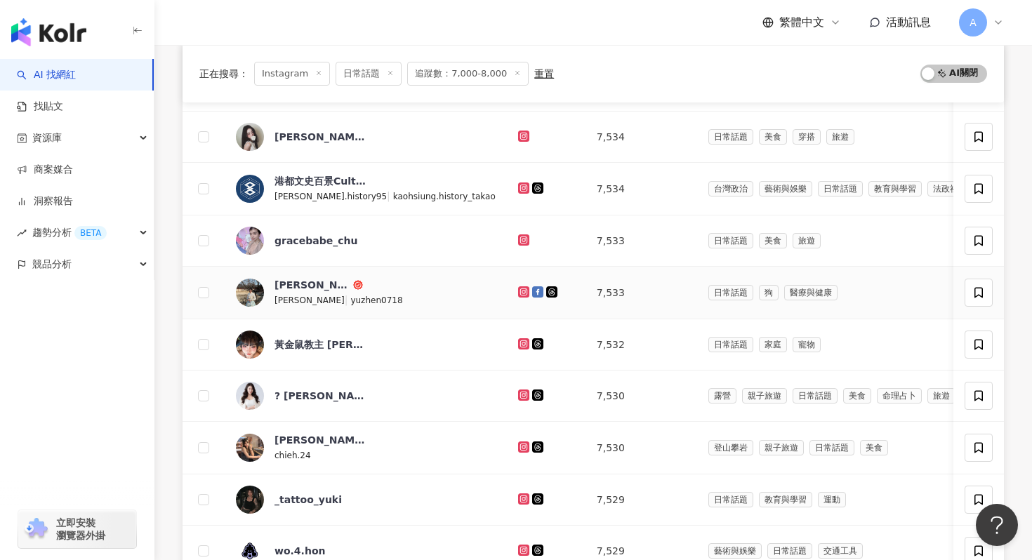
click at [519, 295] on icon at bounding box center [523, 292] width 9 height 8
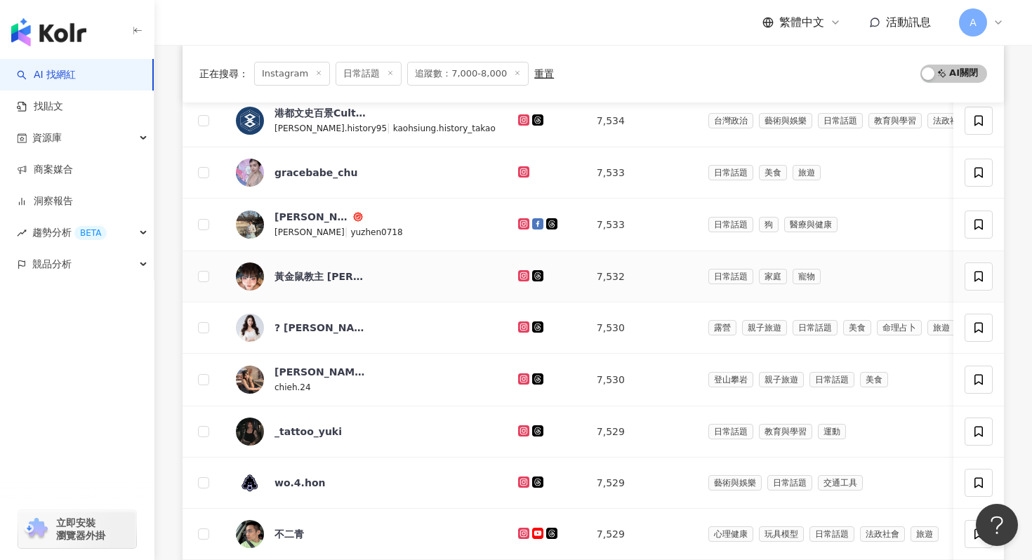
click at [521, 273] on icon at bounding box center [524, 275] width 6 height 6
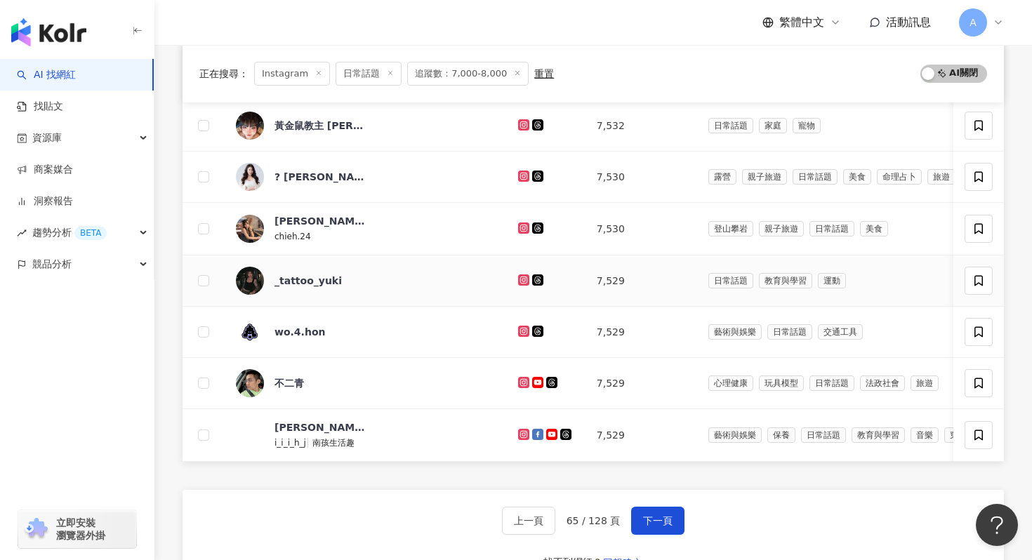
scroll to position [447, 0]
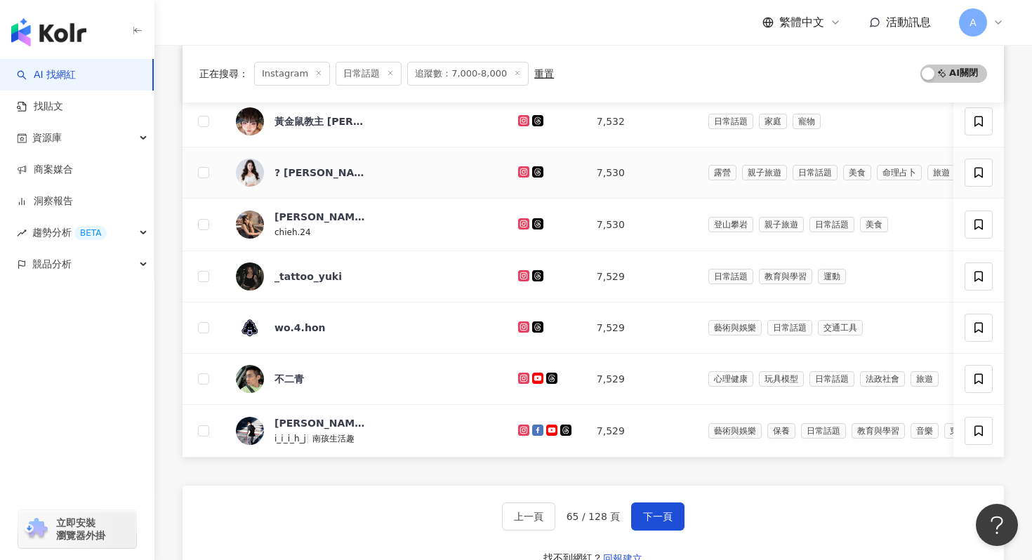
click at [519, 173] on icon at bounding box center [523, 172] width 9 height 8
click at [519, 227] on icon at bounding box center [523, 224] width 9 height 8
click at [521, 273] on icon at bounding box center [524, 275] width 6 height 6
click at [521, 329] on icon at bounding box center [524, 327] width 6 height 6
click at [519, 380] on icon at bounding box center [523, 378] width 9 height 8
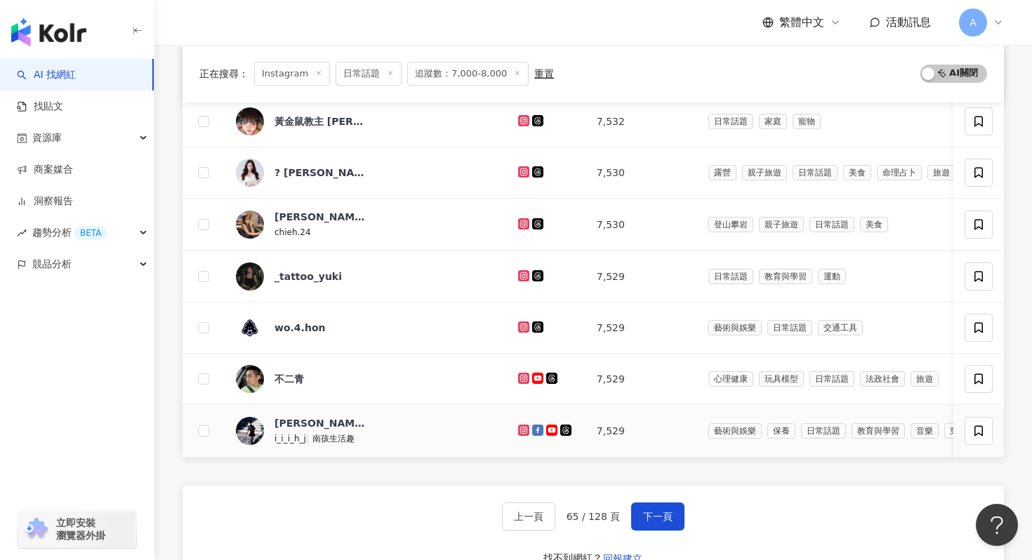
click at [518, 434] on icon at bounding box center [523, 430] width 11 height 11
click at [648, 466] on span "下一頁" at bounding box center [657, 516] width 29 height 11
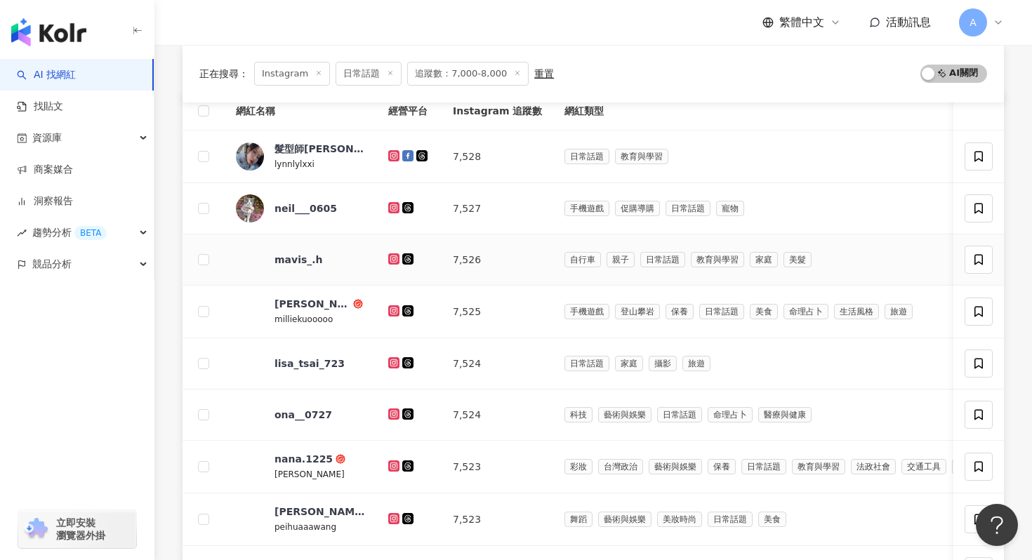
scroll to position [146, 0]
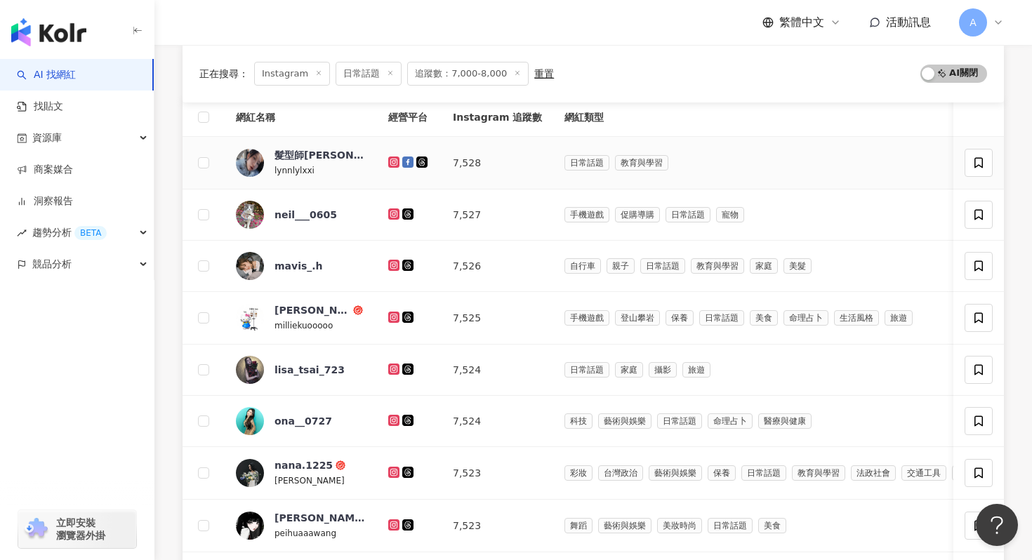
click at [392, 160] on icon at bounding box center [394, 162] width 6 height 6
click at [388, 211] on icon at bounding box center [393, 213] width 11 height 11
click at [394, 267] on icon at bounding box center [394, 265] width 6 height 6
click at [394, 316] on icon at bounding box center [393, 317] width 9 height 8
click at [394, 365] on icon at bounding box center [393, 369] width 11 height 11
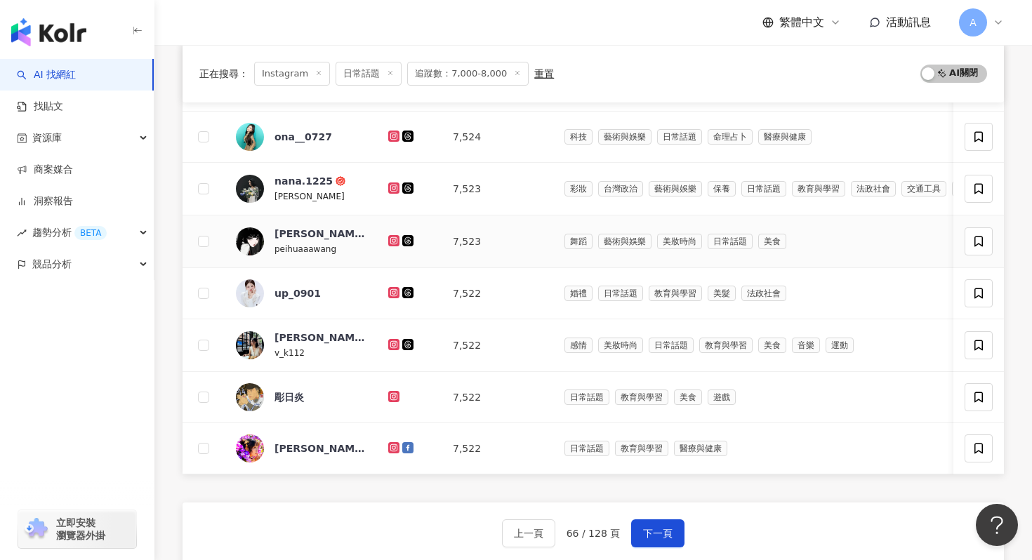
scroll to position [433, 0]
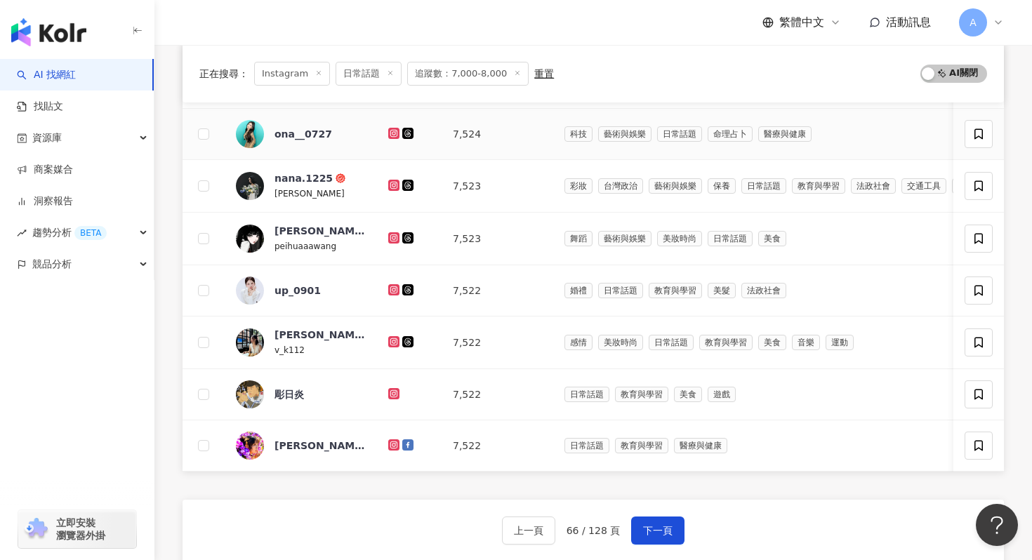
click at [395, 133] on icon at bounding box center [393, 133] width 9 height 8
click at [395, 187] on icon at bounding box center [394, 185] width 6 height 6
click at [392, 235] on icon at bounding box center [394, 237] width 6 height 6
click at [392, 290] on icon at bounding box center [393, 290] width 9 height 8
click at [392, 336] on icon at bounding box center [393, 341] width 11 height 11
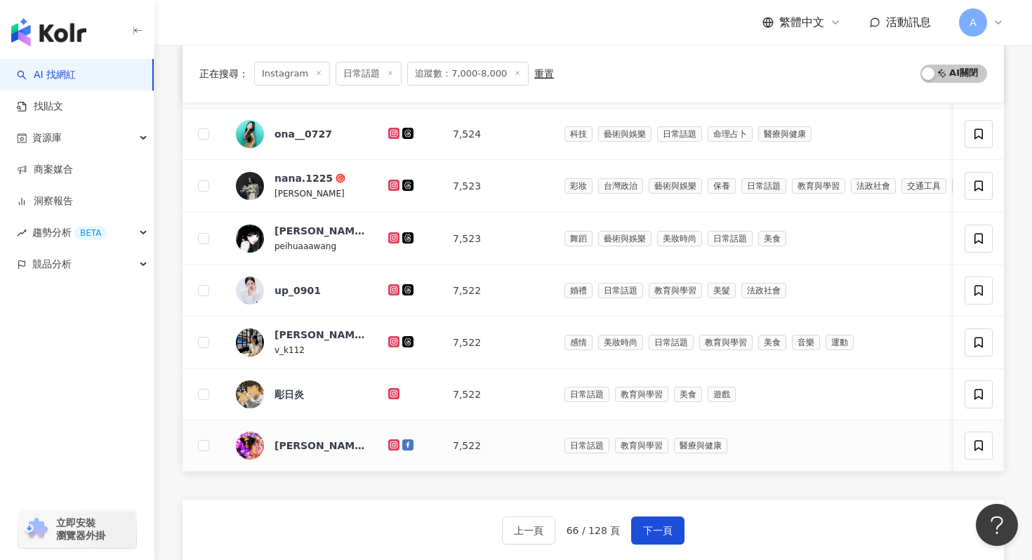
click at [394, 444] on icon at bounding box center [393, 445] width 9 height 8
click at [662, 466] on span "下一頁" at bounding box center [657, 530] width 29 height 11
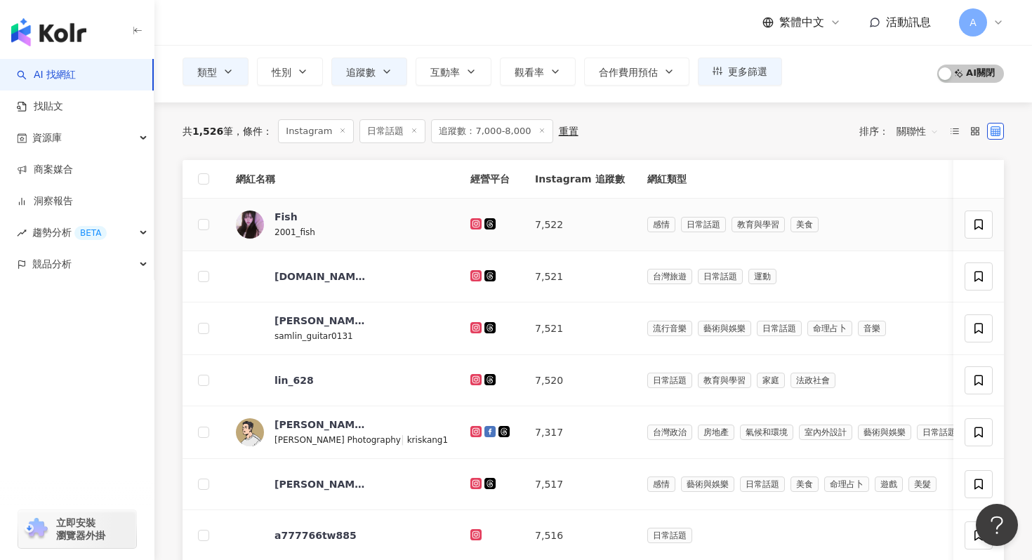
scroll to position [145, 0]
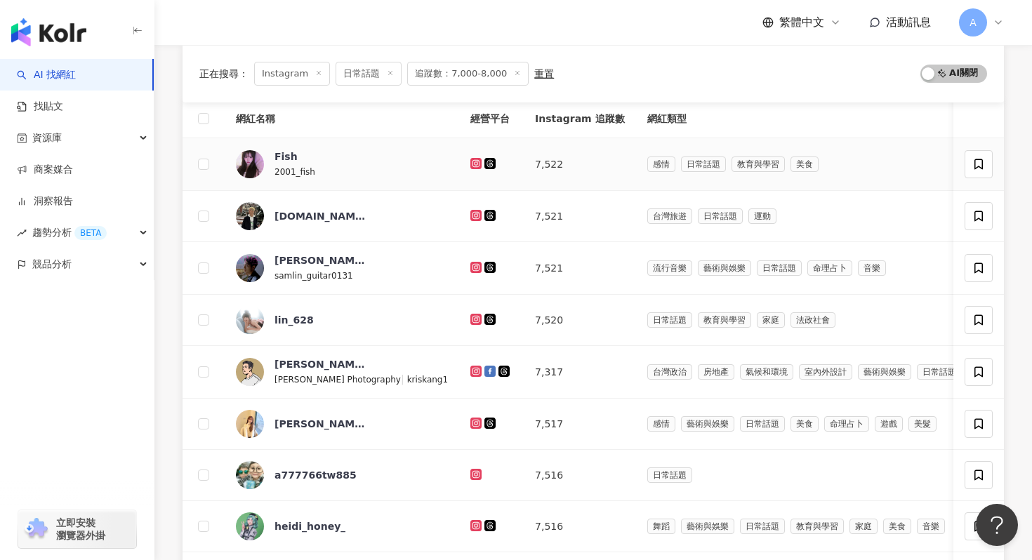
click at [472, 166] on icon at bounding box center [476, 163] width 9 height 8
click at [473, 215] on icon at bounding box center [476, 215] width 6 height 6
click at [473, 267] on icon at bounding box center [476, 267] width 6 height 6
click at [470, 323] on icon at bounding box center [475, 319] width 11 height 11
click at [470, 366] on icon at bounding box center [475, 371] width 11 height 11
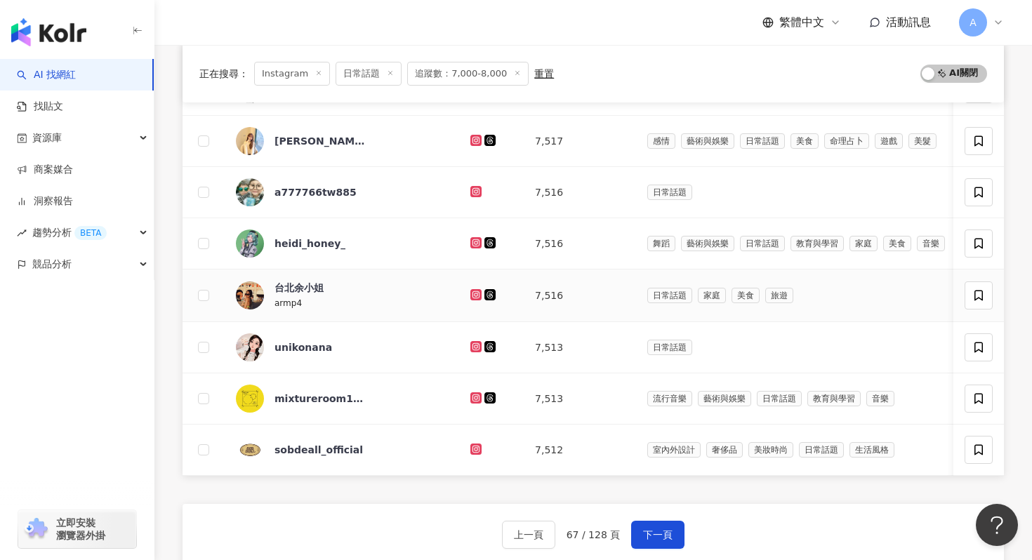
scroll to position [439, 0]
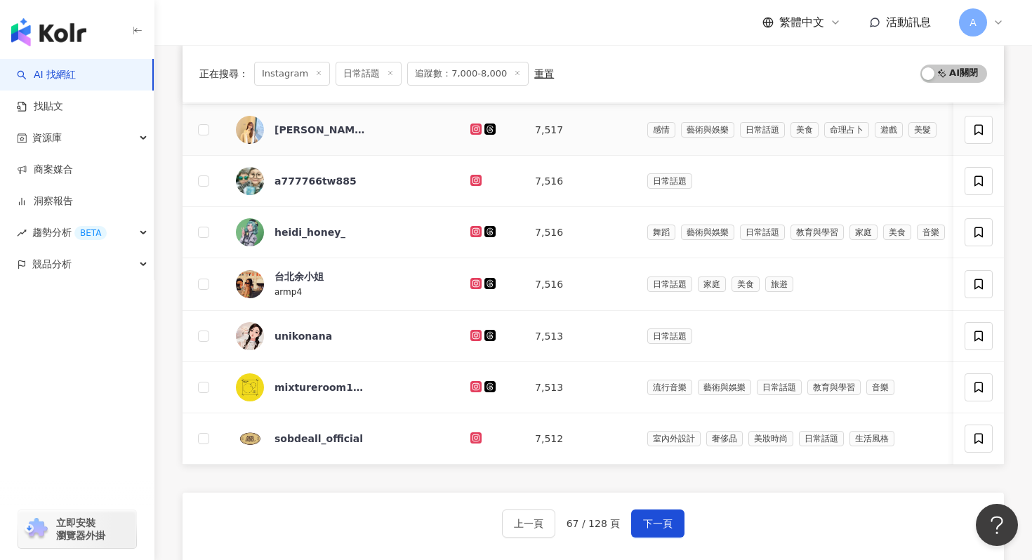
click at [473, 128] on icon at bounding box center [476, 129] width 6 height 6
click at [470, 176] on icon at bounding box center [475, 180] width 11 height 11
click at [472, 227] on icon at bounding box center [476, 231] width 9 height 8
click at [473, 281] on icon at bounding box center [476, 283] width 6 height 6
click at [472, 332] on icon at bounding box center [476, 335] width 9 height 8
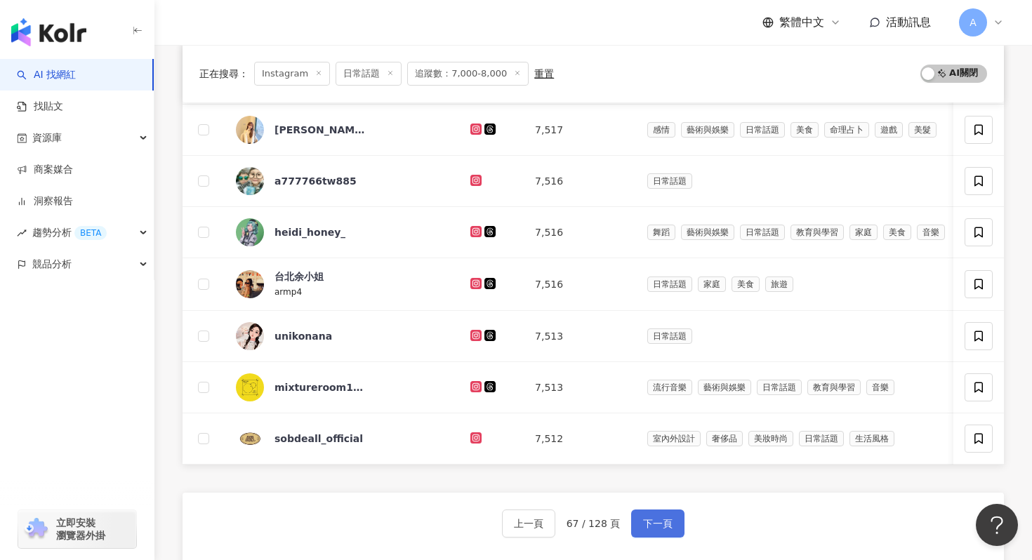
click at [662, 466] on span "下一頁" at bounding box center [657, 523] width 29 height 11
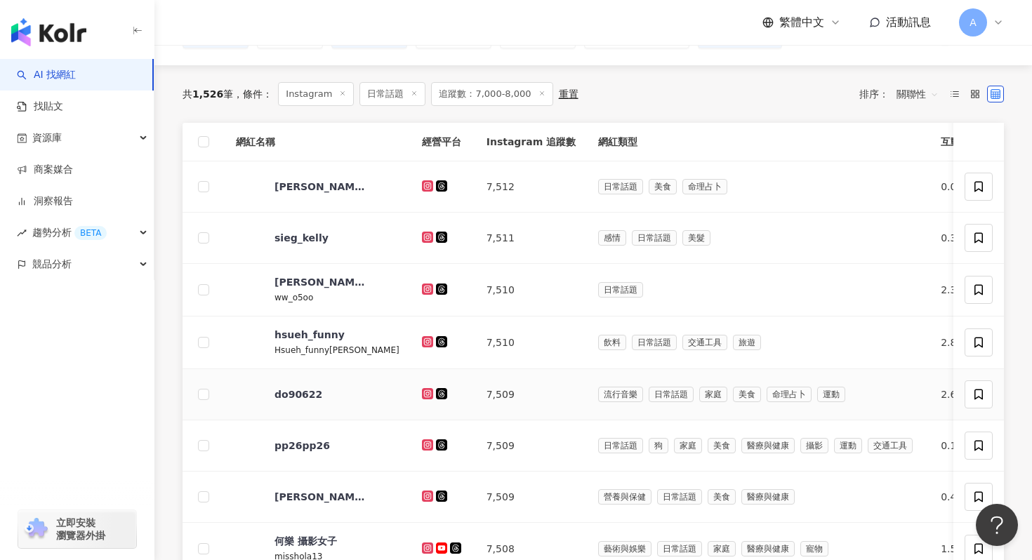
scroll to position [128, 0]
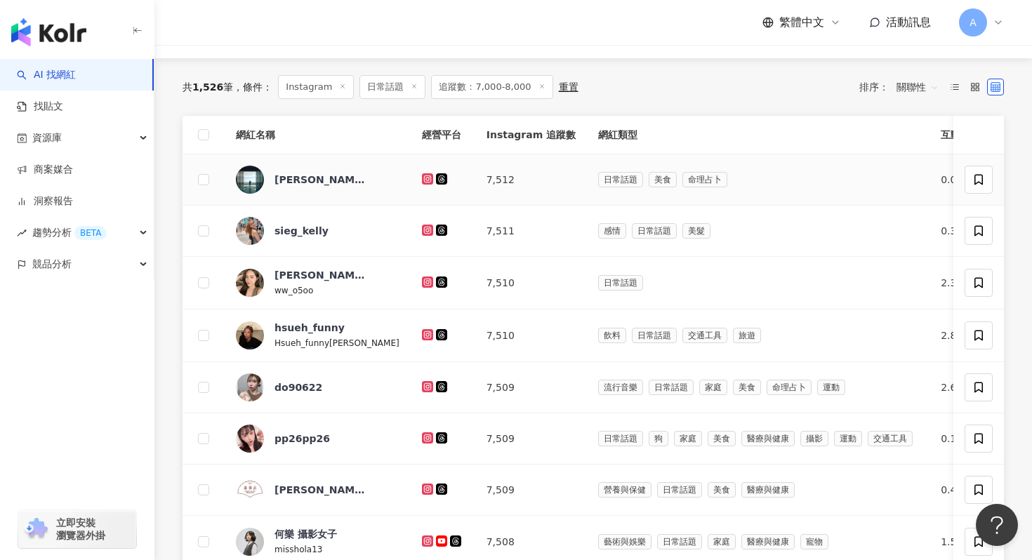
click at [426, 179] on icon at bounding box center [427, 179] width 2 height 2
click at [426, 229] on icon at bounding box center [427, 230] width 2 height 2
click at [426, 283] on icon at bounding box center [427, 282] width 2 height 2
click at [423, 334] on icon at bounding box center [427, 335] width 9 height 8
click at [425, 388] on icon at bounding box center [428, 386] width 6 height 6
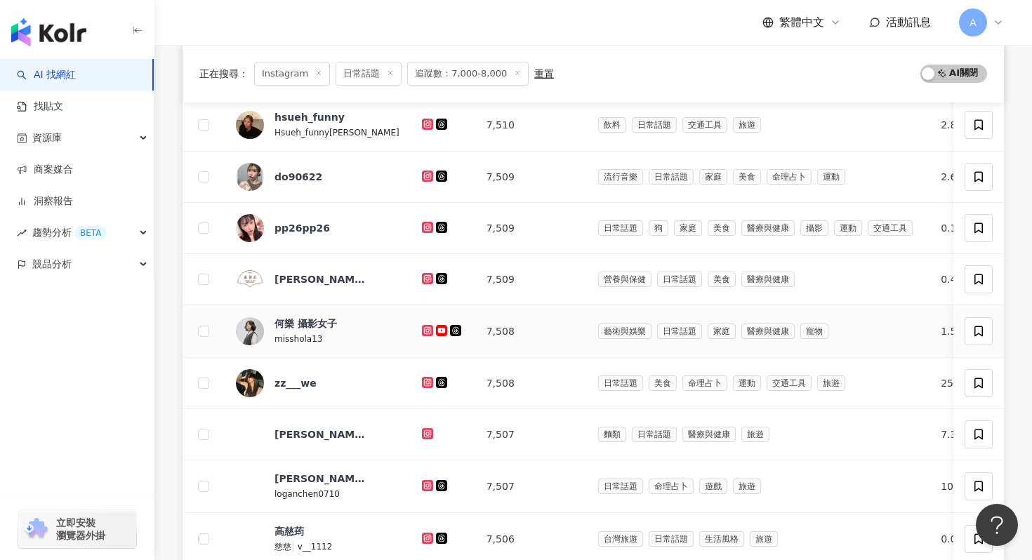
scroll to position [368, 0]
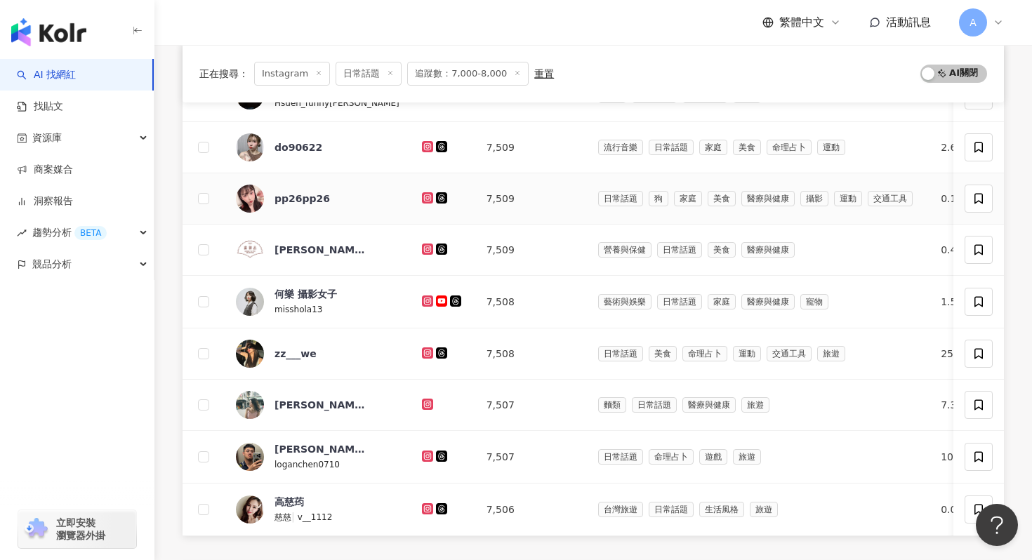
click at [422, 199] on icon at bounding box center [427, 197] width 11 height 11
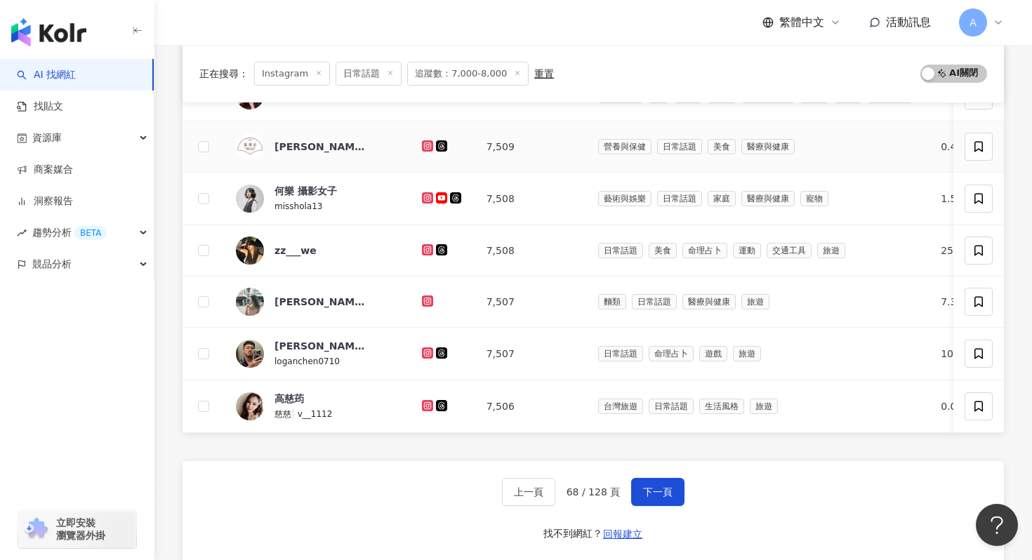
scroll to position [480, 0]
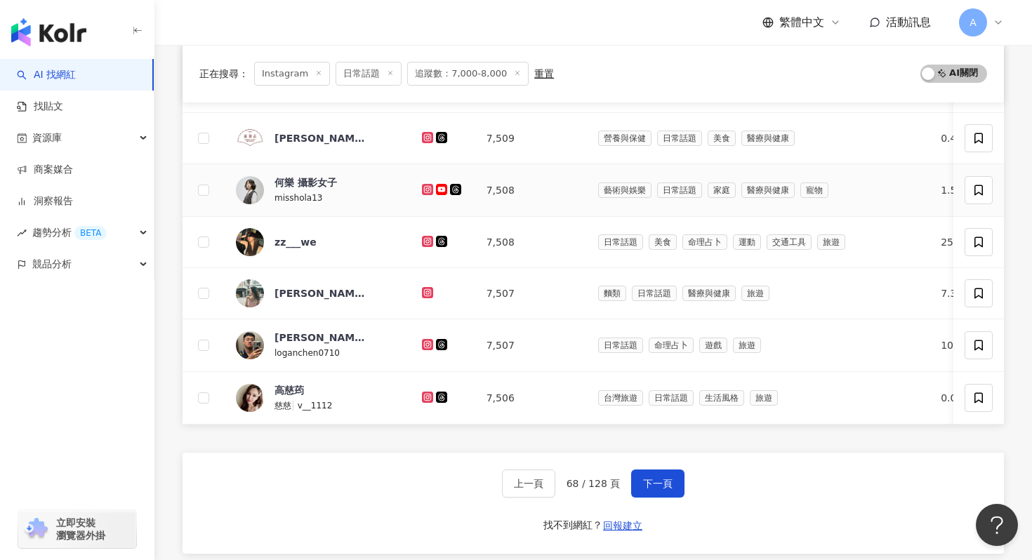
click at [425, 191] on icon at bounding box center [428, 189] width 6 height 6
click at [422, 245] on icon at bounding box center [427, 241] width 11 height 11
click at [411, 292] on td at bounding box center [443, 293] width 65 height 51
click at [426, 292] on icon at bounding box center [427, 292] width 2 height 2
click at [425, 346] on icon at bounding box center [428, 344] width 6 height 6
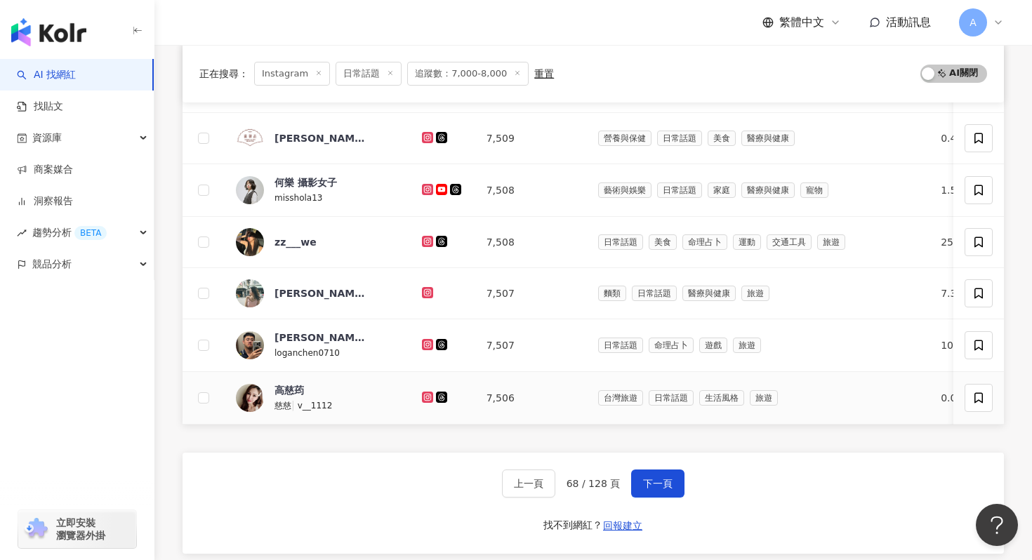
click at [425, 394] on icon at bounding box center [428, 397] width 6 height 6
click at [667, 466] on span "下一頁" at bounding box center [657, 483] width 29 height 11
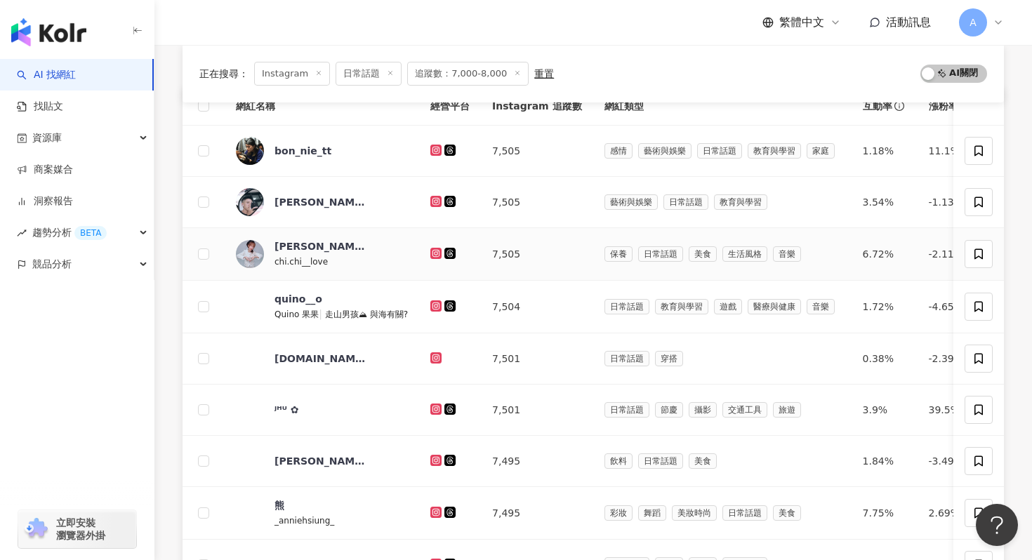
scroll to position [161, 0]
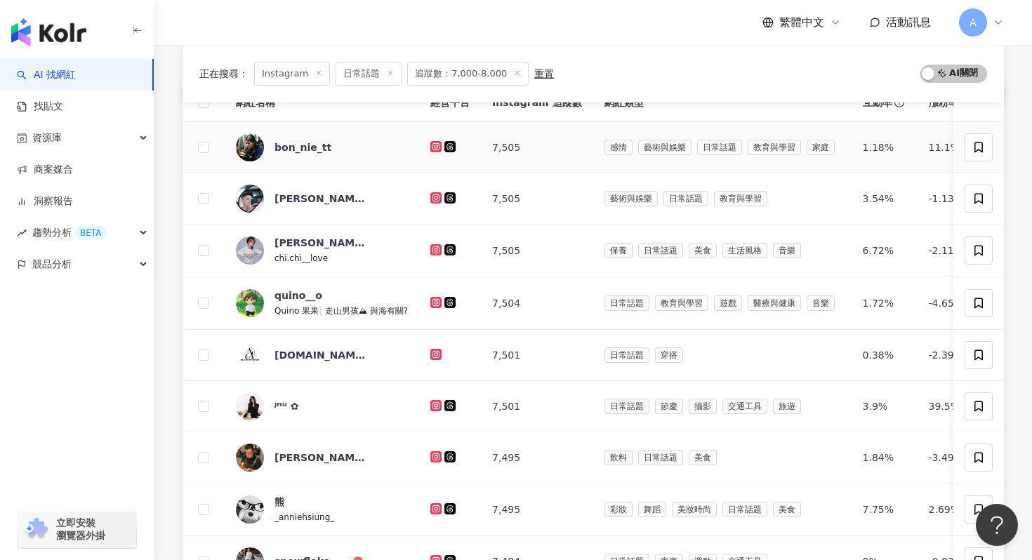
click at [434, 147] on icon at bounding box center [436, 146] width 9 height 8
click at [435, 196] on icon at bounding box center [436, 197] width 6 height 6
click at [435, 251] on icon at bounding box center [435, 249] width 2 height 2
click at [437, 304] on icon at bounding box center [436, 302] width 6 height 6
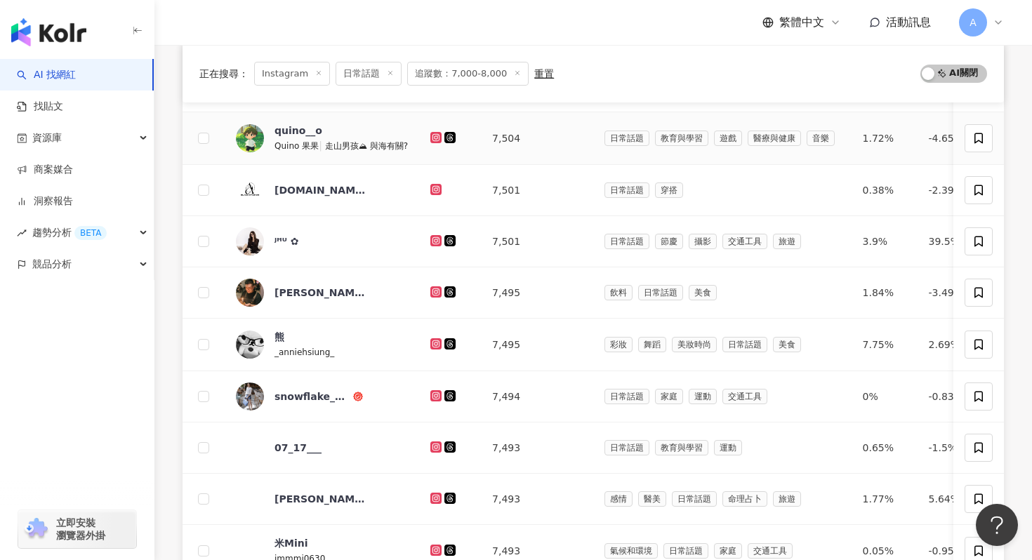
scroll to position [432, 0]
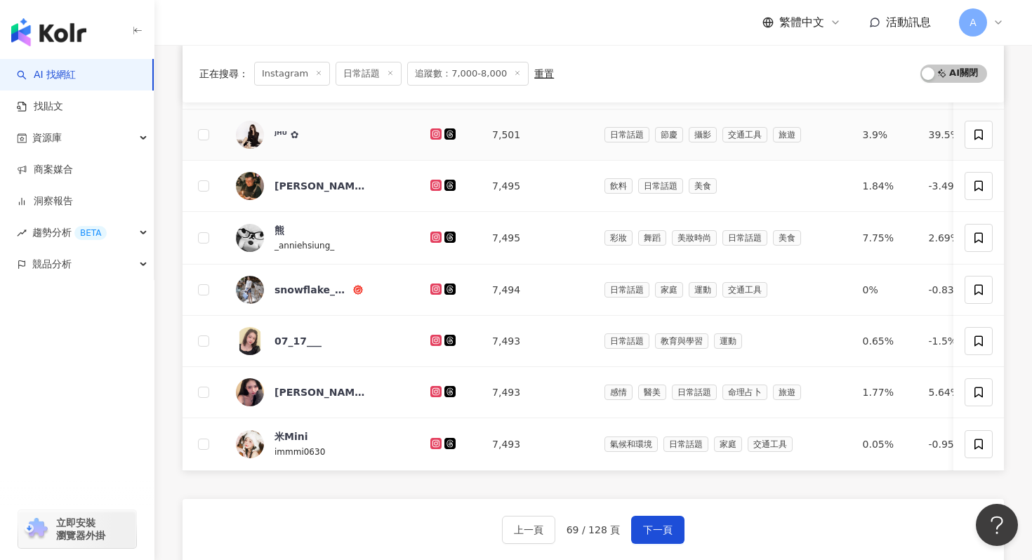
click at [434, 129] on icon at bounding box center [435, 133] width 11 height 11
click at [434, 180] on icon at bounding box center [435, 185] width 11 height 11
click at [434, 232] on icon at bounding box center [435, 237] width 11 height 11
click at [435, 291] on icon at bounding box center [436, 289] width 6 height 6
click at [440, 339] on icon at bounding box center [435, 340] width 11 height 11
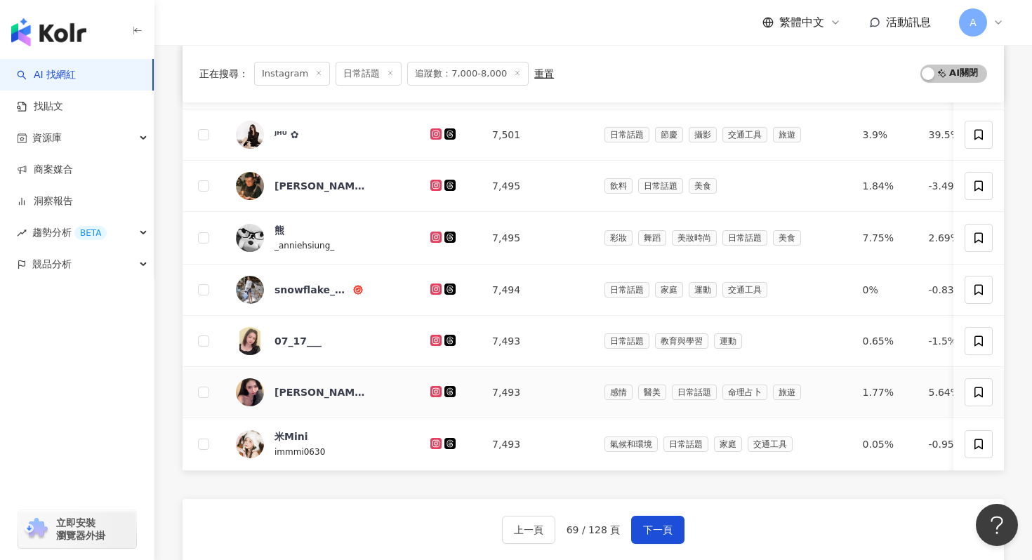
click at [437, 395] on icon at bounding box center [435, 391] width 11 height 11
click at [433, 447] on icon at bounding box center [435, 443] width 11 height 11
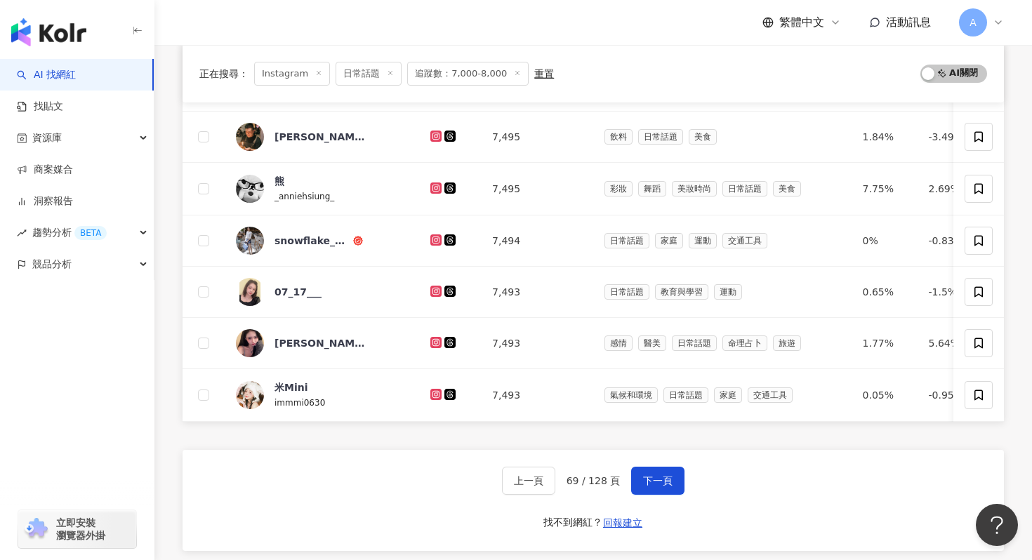
scroll to position [699, 0]
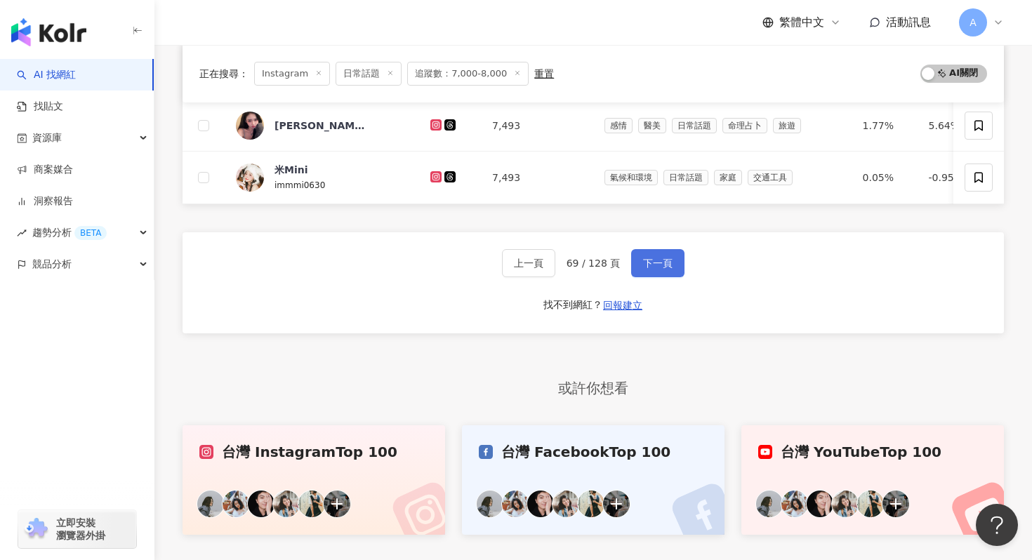
click at [653, 261] on span "下一頁" at bounding box center [657, 263] width 29 height 11
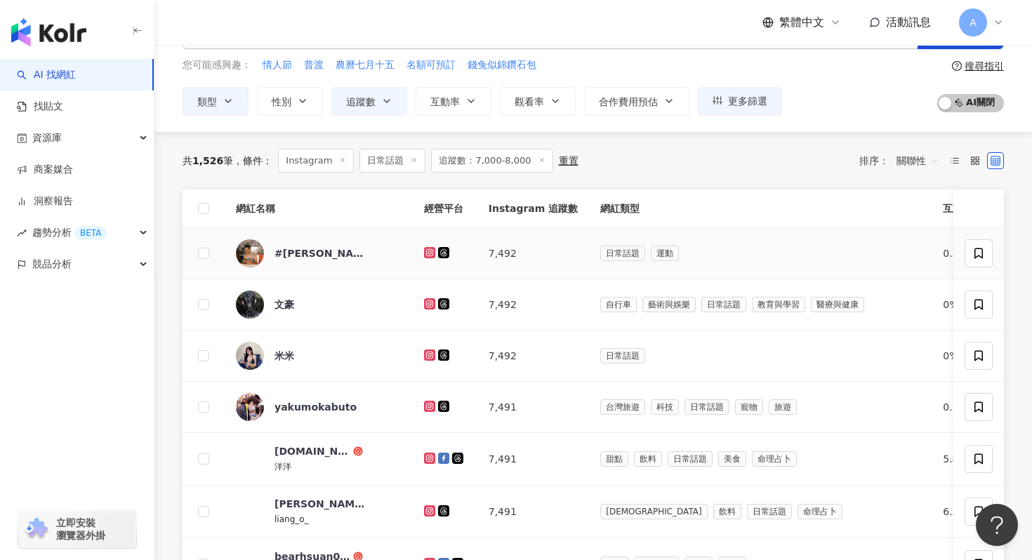
scroll to position [147, 0]
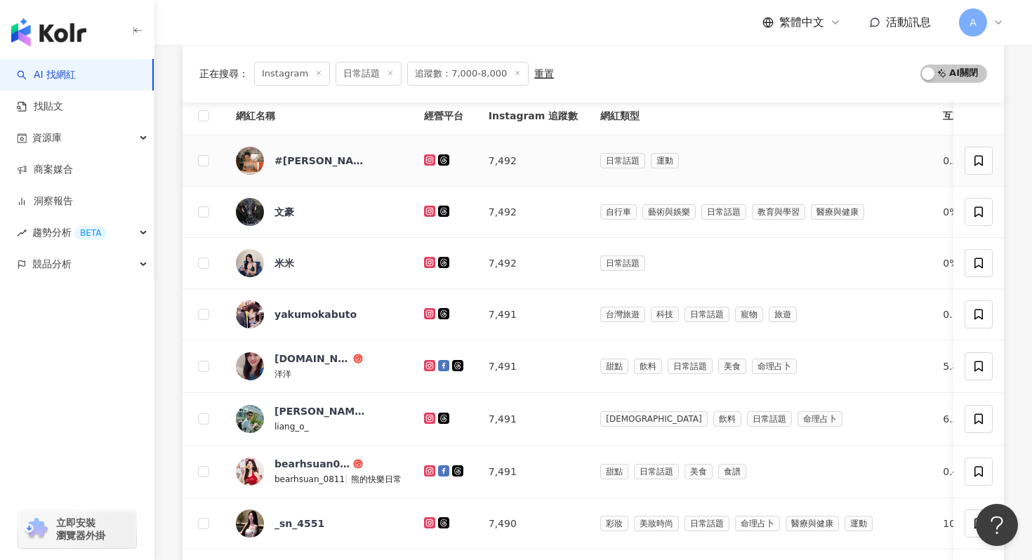
click at [425, 156] on icon at bounding box center [429, 160] width 9 height 8
click at [427, 209] on icon at bounding box center [430, 211] width 6 height 6
click at [428, 261] on icon at bounding box center [429, 262] width 2 height 2
click at [427, 309] on icon at bounding box center [429, 313] width 11 height 11
click at [425, 361] on icon at bounding box center [429, 365] width 9 height 8
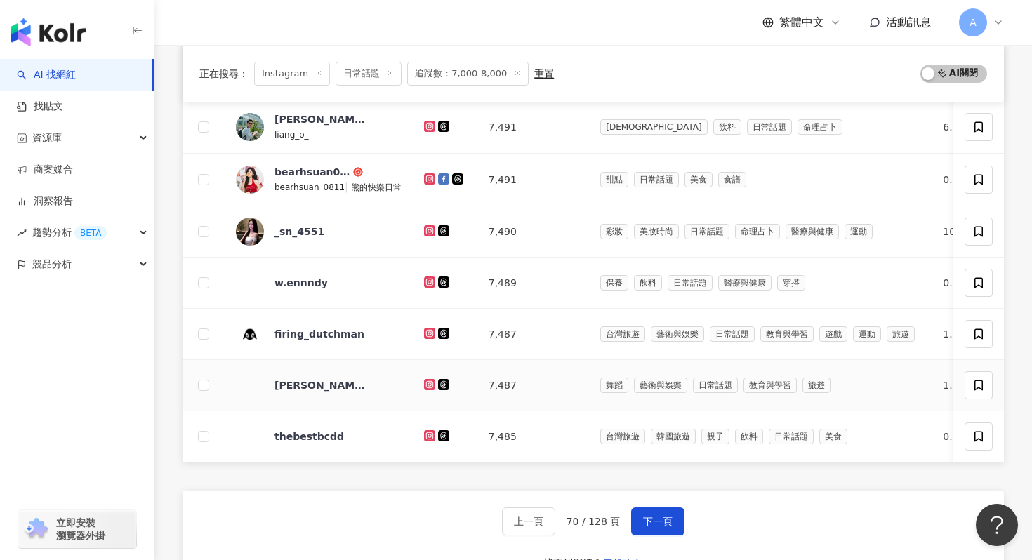
scroll to position [438, 0]
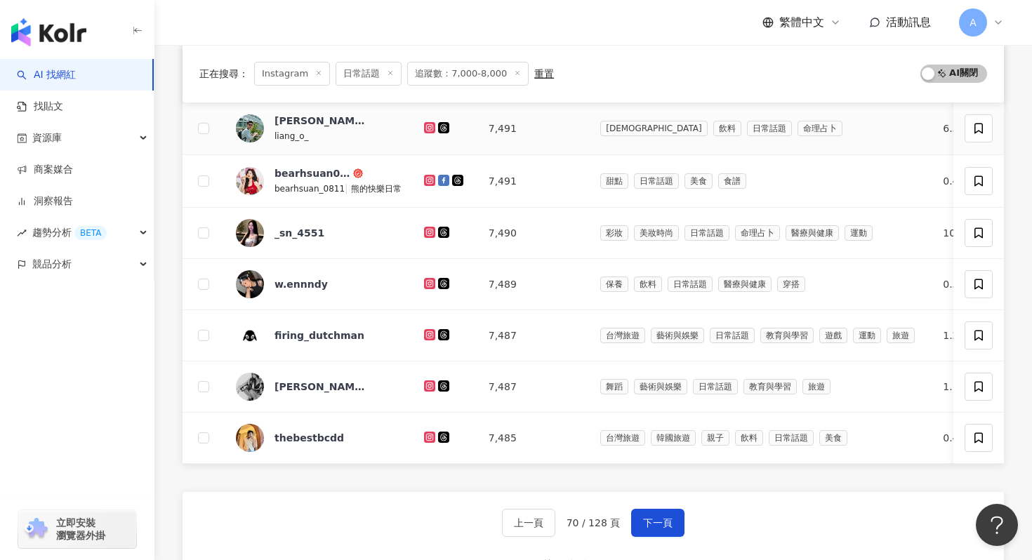
click at [427, 124] on icon at bounding box center [430, 127] width 6 height 6
click at [425, 178] on icon at bounding box center [429, 180] width 9 height 8
click at [428, 231] on icon at bounding box center [429, 232] width 2 height 2
click at [428, 283] on icon at bounding box center [429, 283] width 2 height 2
click at [424, 330] on icon at bounding box center [429, 334] width 11 height 11
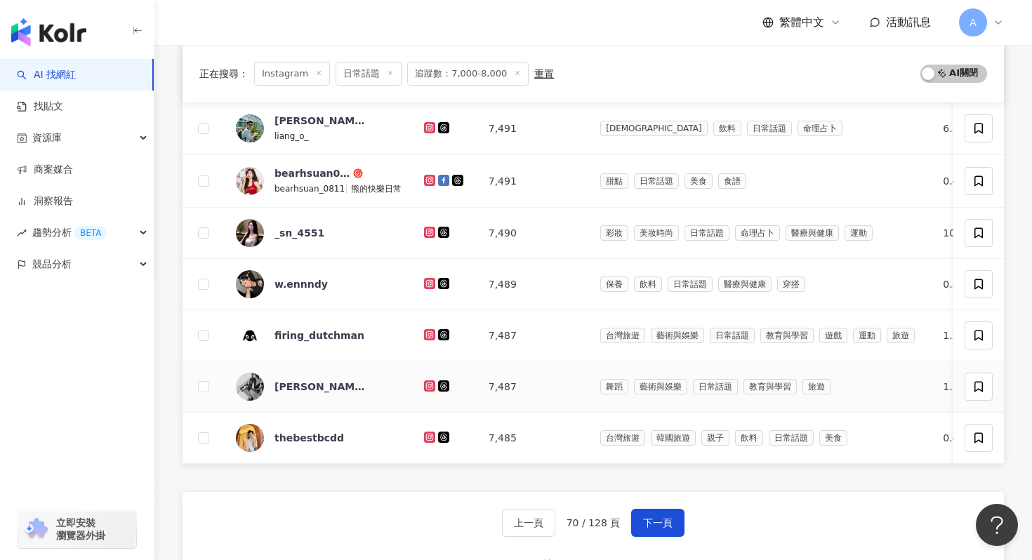
click at [427, 382] on icon at bounding box center [430, 385] width 6 height 6
click at [424, 436] on icon at bounding box center [429, 437] width 11 height 11
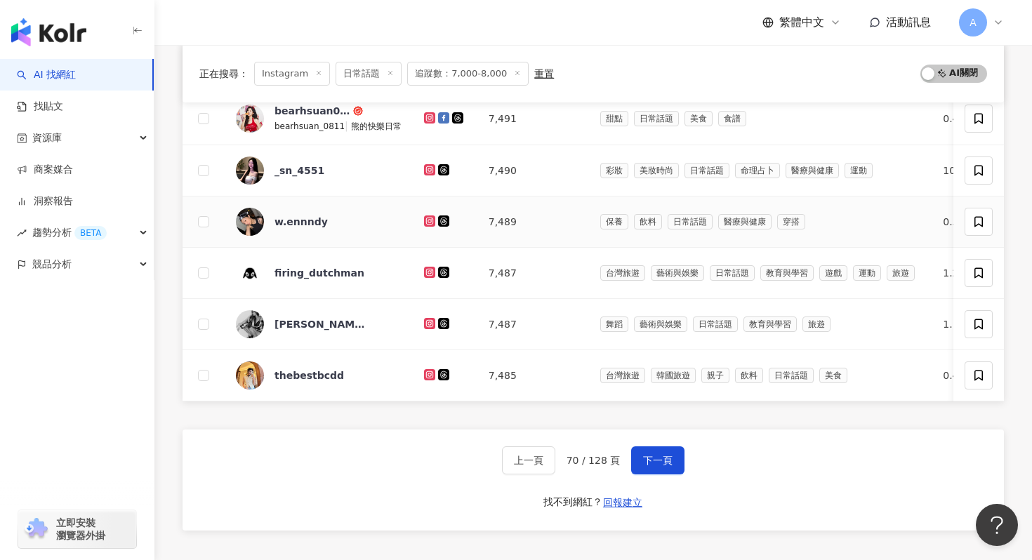
scroll to position [519, 0]
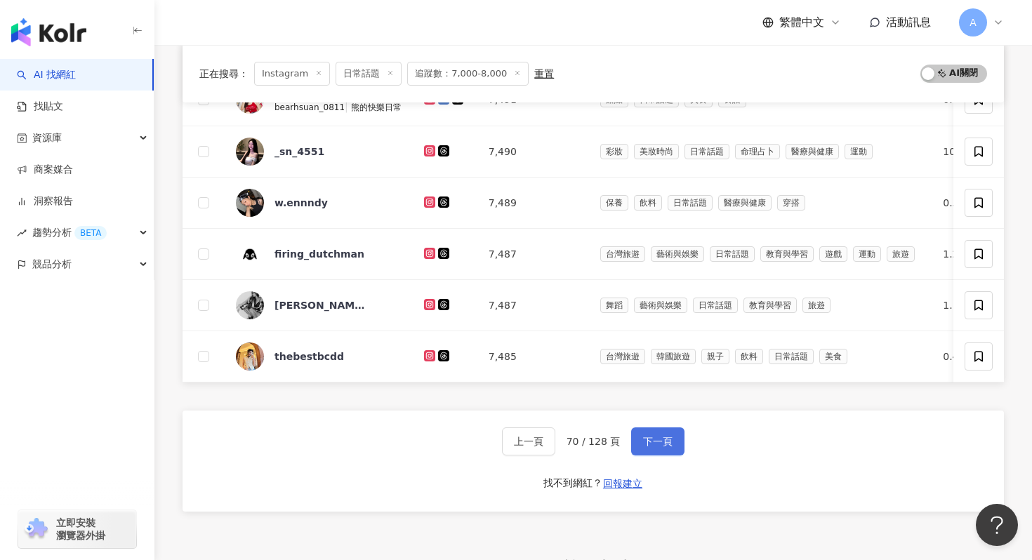
click at [651, 444] on span "下一頁" at bounding box center [657, 441] width 29 height 11
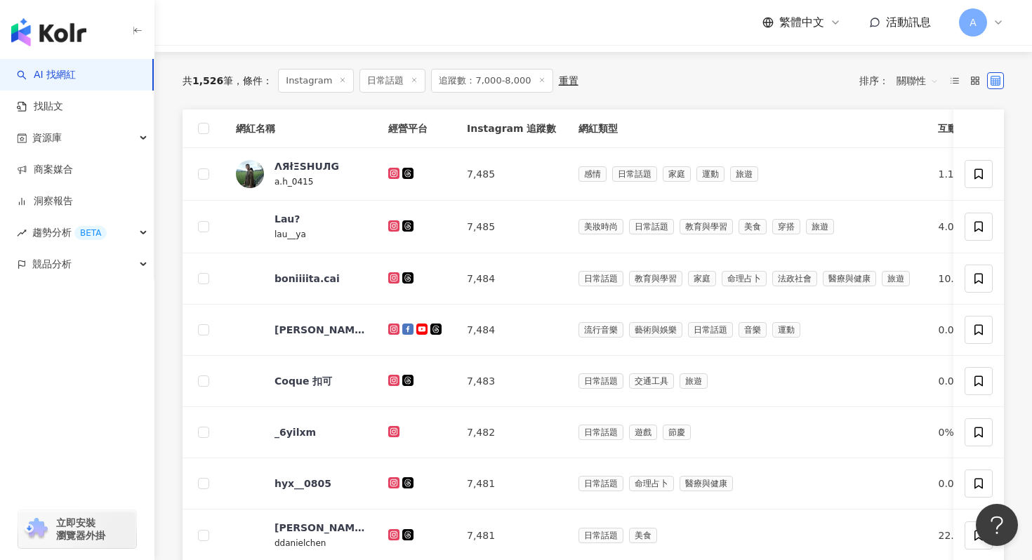
scroll to position [140, 0]
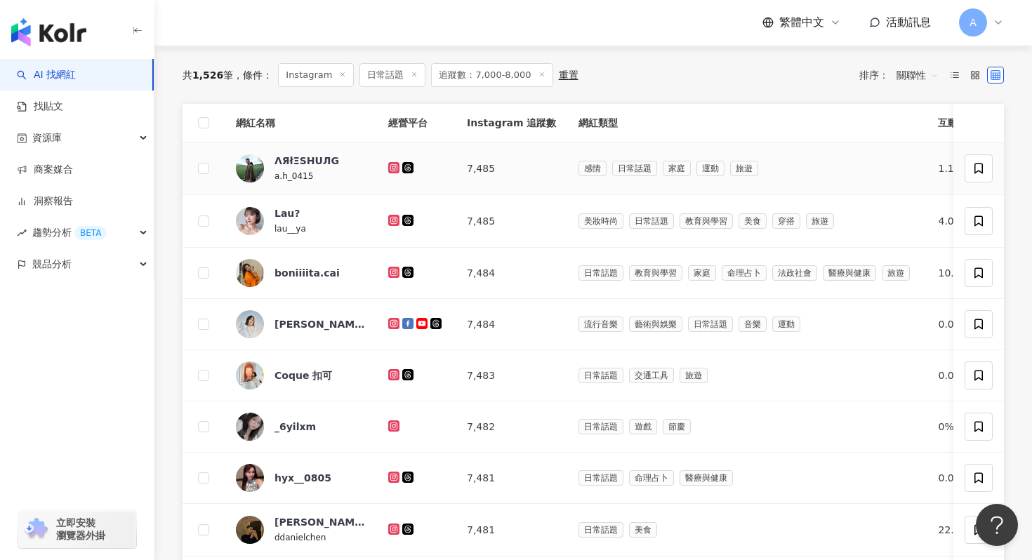
click at [392, 163] on icon at bounding box center [393, 167] width 11 height 11
click at [392, 218] on icon at bounding box center [394, 220] width 6 height 6
click at [392, 271] on icon at bounding box center [394, 272] width 6 height 6
click at [392, 322] on icon at bounding box center [394, 323] width 6 height 6
click at [394, 377] on icon at bounding box center [394, 374] width 6 height 6
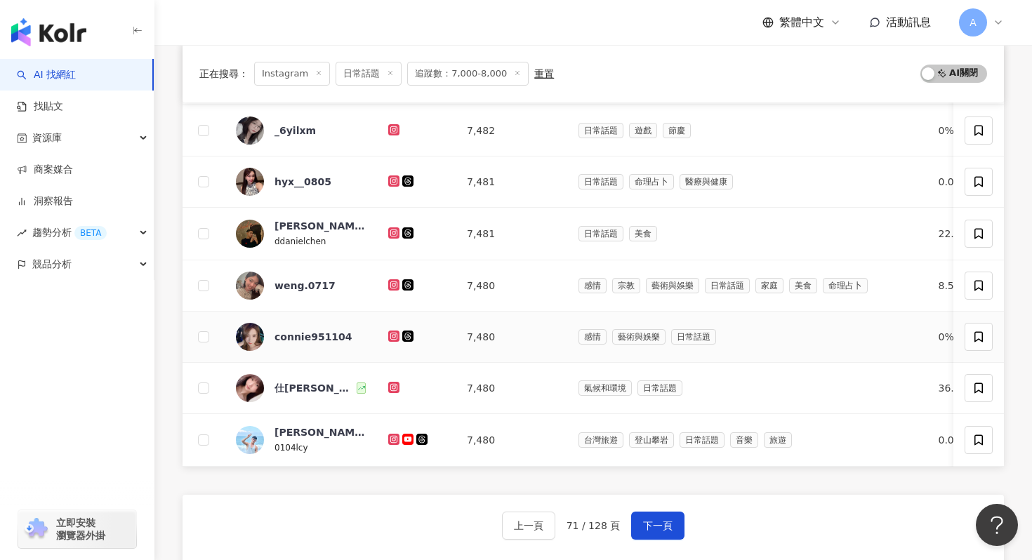
scroll to position [441, 0]
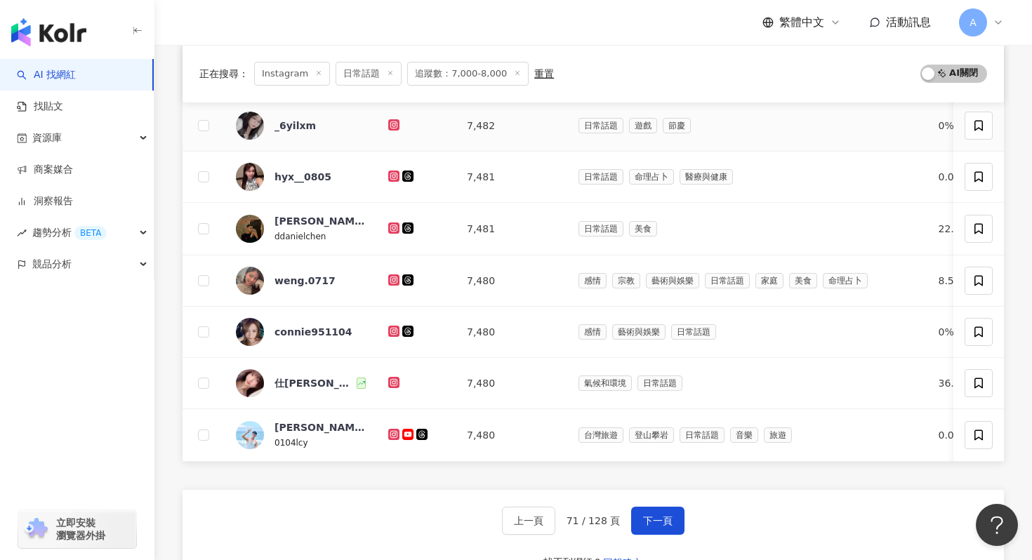
click at [394, 124] on icon at bounding box center [393, 125] width 9 height 8
click at [394, 178] on icon at bounding box center [394, 176] width 6 height 6
click at [392, 227] on icon at bounding box center [394, 228] width 6 height 6
click at [392, 281] on icon at bounding box center [394, 279] width 6 height 6
click at [394, 327] on icon at bounding box center [393, 331] width 9 height 8
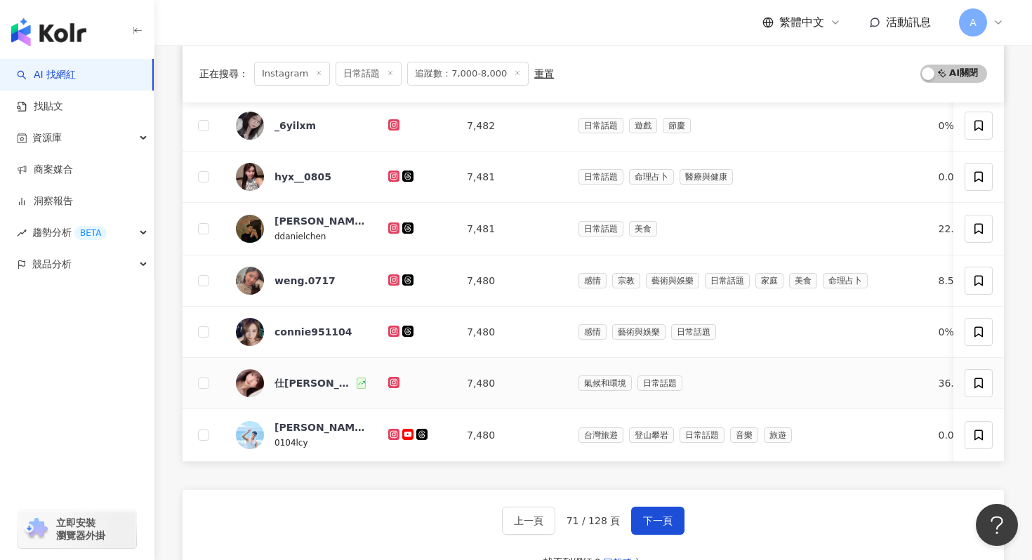
click at [394, 375] on div at bounding box center [416, 382] width 56 height 15
click at [392, 434] on icon at bounding box center [394, 434] width 6 height 6
click at [674, 466] on button "下一頁" at bounding box center [657, 521] width 53 height 28
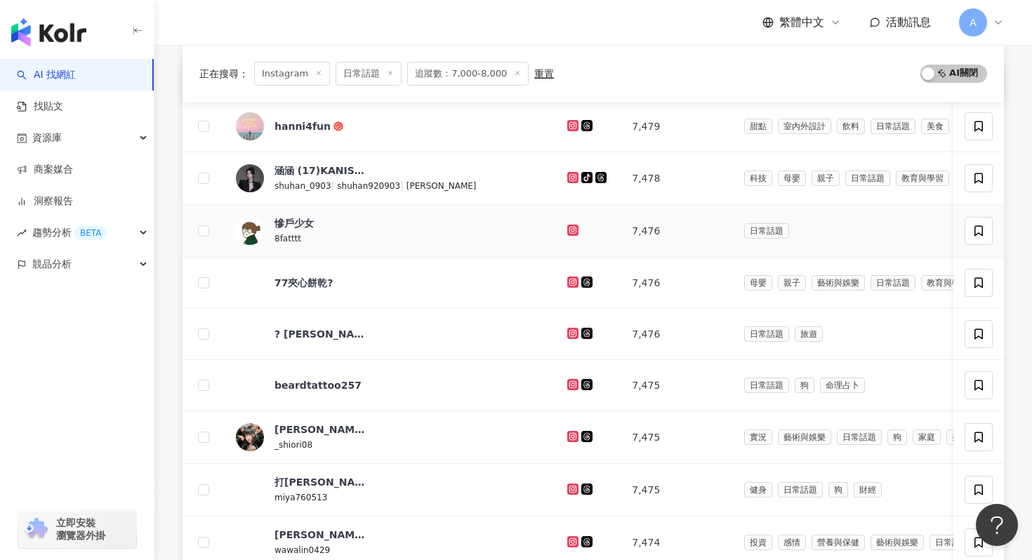
scroll to position [176, 0]
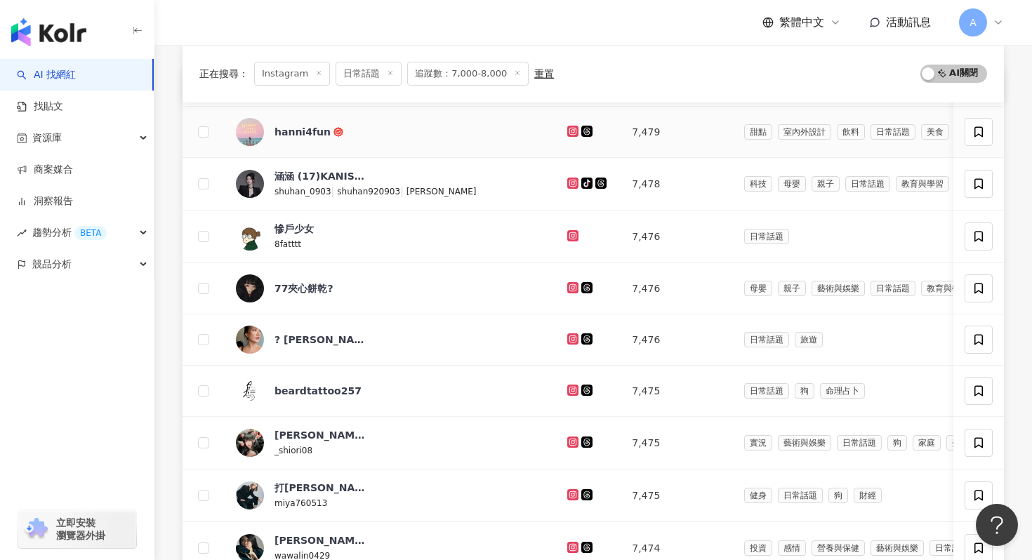
click at [572, 132] on icon at bounding box center [572, 131] width 11 height 11
click at [574, 185] on icon at bounding box center [573, 183] width 6 height 6
click at [575, 236] on icon at bounding box center [572, 236] width 9 height 8
click at [574, 288] on icon at bounding box center [573, 287] width 2 height 2
click at [575, 336] on icon at bounding box center [573, 338] width 6 height 6
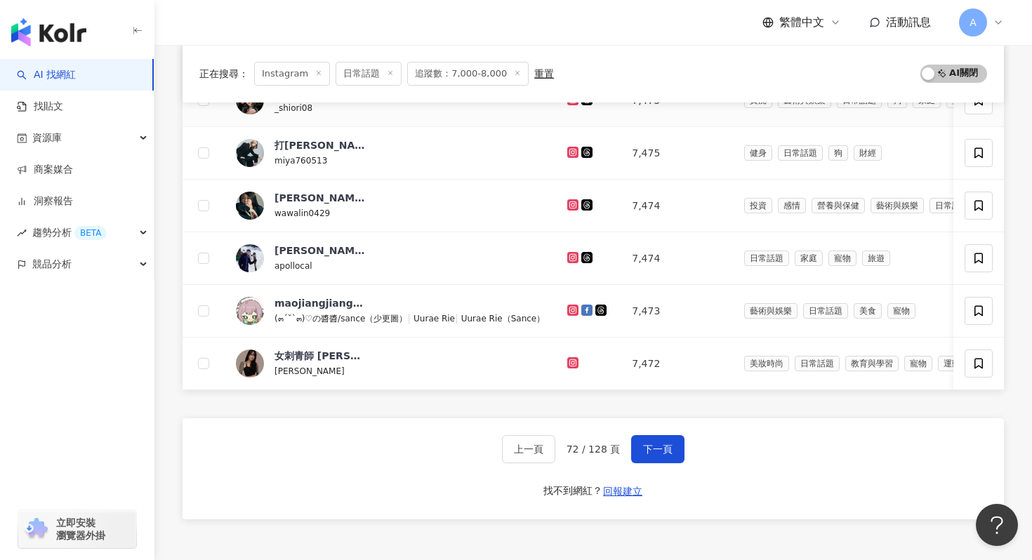
scroll to position [589, 0]
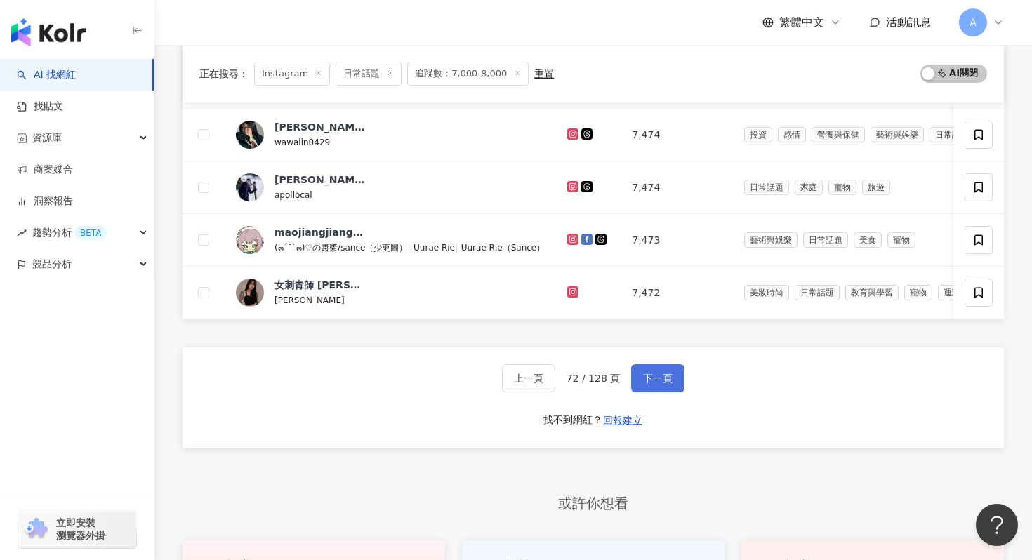
click at [662, 380] on span "下一頁" at bounding box center [657, 378] width 29 height 11
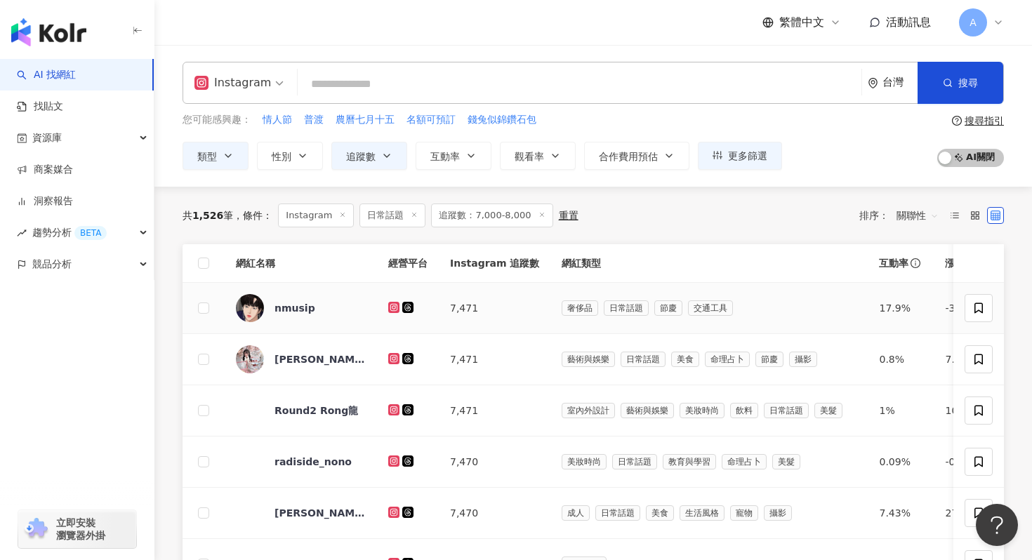
scroll to position [34, 0]
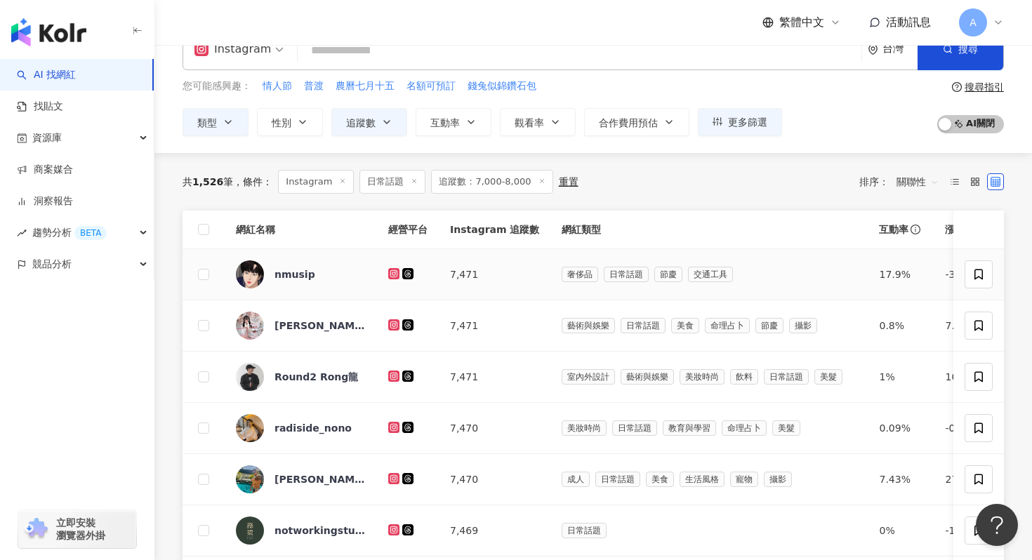
click at [392, 276] on icon at bounding box center [394, 273] width 6 height 6
click at [395, 324] on icon at bounding box center [394, 324] width 6 height 6
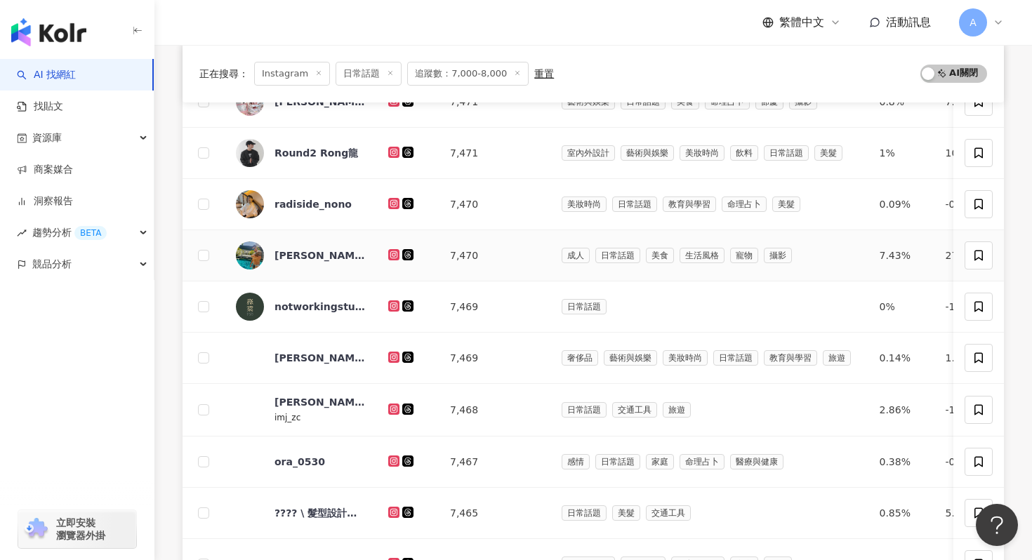
scroll to position [265, 0]
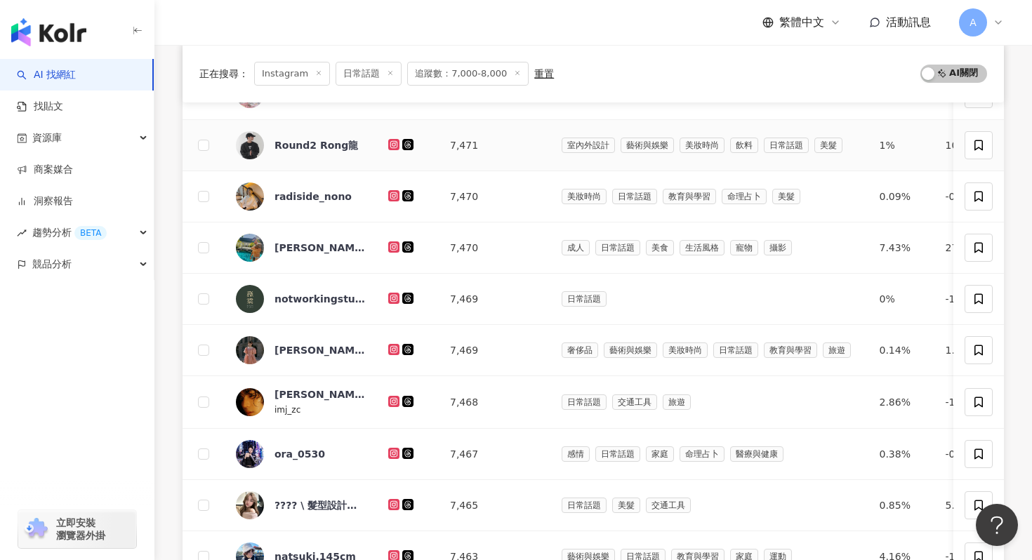
click at [390, 142] on icon at bounding box center [393, 144] width 9 height 8
click at [397, 198] on icon at bounding box center [393, 196] width 9 height 8
click at [392, 246] on icon at bounding box center [394, 247] width 6 height 6
click at [392, 340] on td at bounding box center [408, 350] width 62 height 51
click at [392, 342] on div at bounding box center [407, 349] width 39 height 15
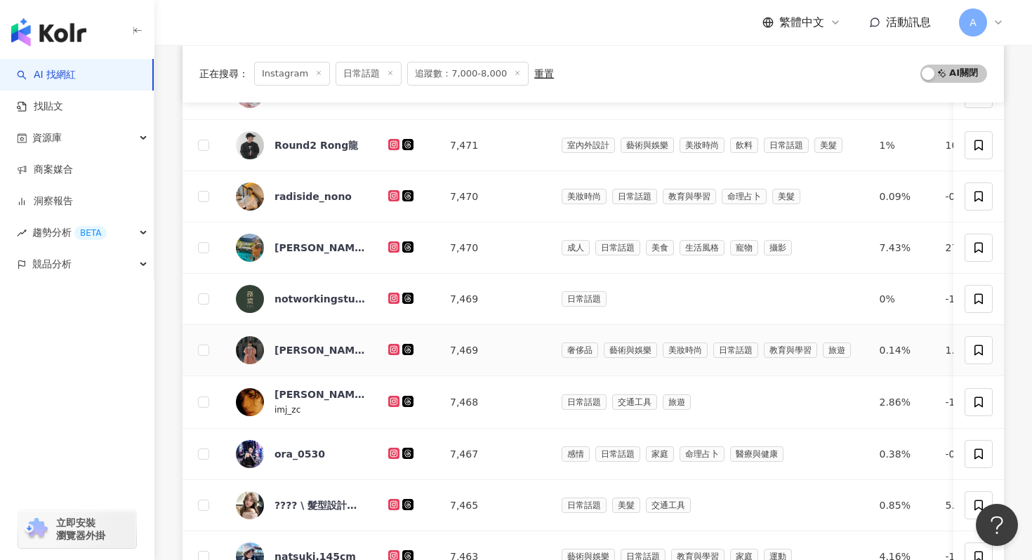
click at [392, 345] on icon at bounding box center [393, 349] width 11 height 11
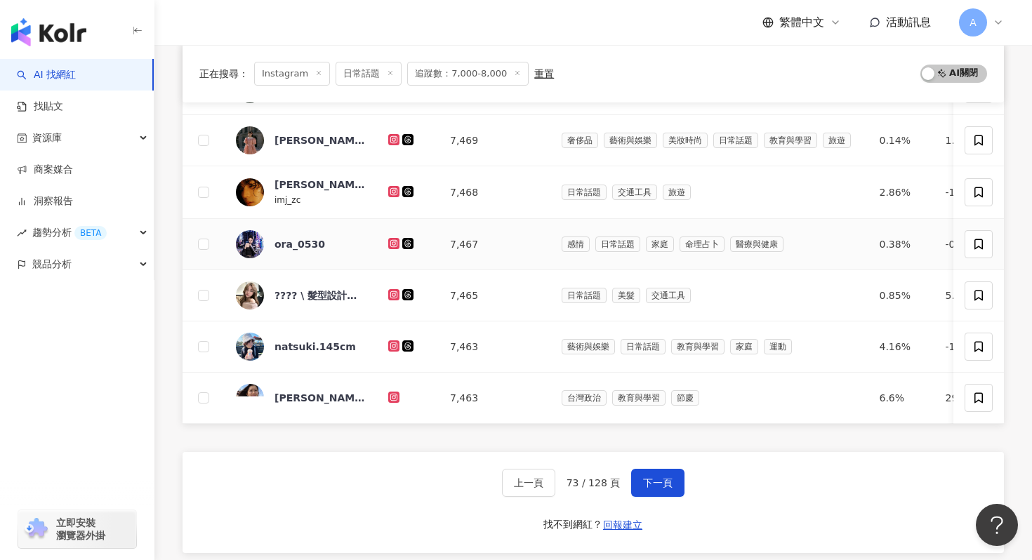
scroll to position [495, 0]
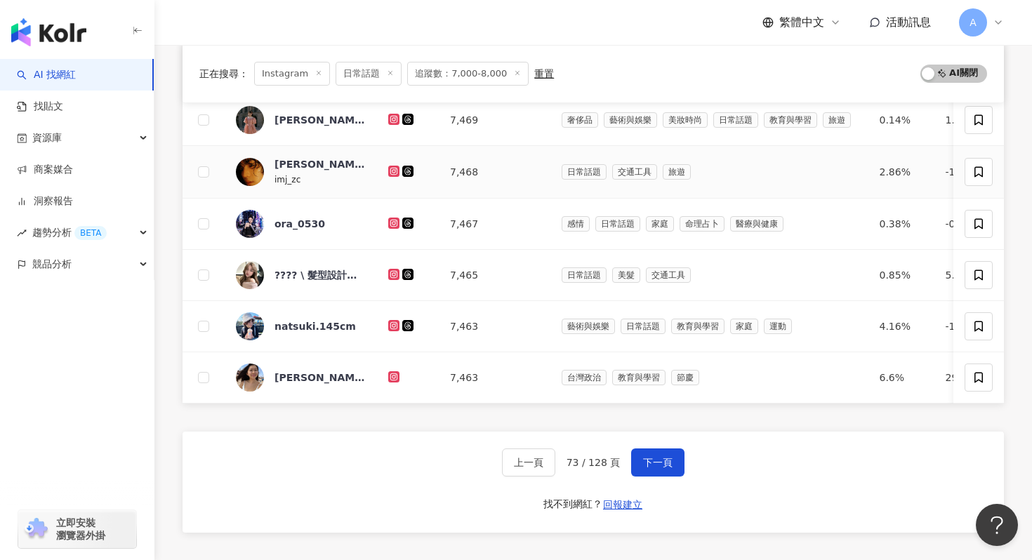
click at [389, 167] on icon at bounding box center [393, 171] width 11 height 11
click at [393, 219] on icon at bounding box center [393, 223] width 11 height 11
click at [392, 272] on icon at bounding box center [394, 274] width 6 height 6
click at [392, 319] on div at bounding box center [407, 326] width 39 height 15
click at [392, 321] on icon at bounding box center [393, 325] width 11 height 11
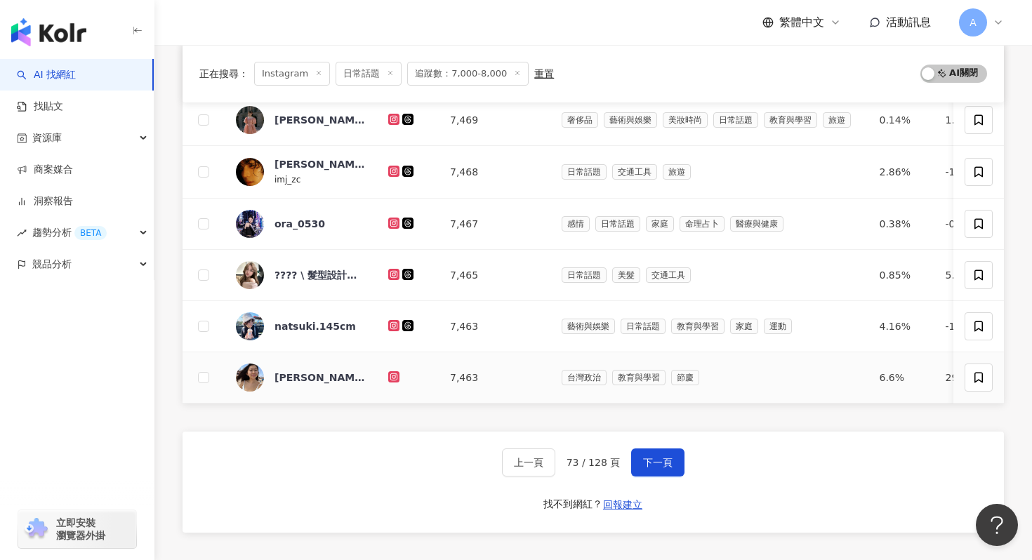
click at [393, 373] on icon at bounding box center [394, 376] width 6 height 6
click at [660, 466] on button "下一頁" at bounding box center [657, 462] width 53 height 28
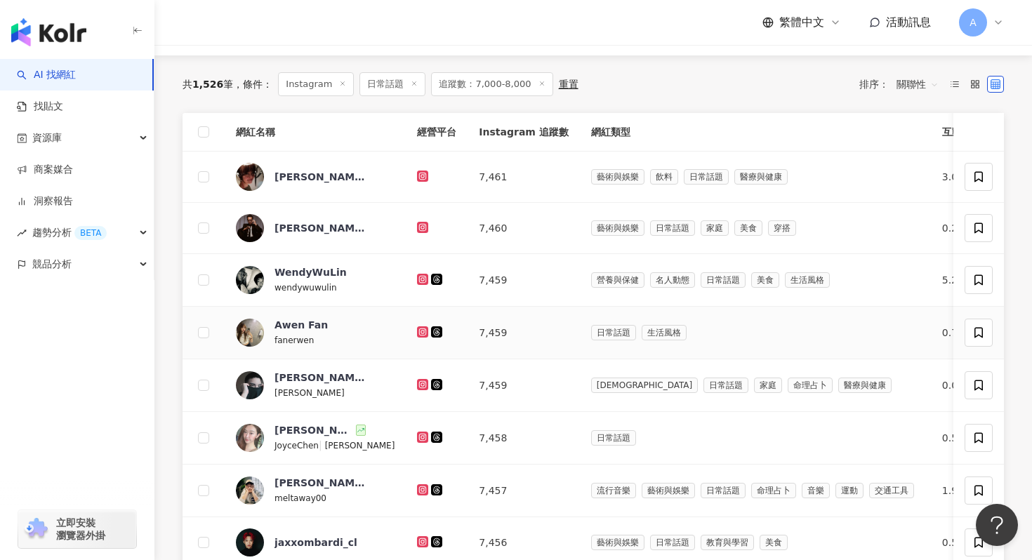
scroll to position [134, 0]
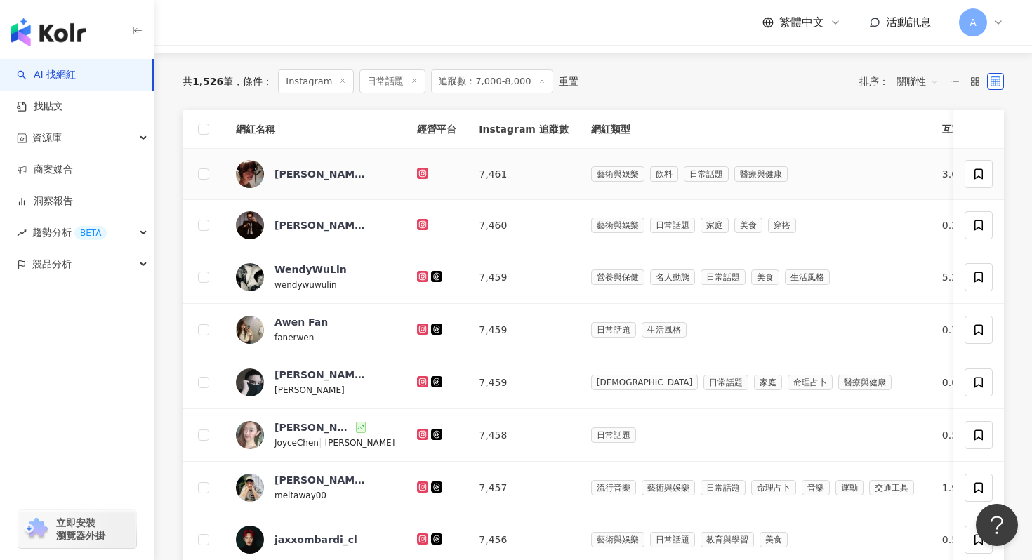
click at [422, 172] on icon at bounding box center [423, 173] width 2 height 2
click at [417, 218] on div at bounding box center [436, 225] width 39 height 15
click at [417, 227] on icon at bounding box center [422, 224] width 11 height 11
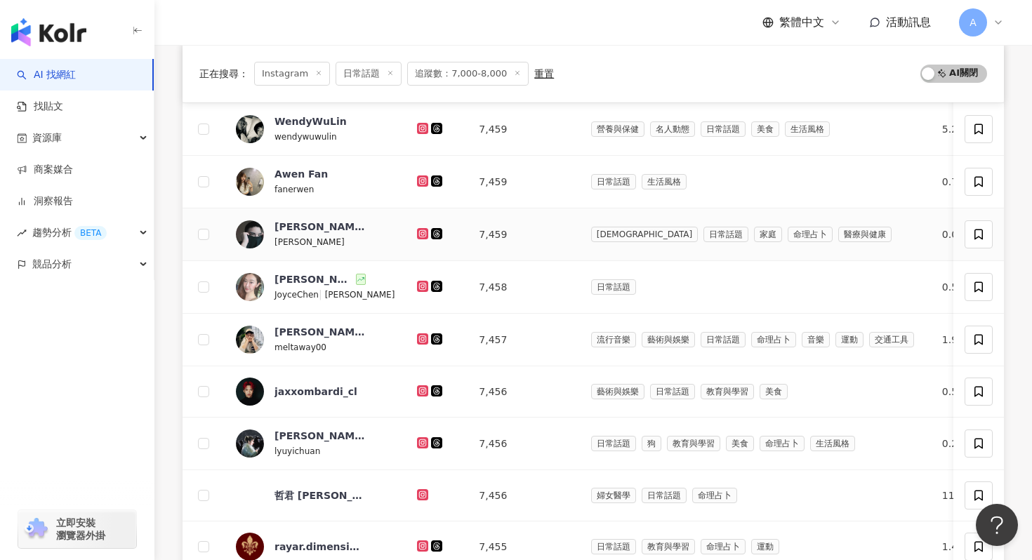
scroll to position [284, 0]
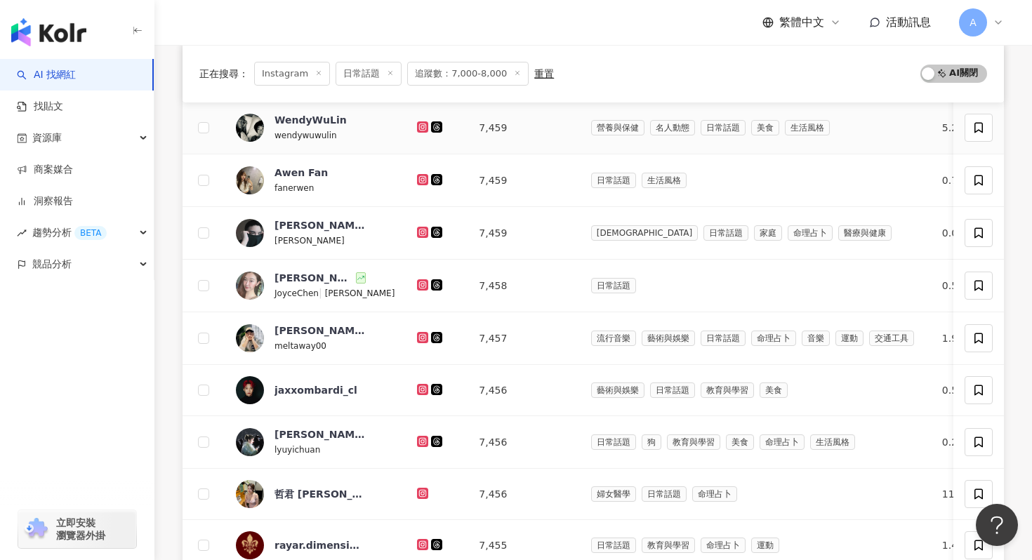
click at [422, 126] on icon at bounding box center [423, 127] width 2 height 2
click at [418, 177] on icon at bounding box center [422, 179] width 9 height 8
click at [417, 227] on icon at bounding box center [422, 232] width 11 height 11
click at [418, 285] on icon at bounding box center [422, 285] width 9 height 8
click at [417, 335] on icon at bounding box center [422, 337] width 11 height 11
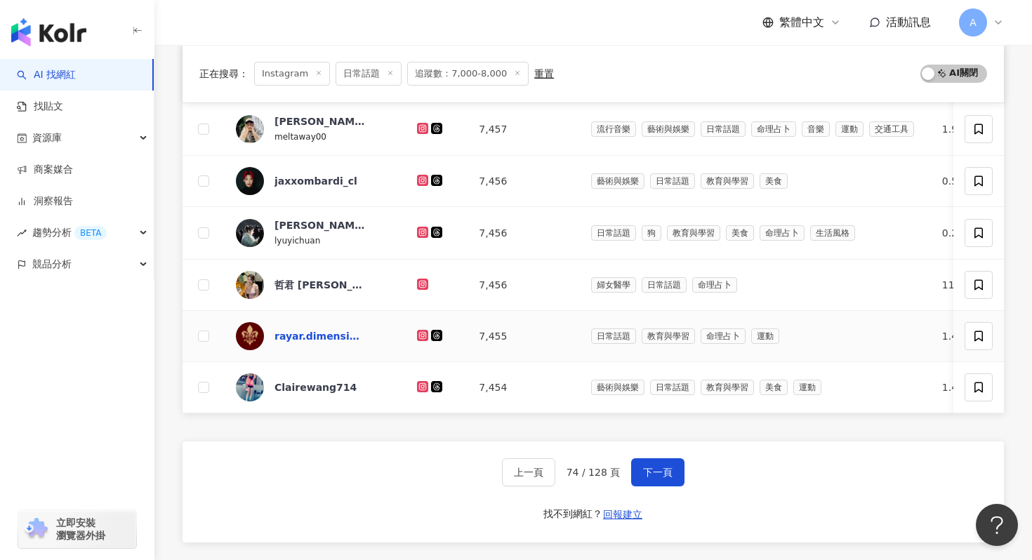
scroll to position [489, 0]
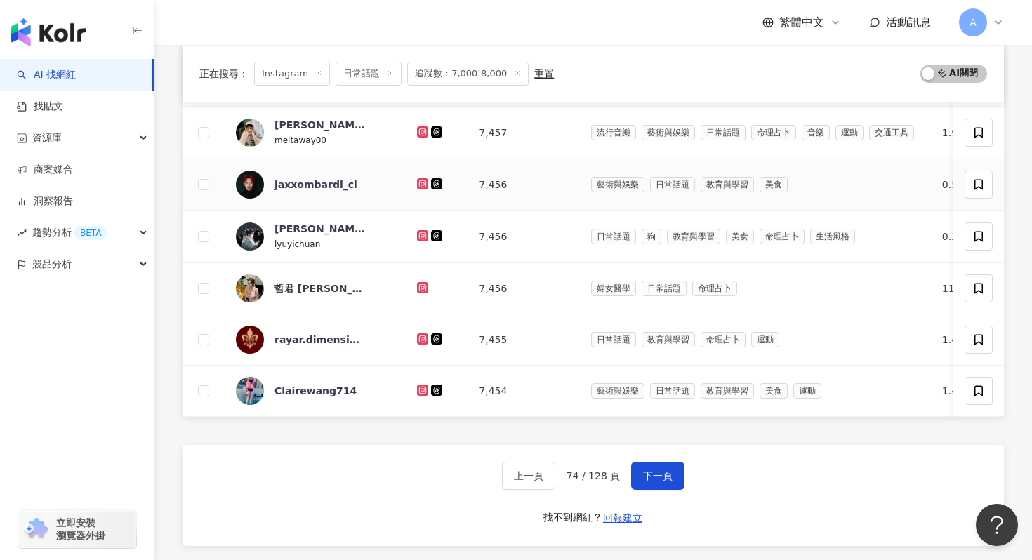
click at [418, 180] on icon at bounding box center [422, 184] width 9 height 8
click at [417, 230] on icon at bounding box center [422, 235] width 11 height 11
click at [417, 283] on icon at bounding box center [422, 287] width 11 height 11
click at [420, 387] on icon at bounding box center [423, 390] width 6 height 6
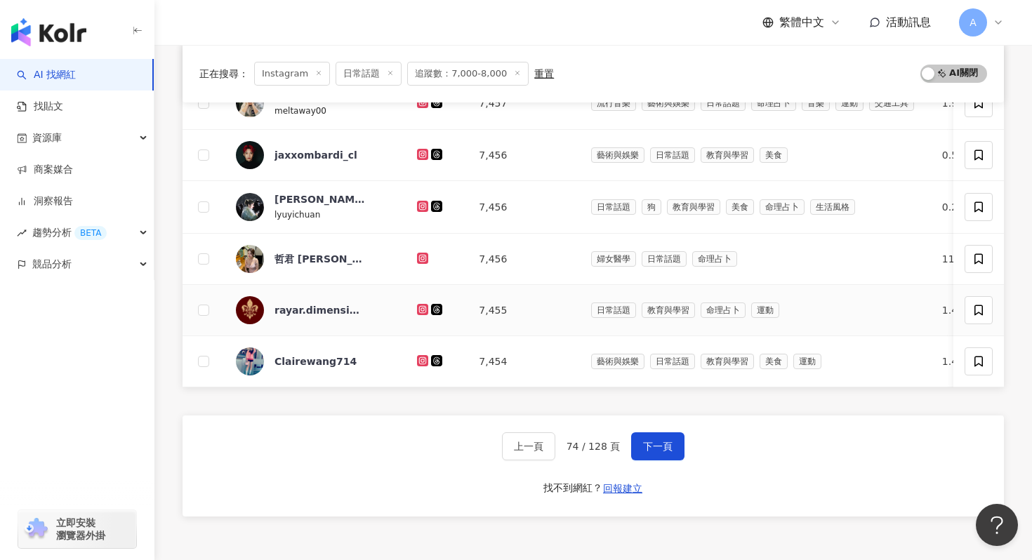
scroll to position [522, 0]
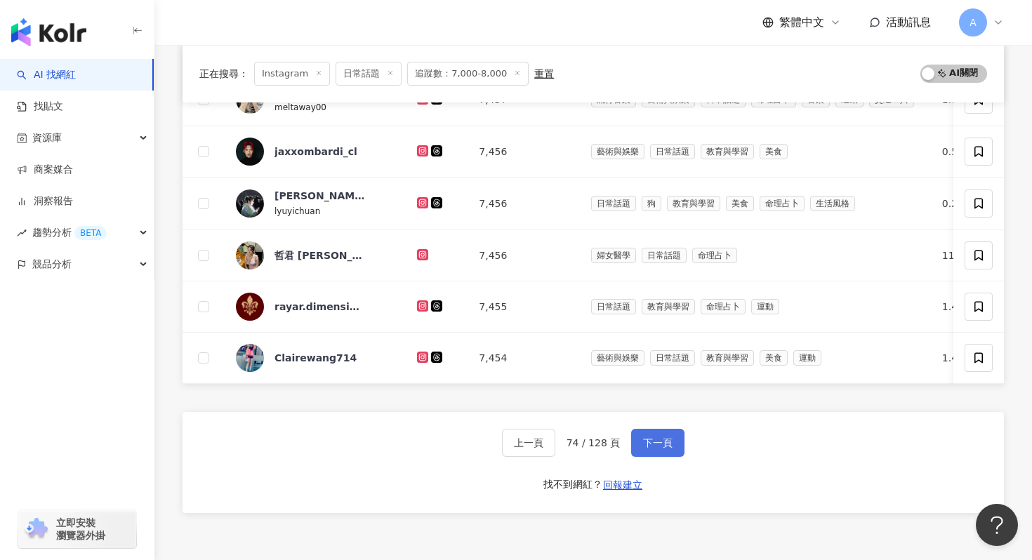
click at [656, 439] on span "下一頁" at bounding box center [657, 442] width 29 height 11
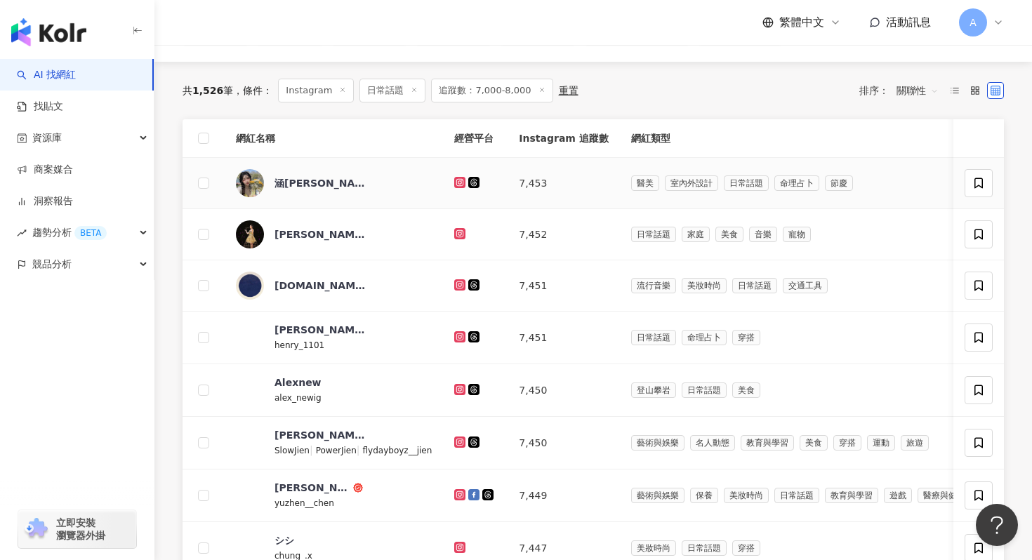
scroll to position [135, 0]
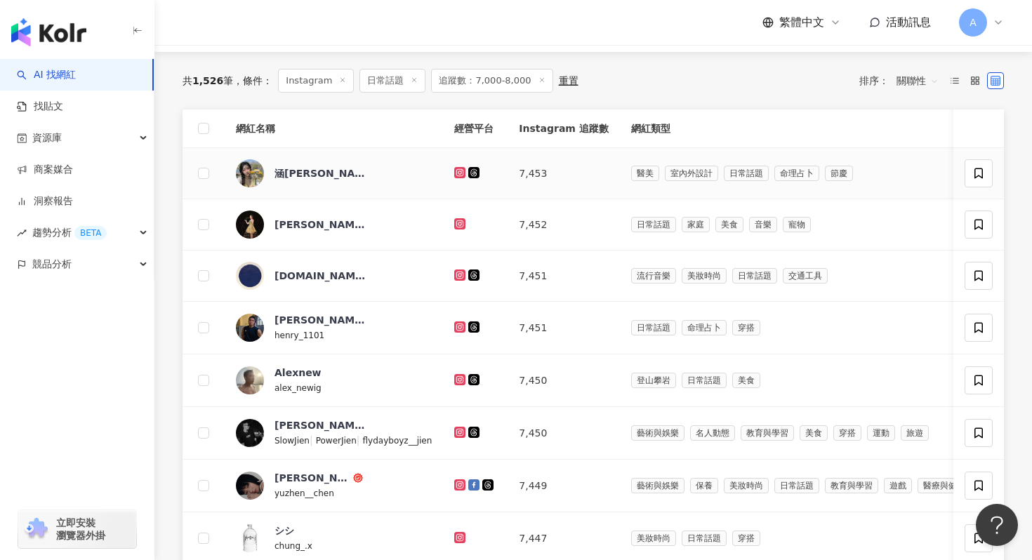
click at [456, 171] on icon at bounding box center [459, 172] width 9 height 8
click at [458, 220] on icon at bounding box center [460, 223] width 6 height 6
click at [458, 270] on icon at bounding box center [459, 274] width 11 height 11
click at [458, 323] on icon at bounding box center [459, 327] width 9 height 8
click at [459, 378] on icon at bounding box center [460, 379] width 2 height 2
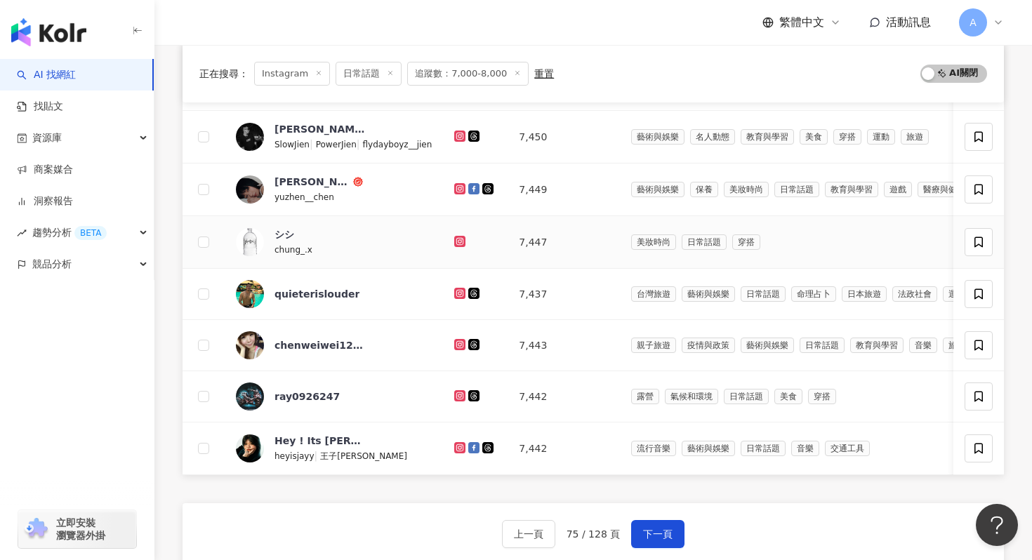
scroll to position [432, 0]
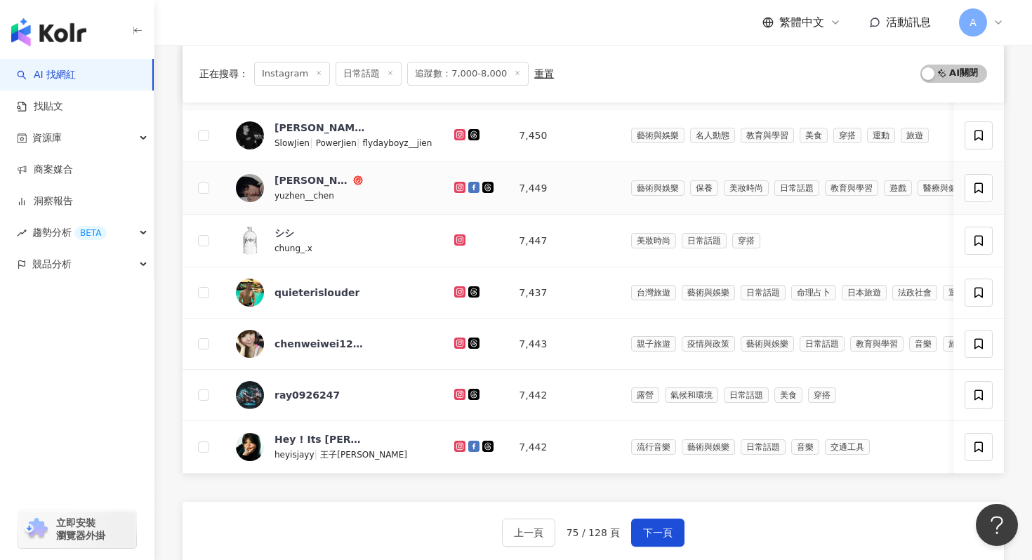
click at [459, 187] on icon at bounding box center [460, 187] width 2 height 2
click at [458, 131] on icon at bounding box center [460, 134] width 6 height 6
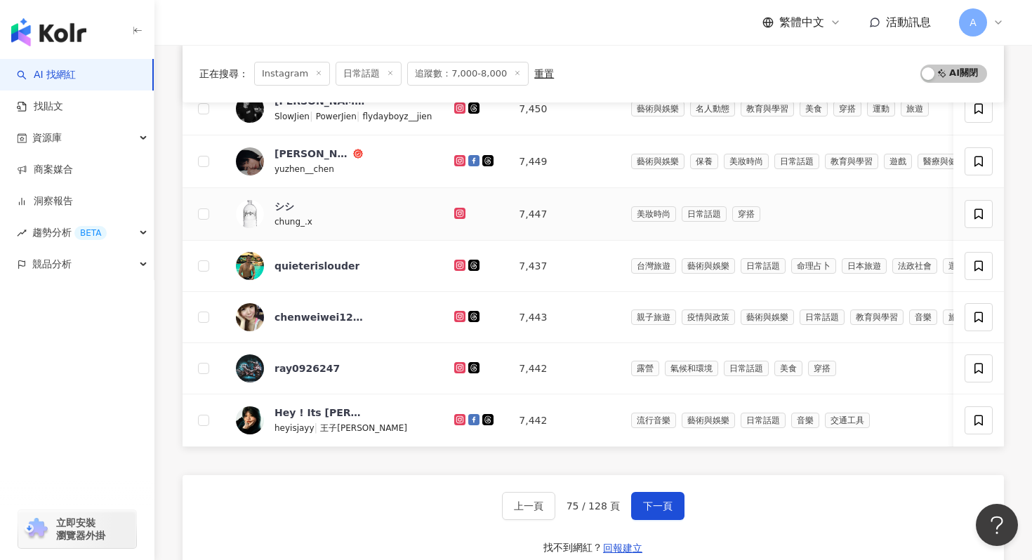
scroll to position [462, 0]
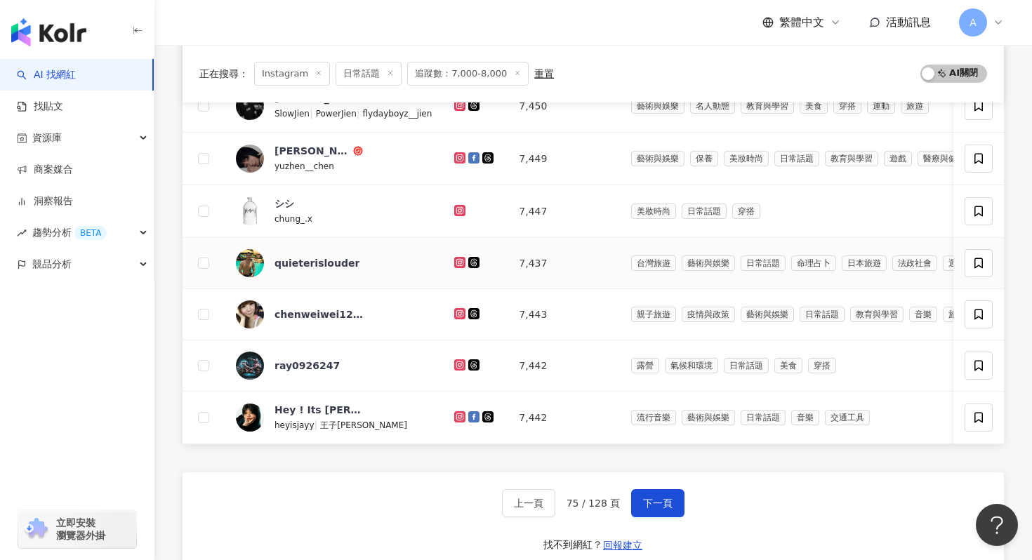
click at [457, 261] on icon at bounding box center [460, 262] width 6 height 6
click at [458, 309] on icon at bounding box center [459, 313] width 11 height 11
click at [458, 362] on icon at bounding box center [460, 364] width 6 height 6
click at [458, 418] on icon at bounding box center [459, 417] width 9 height 8
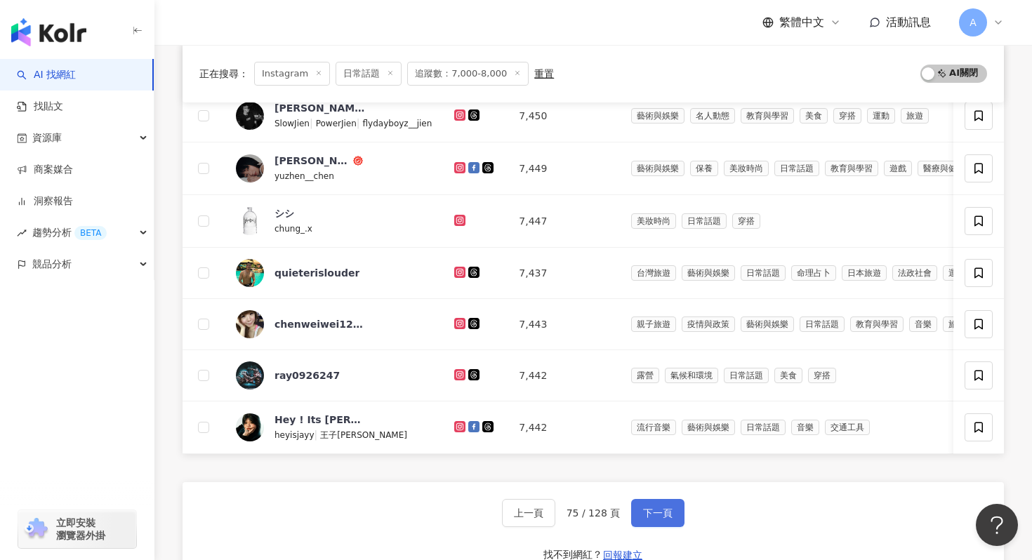
click at [662, 466] on button "下一頁" at bounding box center [657, 513] width 53 height 28
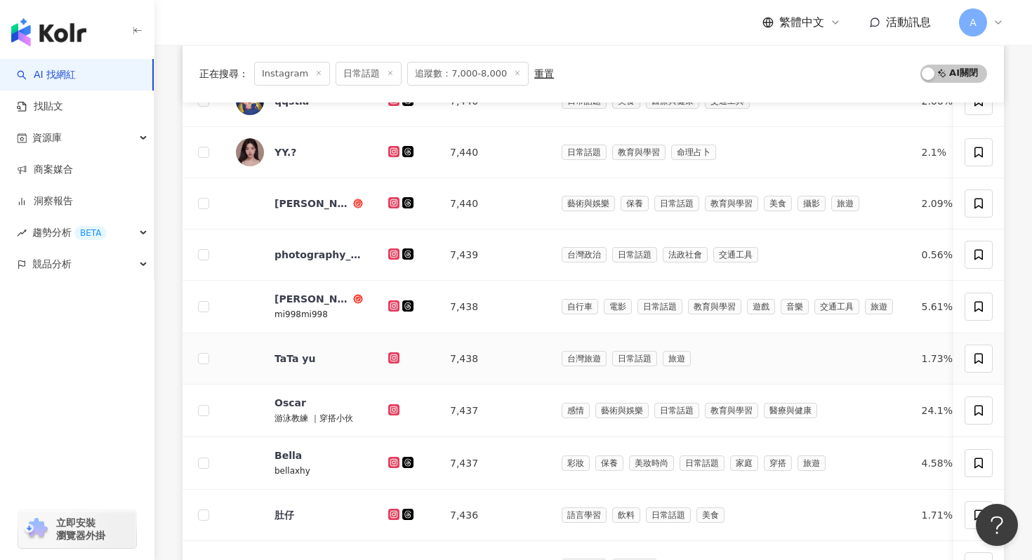
scroll to position [303, 0]
